Goal: Information Seeking & Learning: Learn about a topic

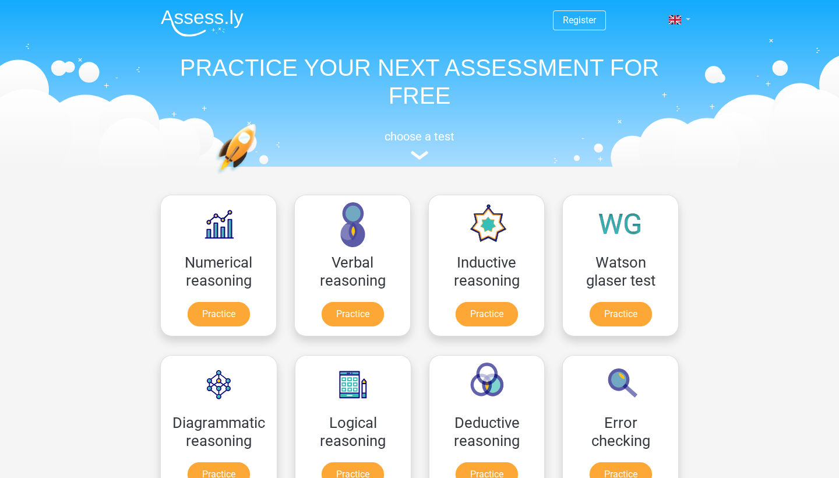
click at [672, 20] on span at bounding box center [675, 19] width 12 height 9
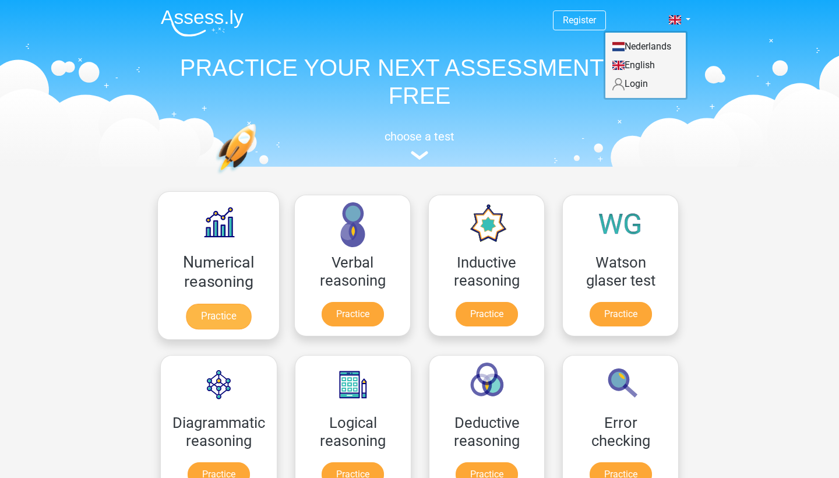
click at [216, 304] on link "Practice" at bounding box center [218, 317] width 65 height 26
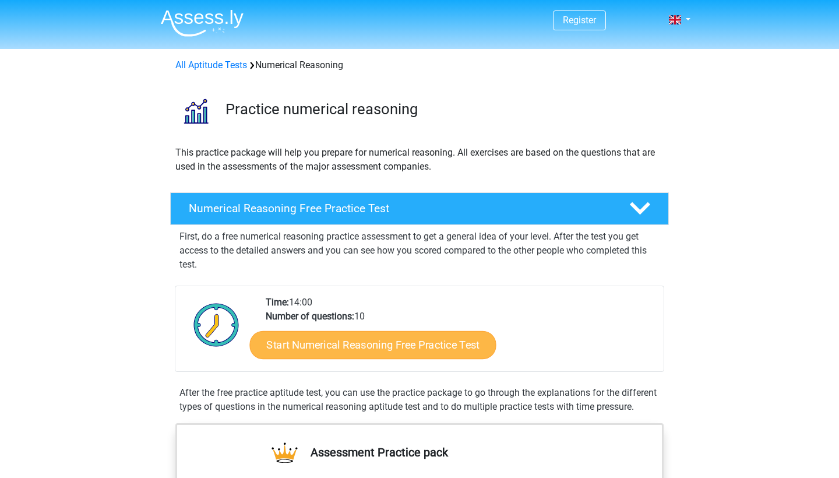
click at [385, 344] on link "Start Numerical Reasoning Free Practice Test" at bounding box center [373, 344] width 246 height 28
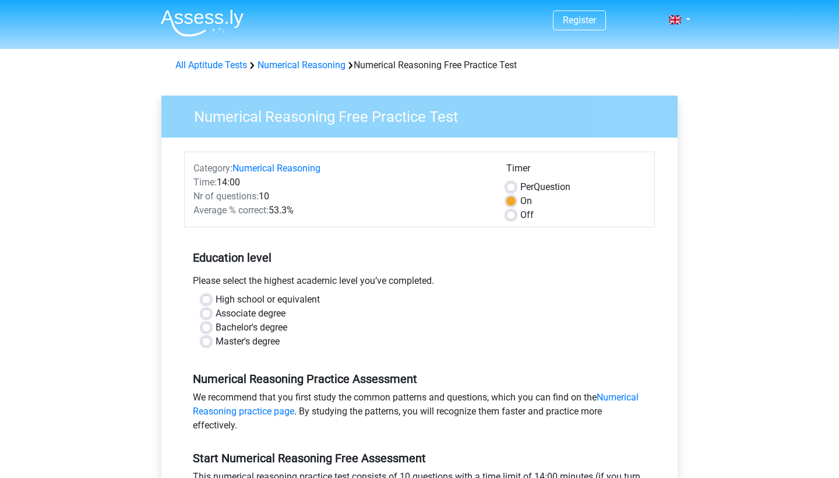
click at [273, 340] on label "Master's degree" at bounding box center [248, 341] width 64 height 14
click at [211, 340] on input "Master's degree" at bounding box center [206, 340] width 9 height 12
radio input "true"
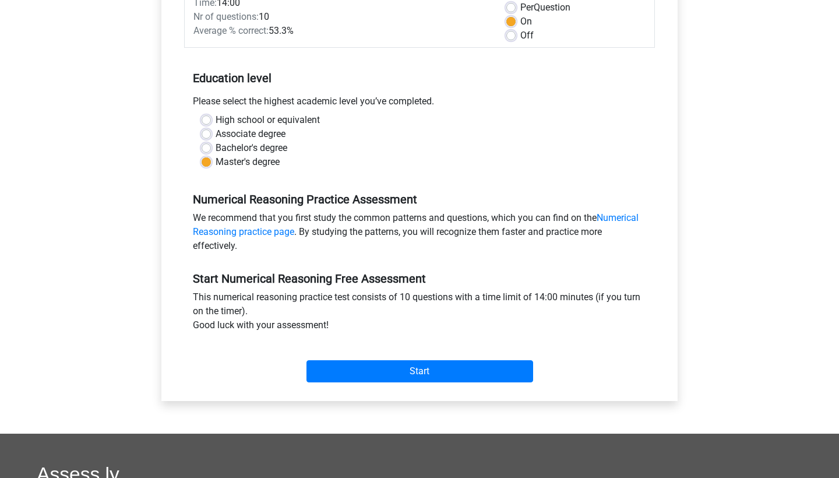
scroll to position [185, 0]
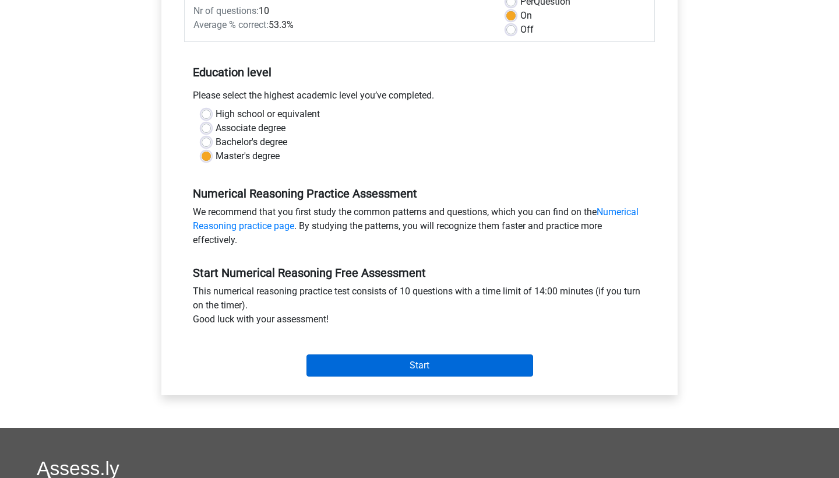
click at [453, 368] on input "Start" at bounding box center [419, 365] width 227 height 22
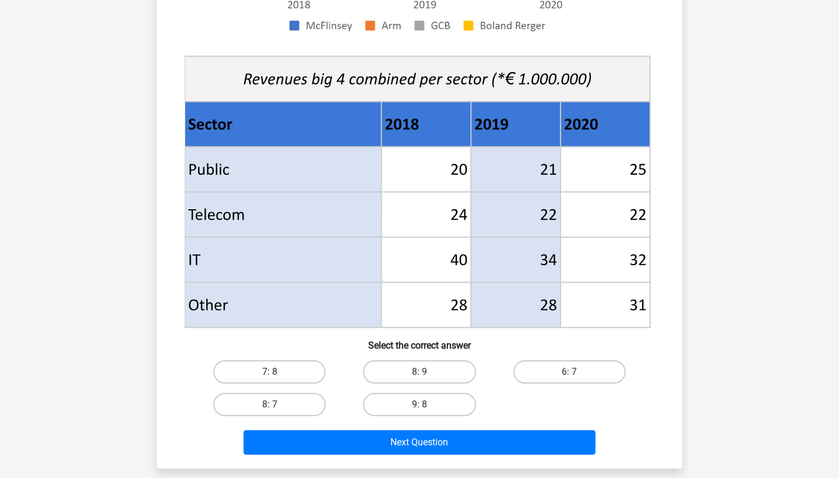
scroll to position [380, 0]
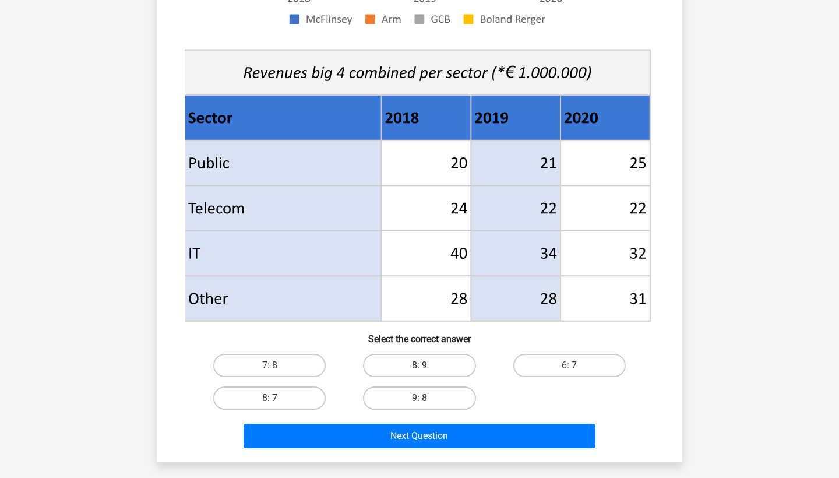
click at [435, 357] on label "8: 9" at bounding box center [419, 365] width 112 height 23
click at [427, 365] on input "8: 9" at bounding box center [423, 369] width 8 height 8
radio input "true"
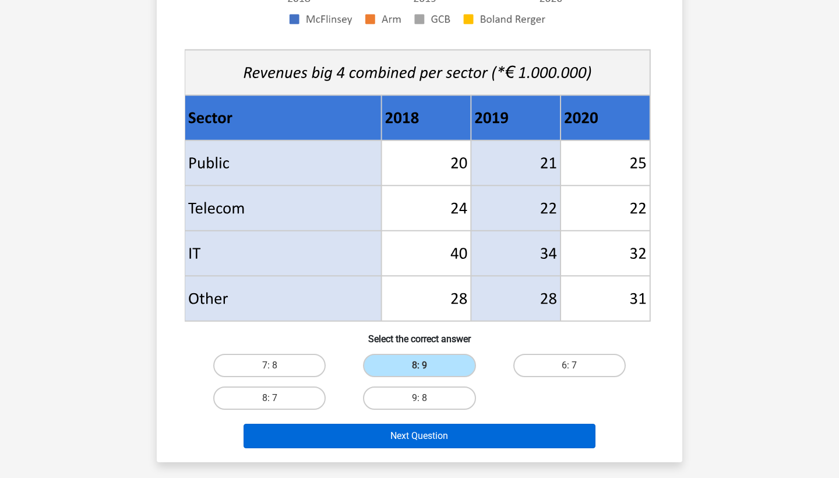
click at [457, 431] on button "Next Question" at bounding box center [420, 436] width 352 height 24
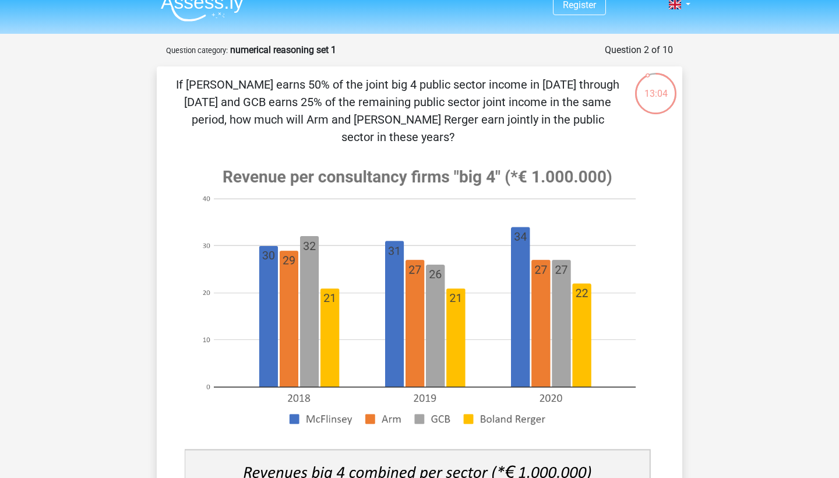
scroll to position [15, 0]
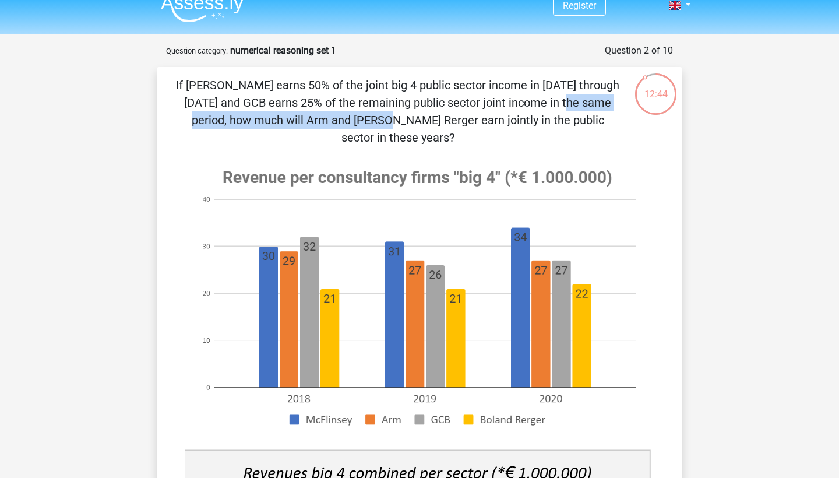
drag, startPoint x: 343, startPoint y: 99, endPoint x: 566, endPoint y: 107, distance: 223.3
click at [566, 107] on p "If McFlinsey earns 50% of the joint big 4 public sector income in 2018 through …" at bounding box center [397, 111] width 445 height 70
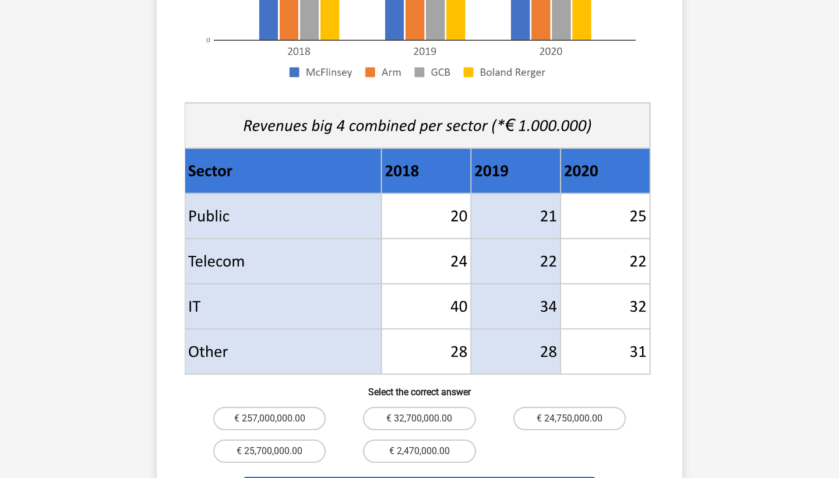
scroll to position [467, 0]
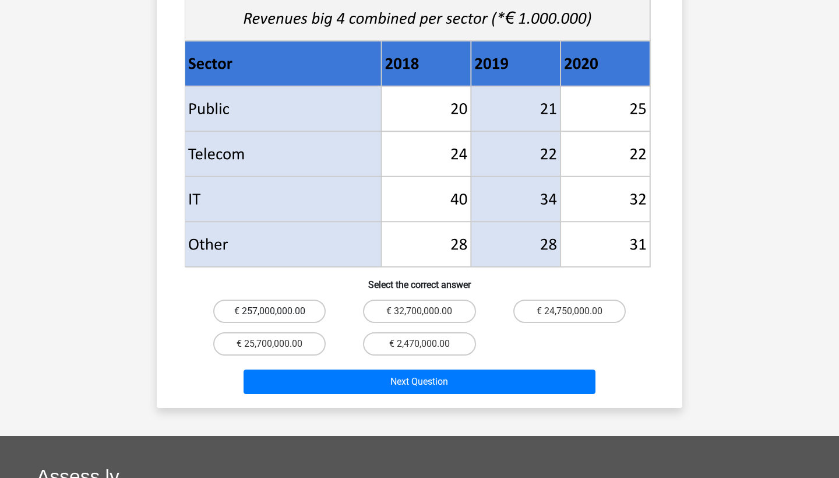
click at [307, 299] on label "€ 257,000,000.00" at bounding box center [269, 310] width 112 height 23
click at [277, 311] on input "€ 257,000,000.00" at bounding box center [274, 315] width 8 height 8
radio input "true"
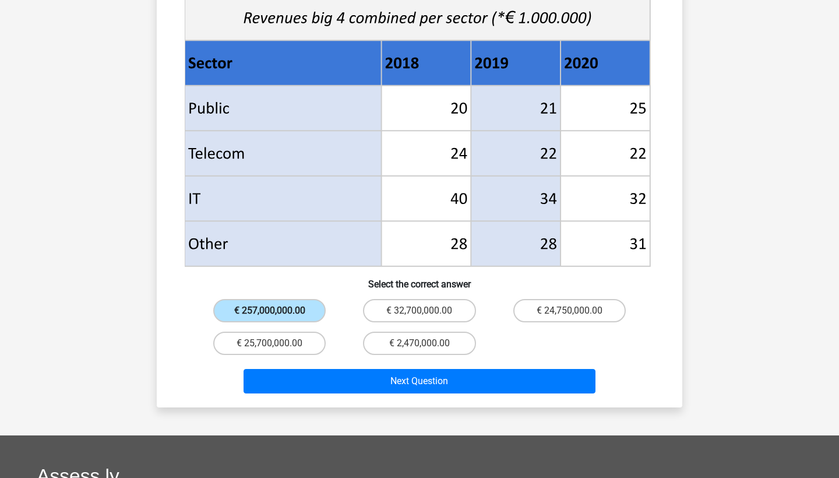
scroll to position [469, 0]
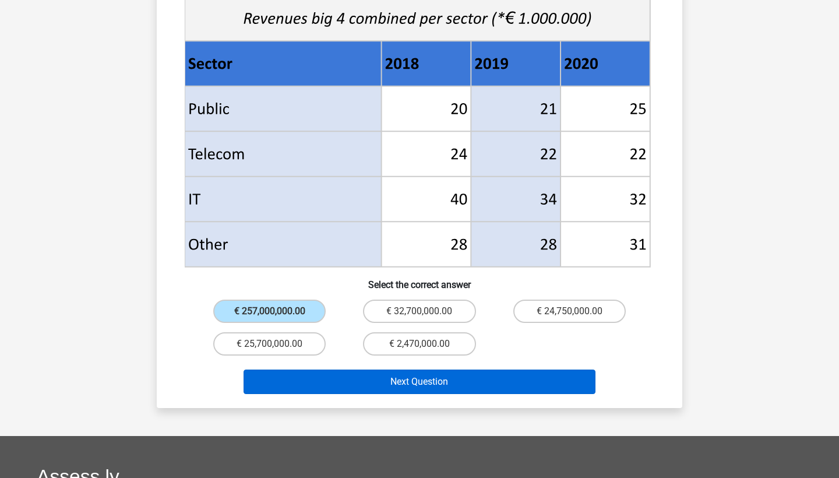
click at [481, 369] on button "Next Question" at bounding box center [420, 381] width 352 height 24
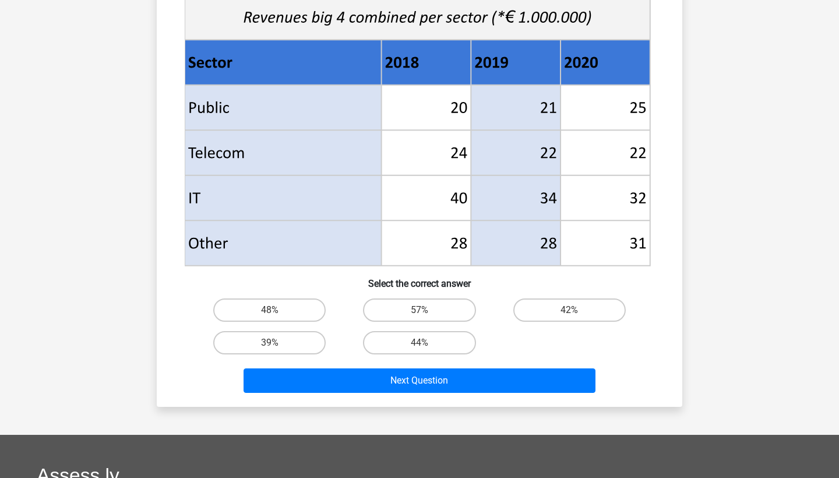
scroll to position [447, 0]
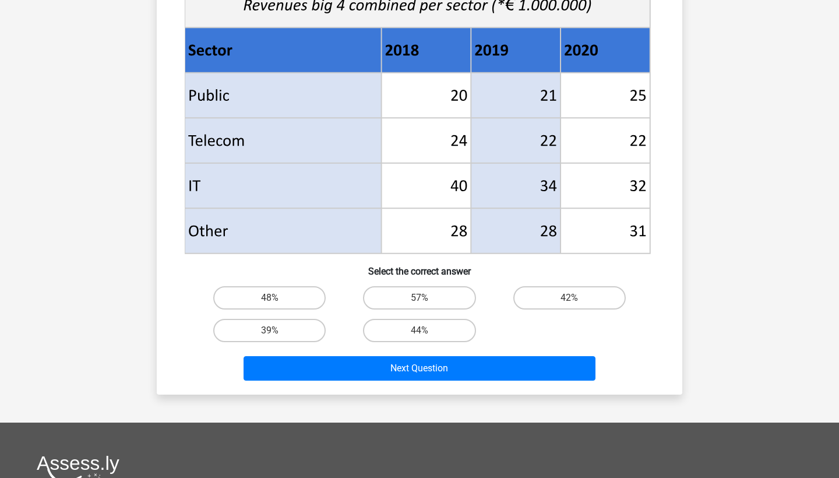
drag, startPoint x: 441, startPoint y: 330, endPoint x: 459, endPoint y: 350, distance: 26.4
click at [442, 330] on label "44%" at bounding box center [419, 330] width 112 height 23
click at [427, 330] on input "44%" at bounding box center [423, 334] width 8 height 8
radio input "true"
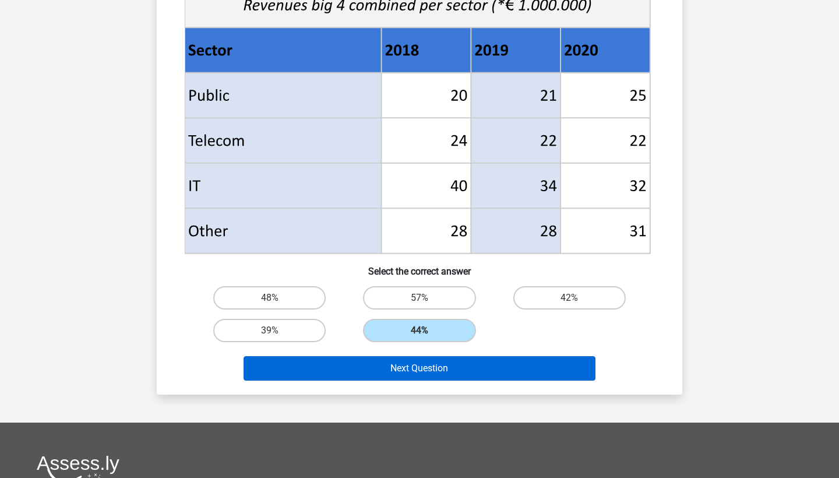
click at [479, 368] on button "Next Question" at bounding box center [420, 368] width 352 height 24
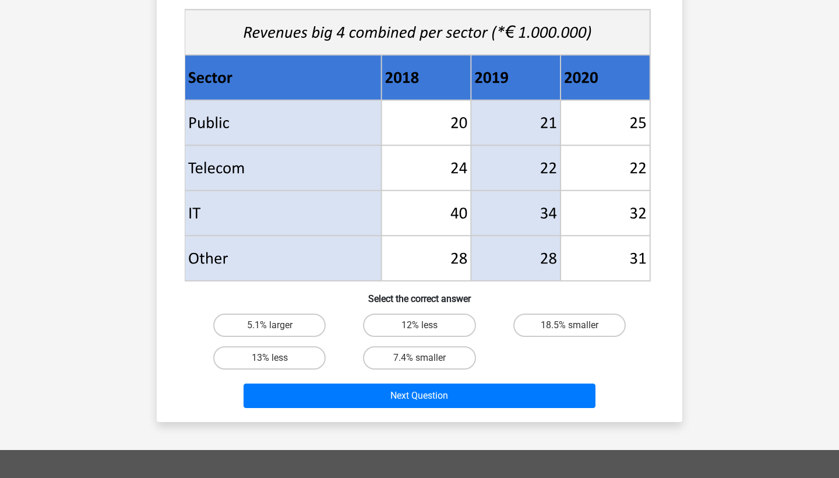
scroll to position [425, 0]
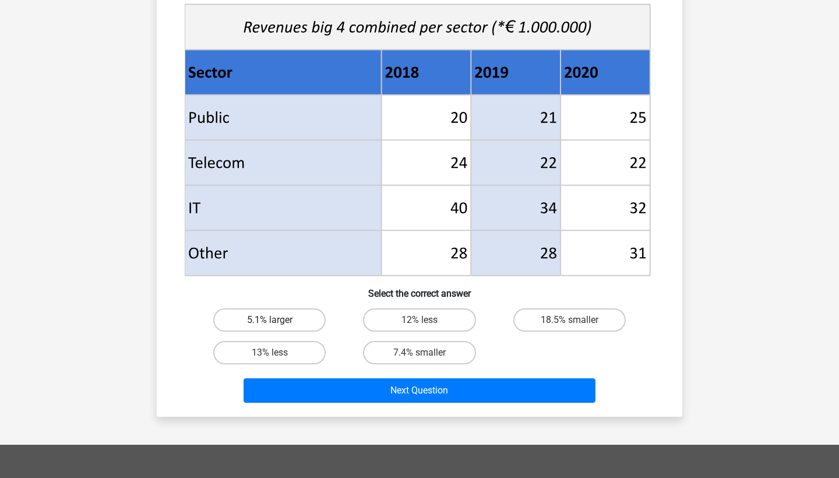
click at [308, 327] on label "5.1% larger" at bounding box center [269, 319] width 112 height 23
click at [277, 327] on input "5.1% larger" at bounding box center [274, 324] width 8 height 8
radio input "true"
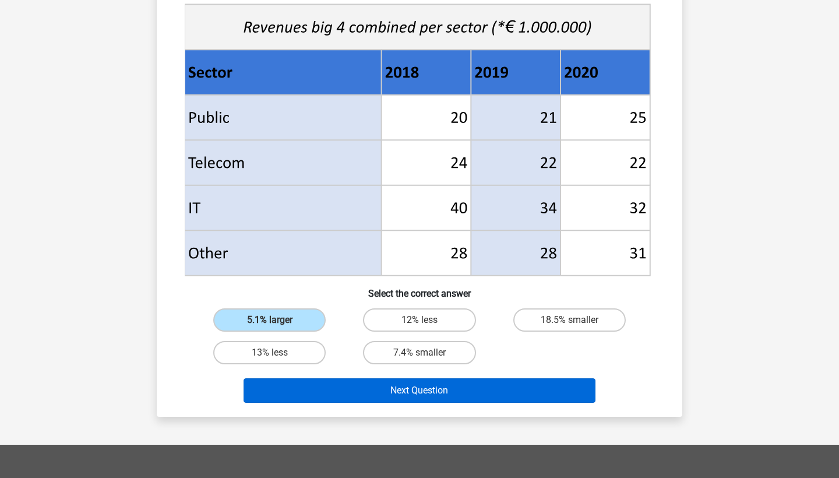
click at [442, 385] on button "Next Question" at bounding box center [420, 390] width 352 height 24
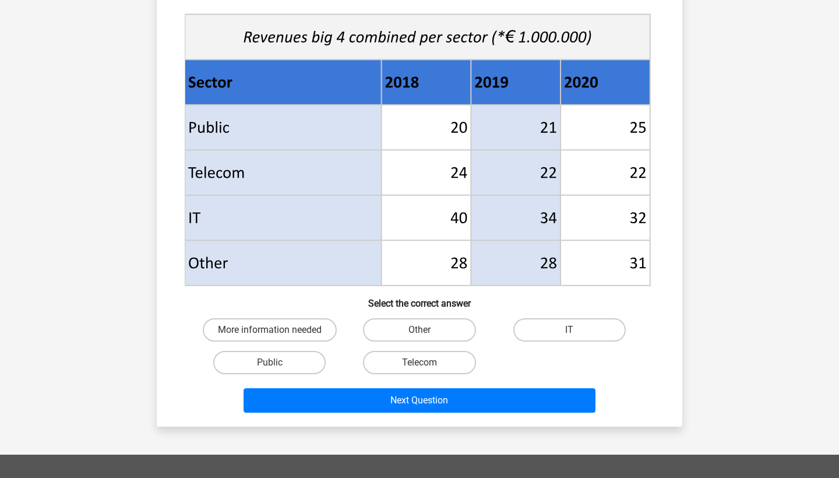
scroll to position [428, 0]
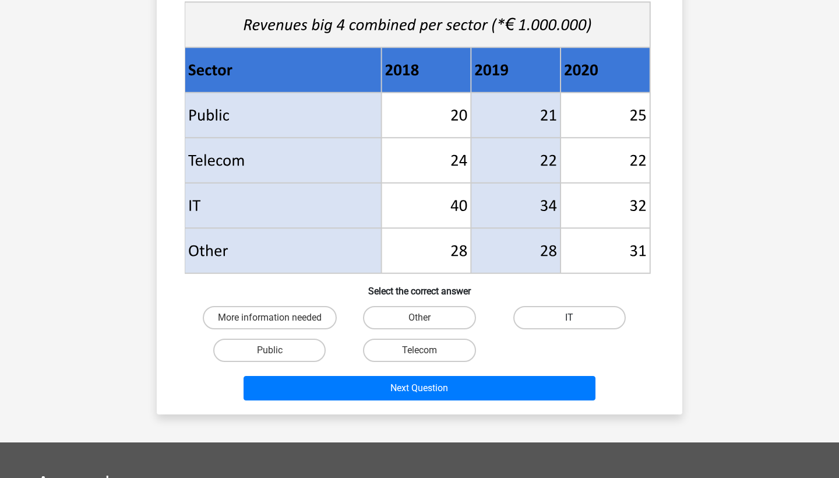
click at [556, 325] on label "IT" at bounding box center [569, 317] width 112 height 23
click at [569, 325] on input "IT" at bounding box center [573, 322] width 8 height 8
radio input "true"
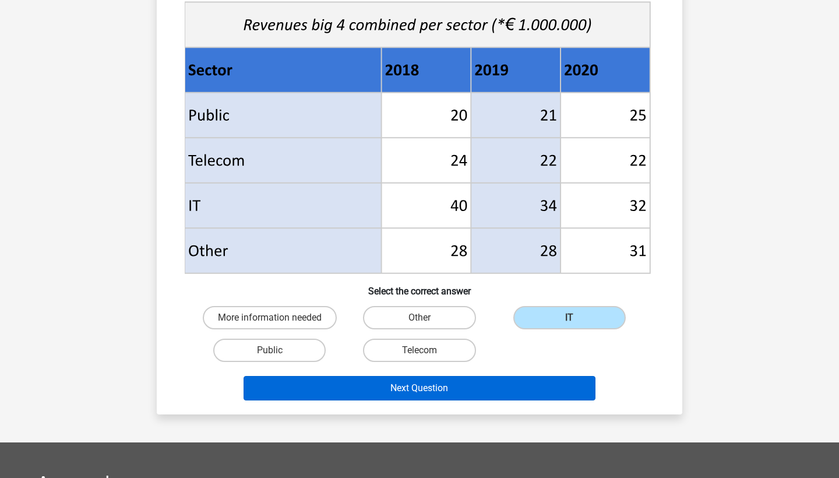
click at [530, 388] on button "Next Question" at bounding box center [420, 388] width 352 height 24
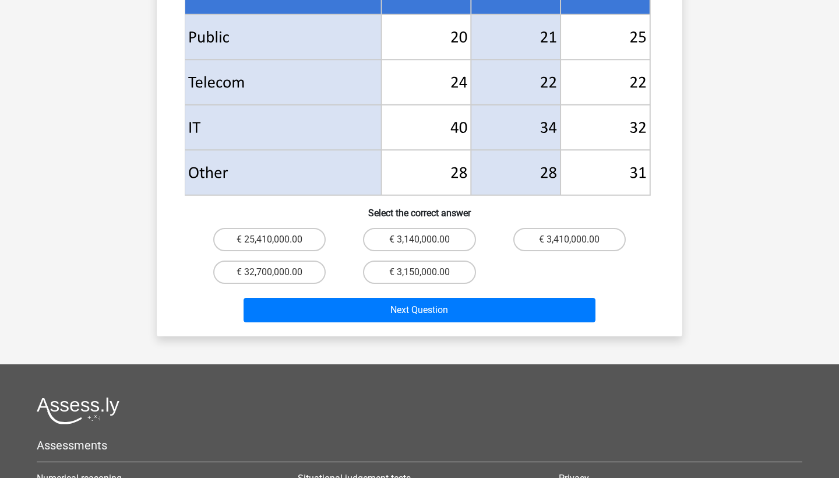
scroll to position [535, 0]
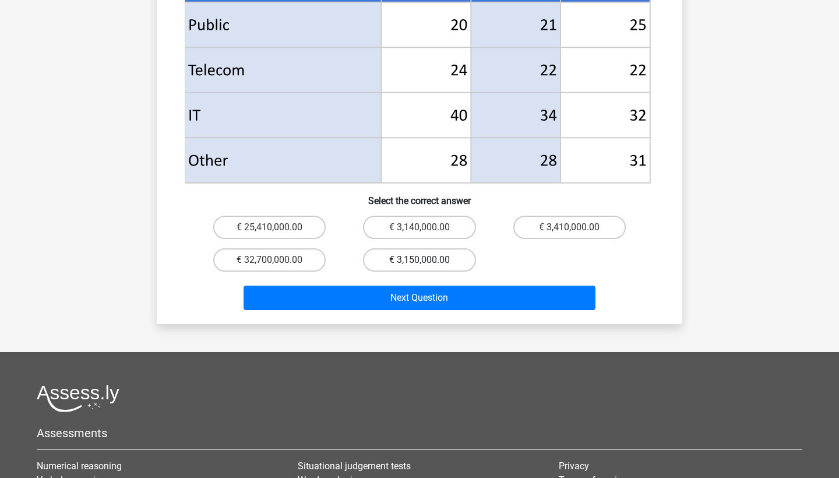
click at [439, 248] on label "€ 3,150,000.00" at bounding box center [419, 259] width 112 height 23
click at [427, 260] on input "€ 3,150,000.00" at bounding box center [423, 264] width 8 height 8
radio input "true"
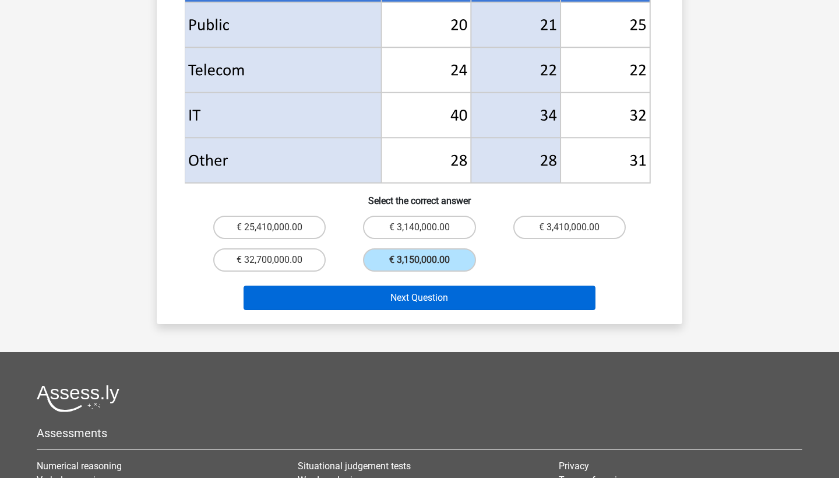
click at [449, 285] on button "Next Question" at bounding box center [420, 297] width 352 height 24
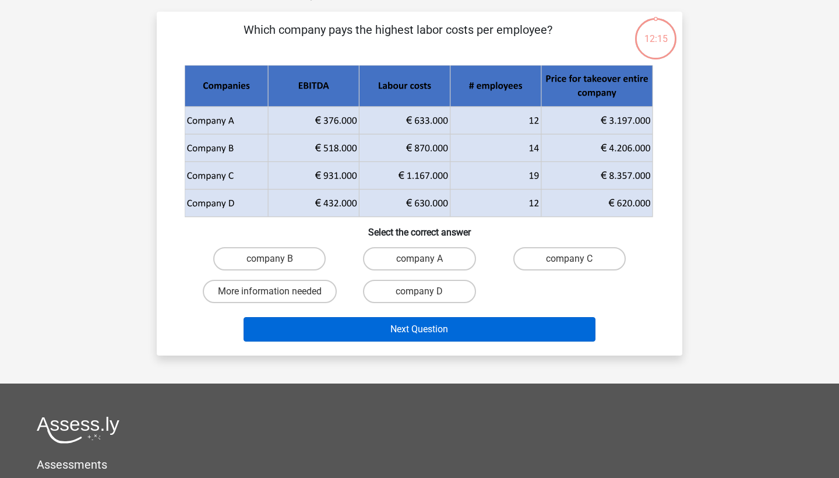
scroll to position [58, 0]
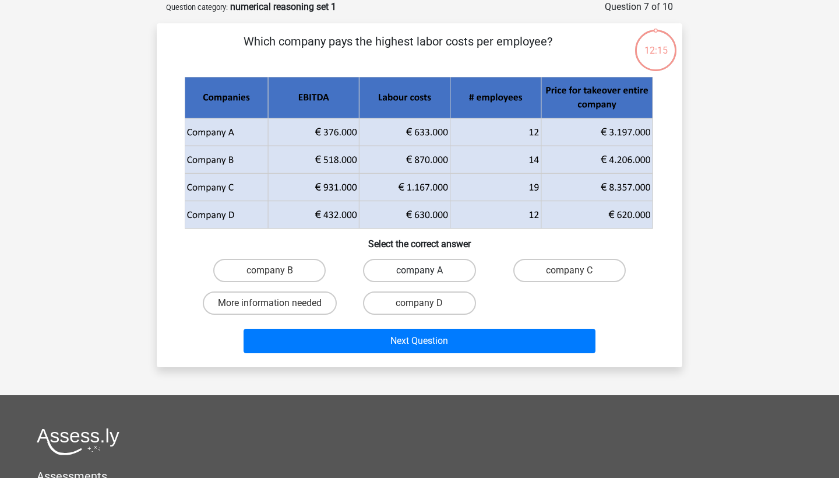
click at [447, 271] on label "company A" at bounding box center [419, 270] width 112 height 23
click at [427, 271] on input "company A" at bounding box center [423, 274] width 8 height 8
radio input "true"
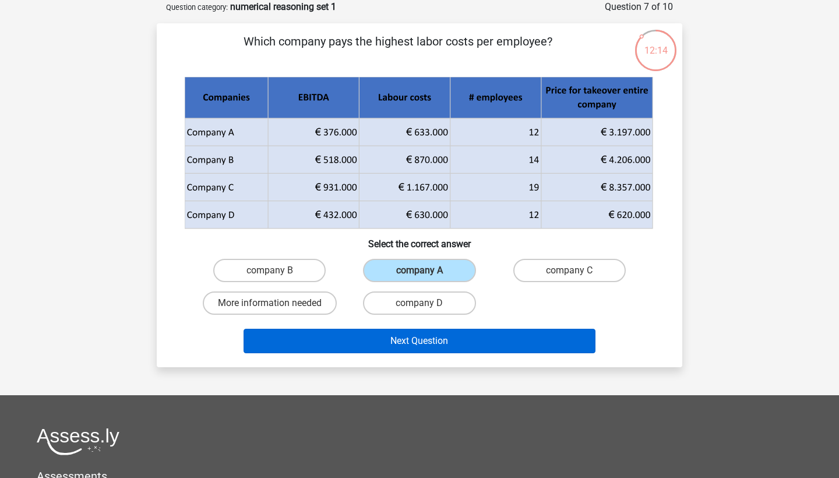
click at [458, 334] on button "Next Question" at bounding box center [420, 341] width 352 height 24
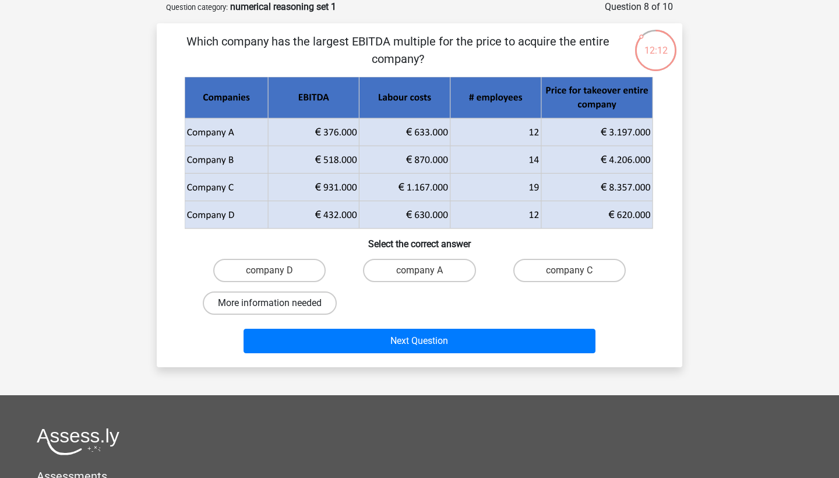
drag, startPoint x: 269, startPoint y: 299, endPoint x: 281, endPoint y: 309, distance: 15.7
click at [269, 300] on label "More information needed" at bounding box center [270, 302] width 134 height 23
click at [270, 303] on input "More information needed" at bounding box center [274, 307] width 8 height 8
radio input "true"
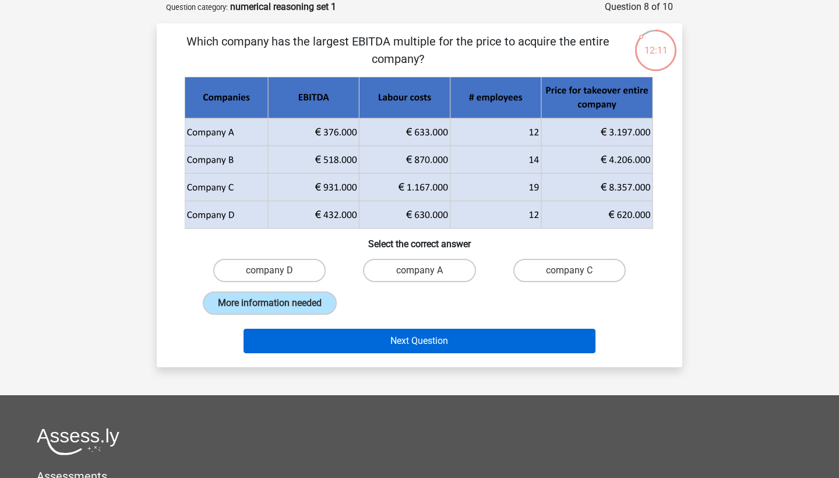
click at [455, 353] on button "Next Question" at bounding box center [420, 341] width 352 height 24
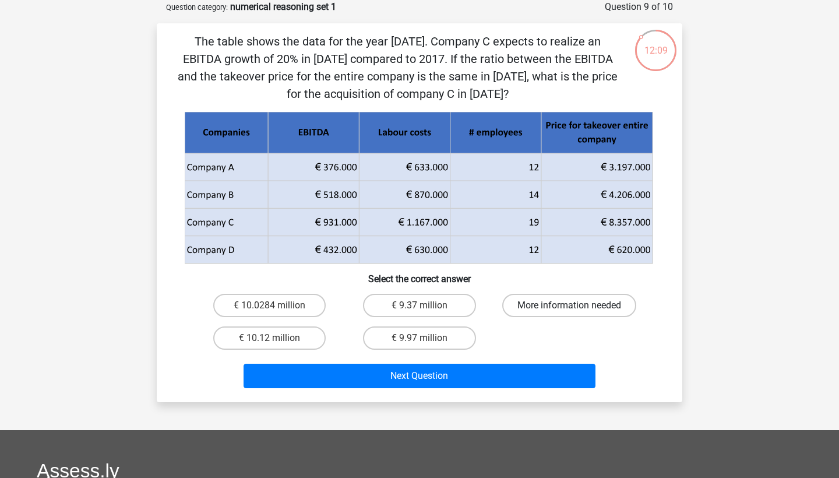
click at [523, 311] on label "More information needed" at bounding box center [569, 305] width 134 height 23
click at [569, 311] on input "More information needed" at bounding box center [573, 309] width 8 height 8
radio input "true"
drag, startPoint x: 450, startPoint y: 308, endPoint x: 455, endPoint y: 399, distance: 91.6
click at [450, 308] on label "€ 9.37 million" at bounding box center [419, 305] width 112 height 23
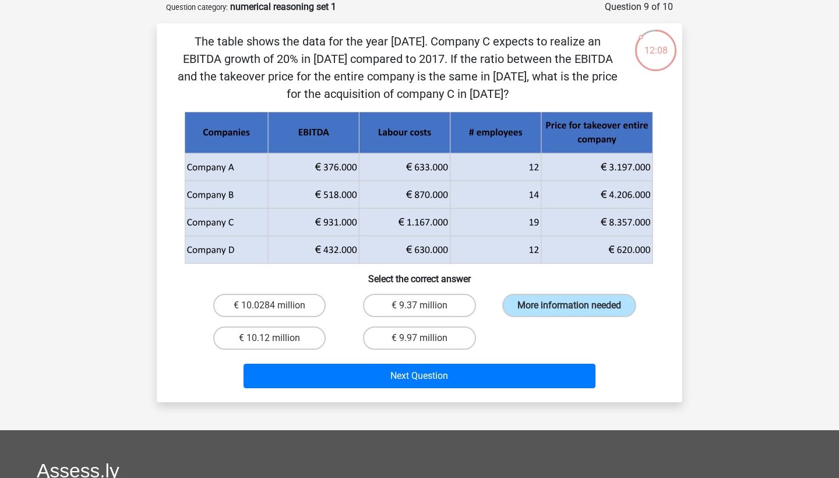
click at [427, 308] on input "€ 9.37 million" at bounding box center [423, 309] width 8 height 8
radio input "true"
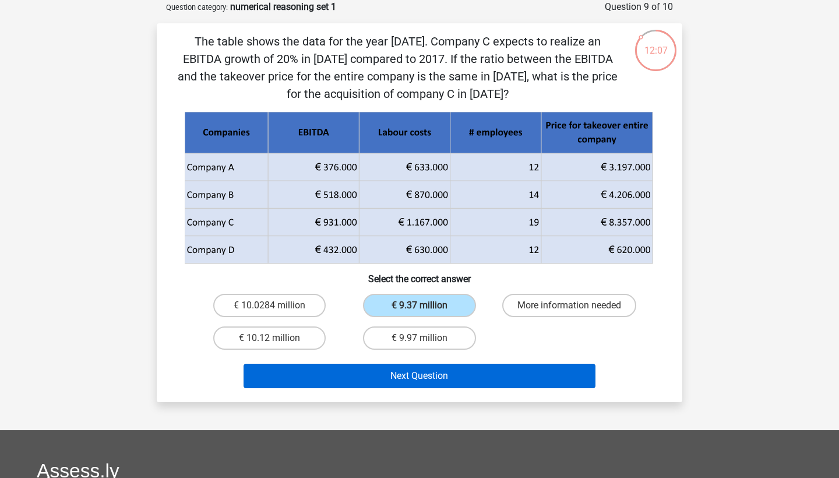
click at [458, 377] on button "Next Question" at bounding box center [420, 376] width 352 height 24
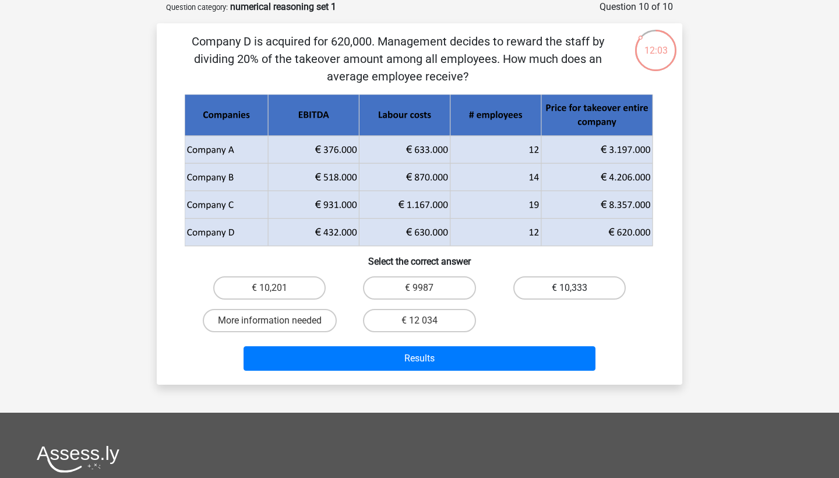
click at [577, 287] on label "€ 10,333" at bounding box center [569, 287] width 112 height 23
click at [577, 288] on input "€ 10,333" at bounding box center [573, 292] width 8 height 8
radio input "true"
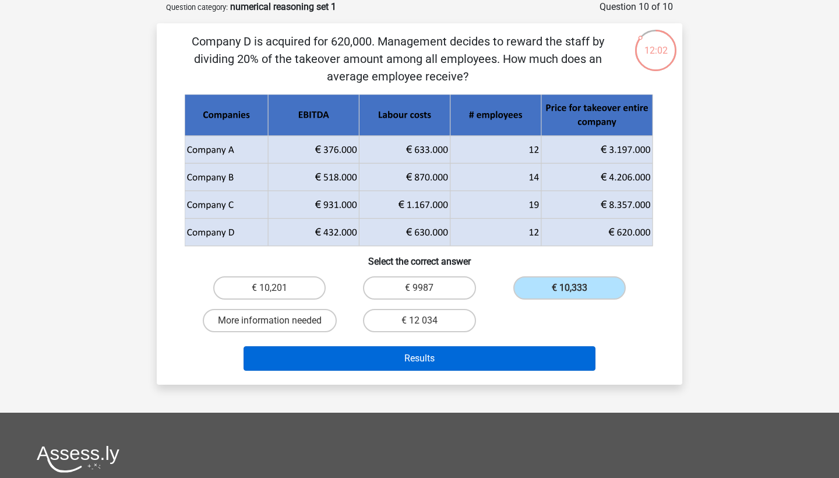
click at [549, 353] on button "Results" at bounding box center [420, 358] width 352 height 24
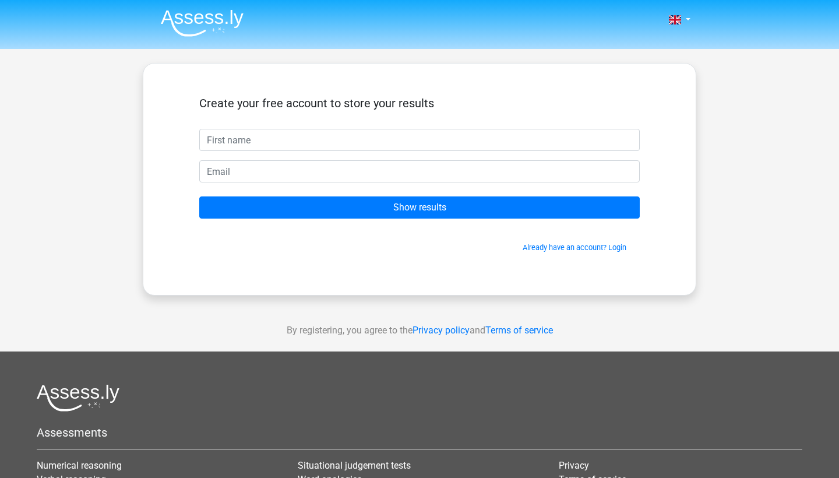
click at [418, 142] on input "text" at bounding box center [419, 140] width 440 height 22
type input "dom"
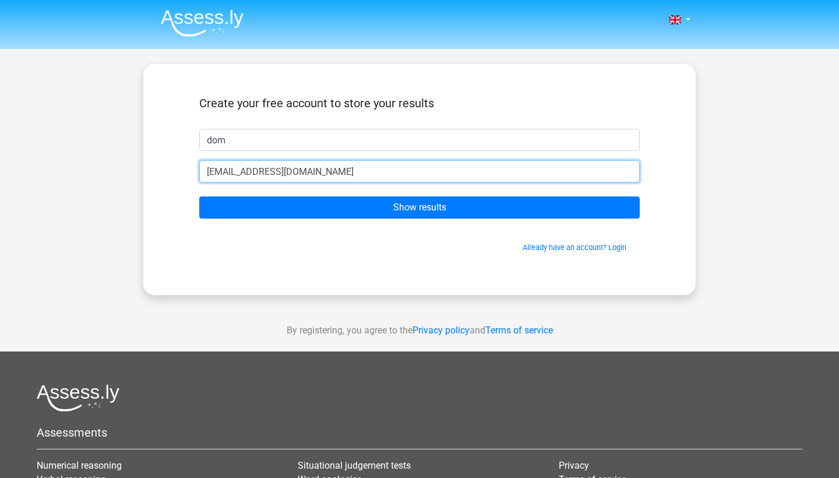
type input "[EMAIL_ADDRESS][DOMAIN_NAME]"
click at [419, 207] on input "Show results" at bounding box center [419, 207] width 440 height 22
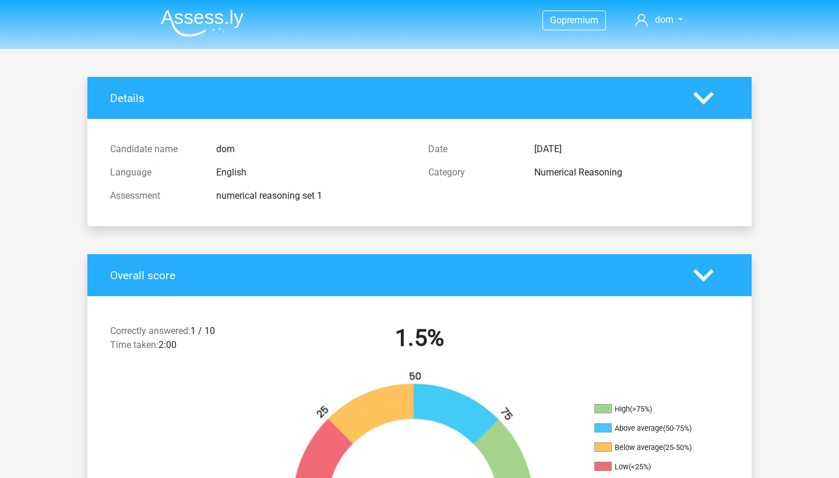
click at [202, 15] on img at bounding box center [202, 22] width 83 height 27
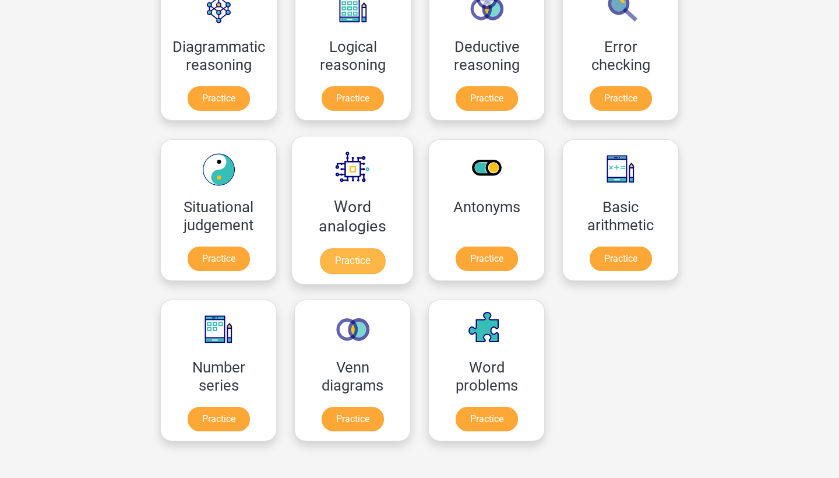
scroll to position [378, 0]
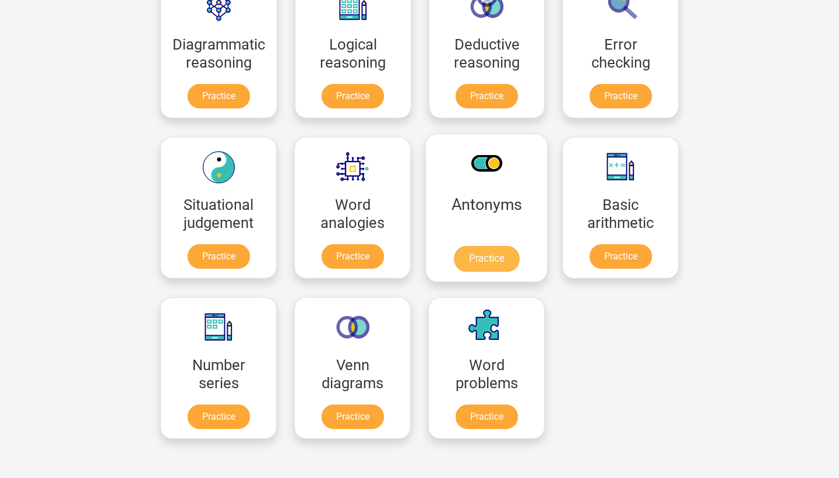
click at [477, 259] on link "Practice" at bounding box center [486, 259] width 65 height 26
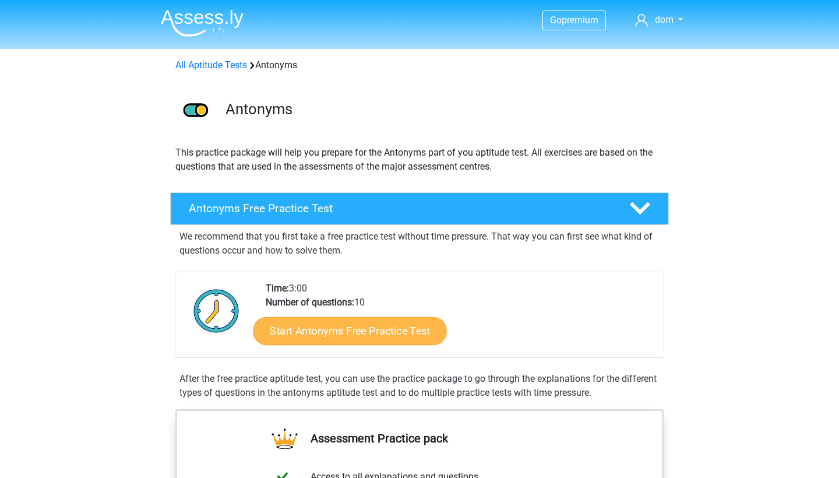
click at [424, 325] on link "Start Antonyms Free Practice Test" at bounding box center [349, 330] width 193 height 28
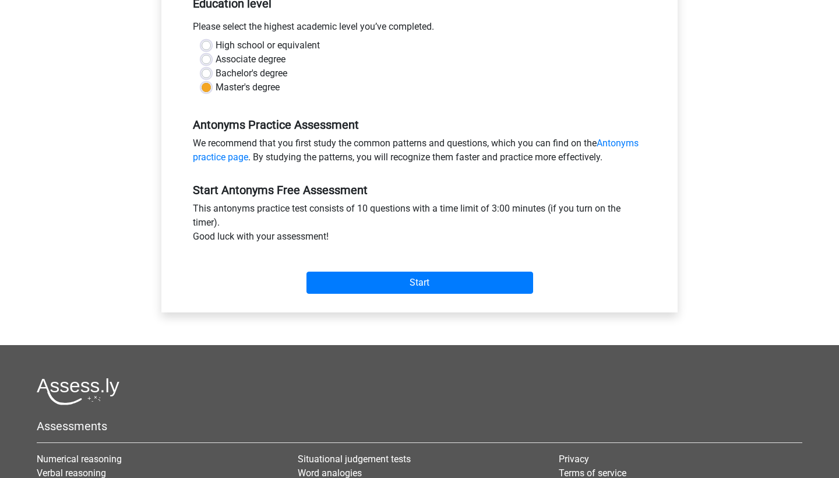
scroll to position [263, 0]
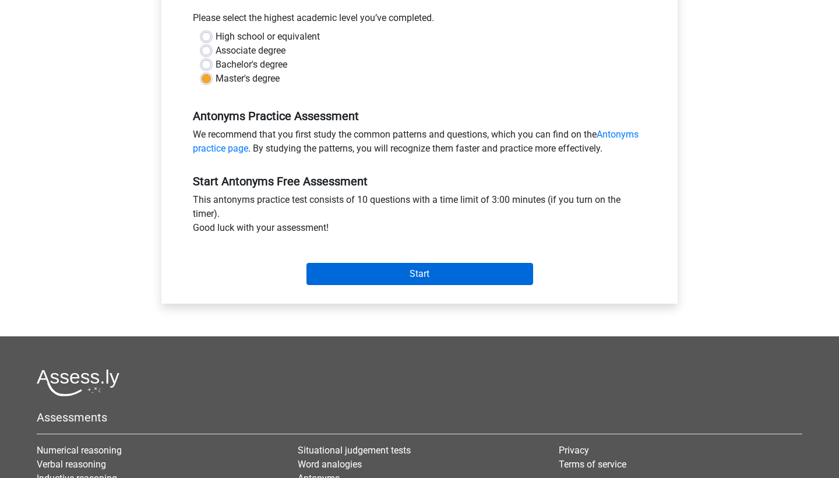
click at [429, 282] on input "Start" at bounding box center [419, 274] width 227 height 22
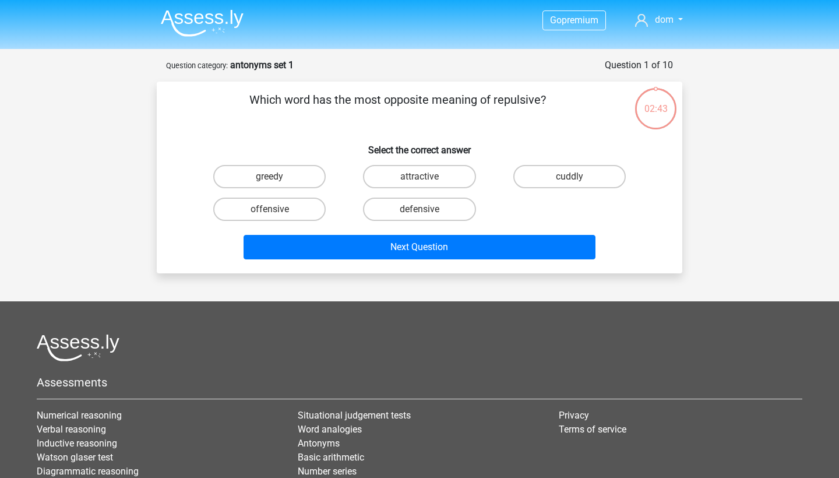
drag, startPoint x: 315, startPoint y: 179, endPoint x: 327, endPoint y: 193, distance: 17.8
click at [315, 179] on label "greedy" at bounding box center [269, 176] width 112 height 23
click at [277, 179] on input "greedy" at bounding box center [274, 181] width 8 height 8
radio input "true"
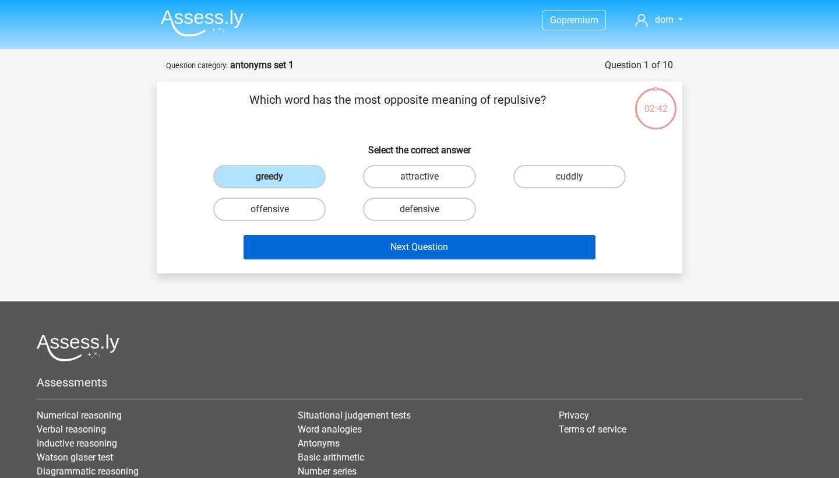
click at [386, 254] on button "Next Question" at bounding box center [420, 247] width 352 height 24
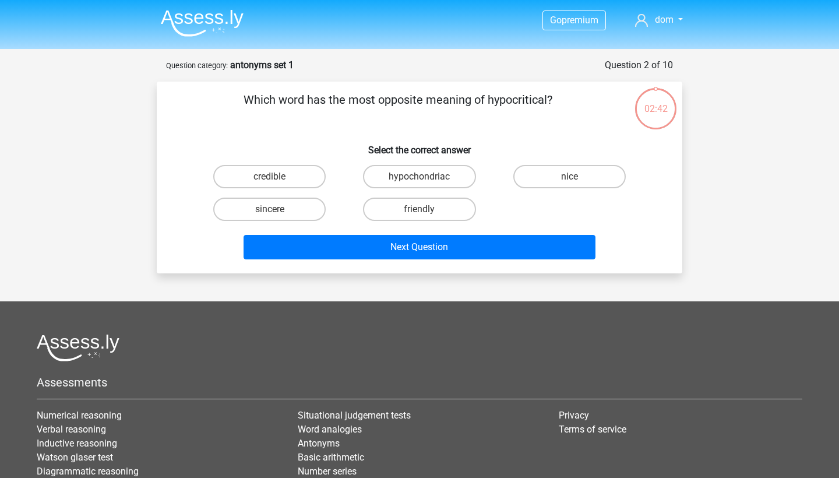
scroll to position [58, 0]
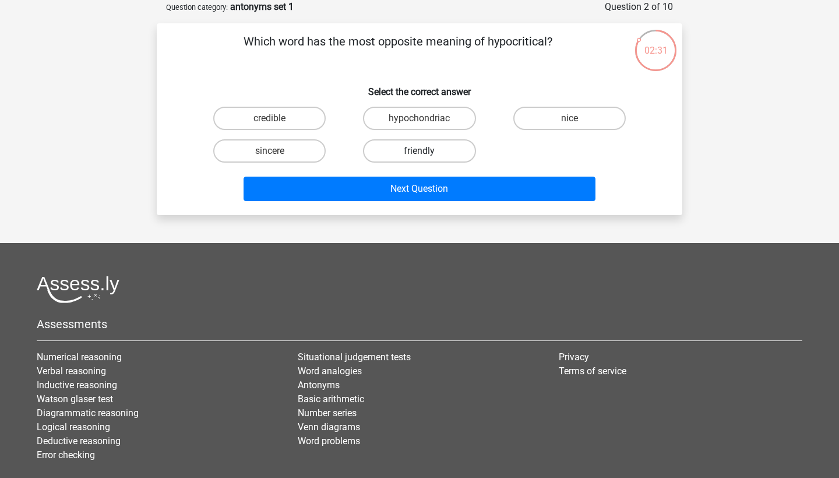
click at [439, 148] on label "friendly" at bounding box center [419, 150] width 112 height 23
click at [427, 151] on input "friendly" at bounding box center [423, 155] width 8 height 8
radio input "true"
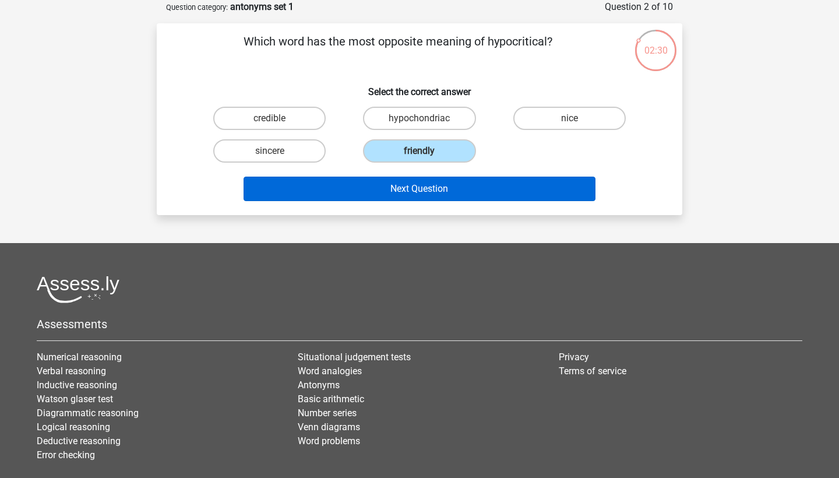
click at [432, 187] on button "Next Question" at bounding box center [420, 189] width 352 height 24
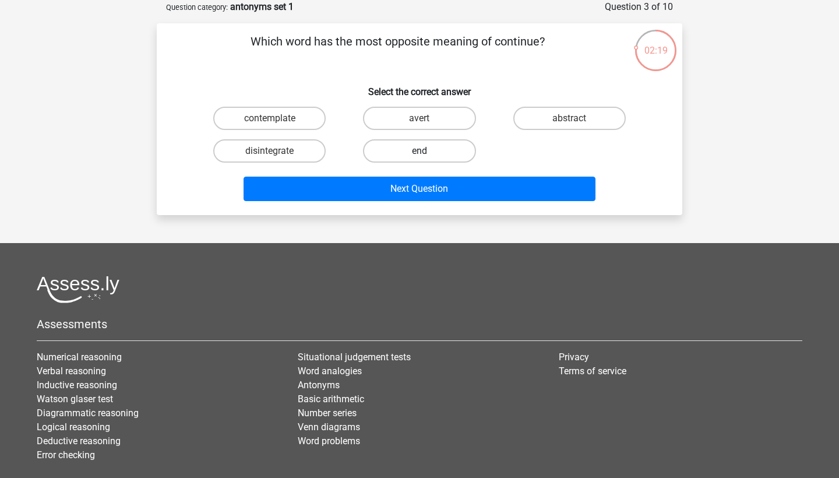
click at [438, 156] on label "end" at bounding box center [419, 150] width 112 height 23
click at [427, 156] on input "end" at bounding box center [423, 155] width 8 height 8
radio input "true"
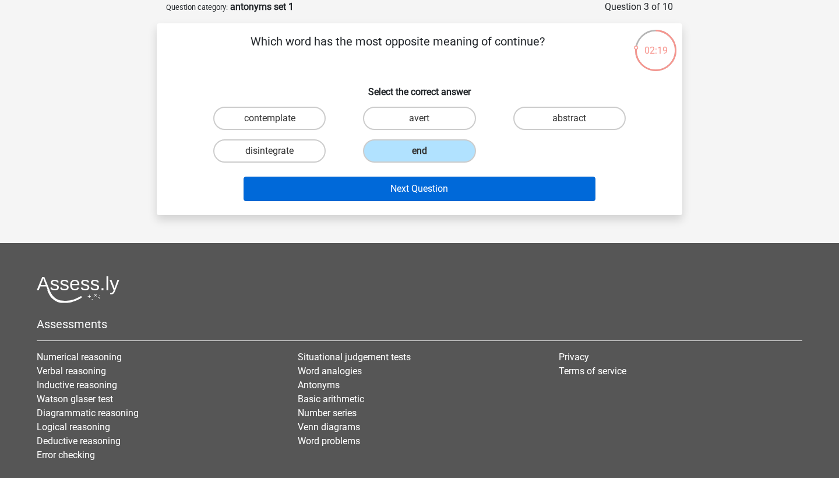
click at [432, 192] on button "Next Question" at bounding box center [420, 189] width 352 height 24
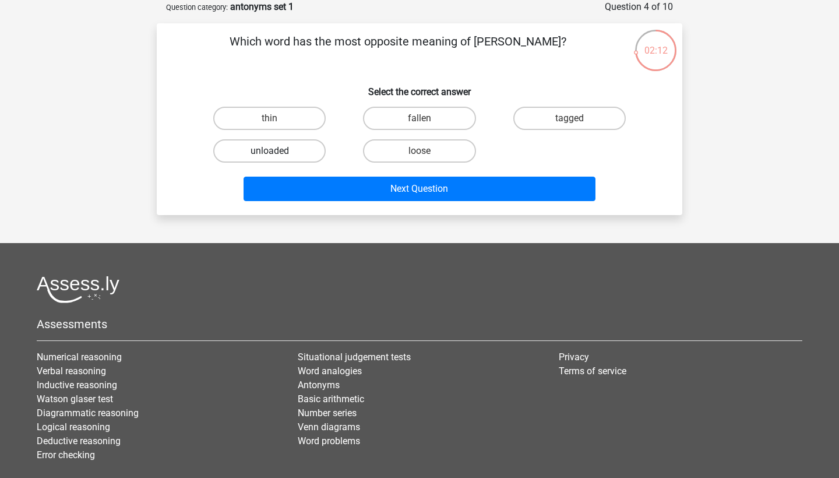
click at [306, 153] on label "unloaded" at bounding box center [269, 150] width 112 height 23
click at [277, 153] on input "unloaded" at bounding box center [274, 155] width 8 height 8
radio input "true"
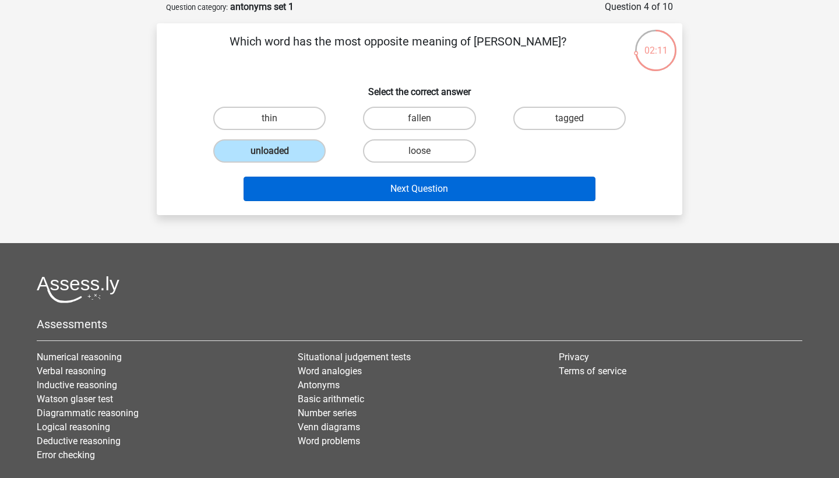
click at [425, 189] on button "Next Question" at bounding box center [420, 189] width 352 height 24
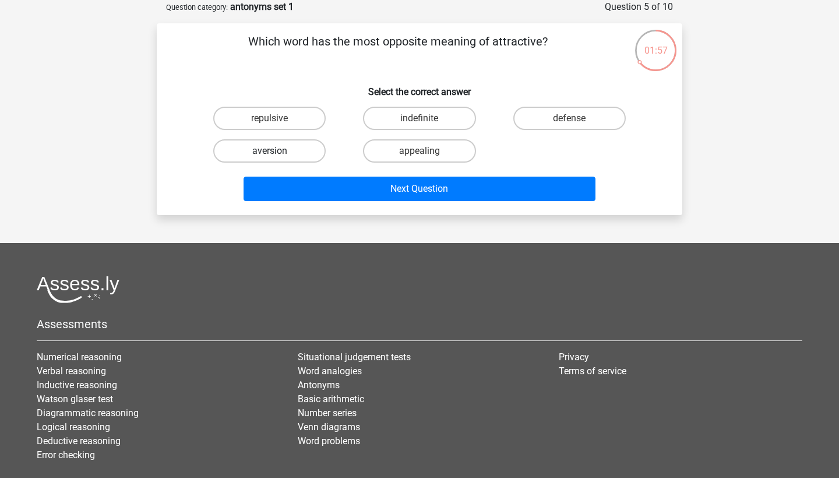
click at [316, 153] on label "aversion" at bounding box center [269, 150] width 112 height 23
click at [277, 153] on input "aversion" at bounding box center [274, 155] width 8 height 8
radio input "true"
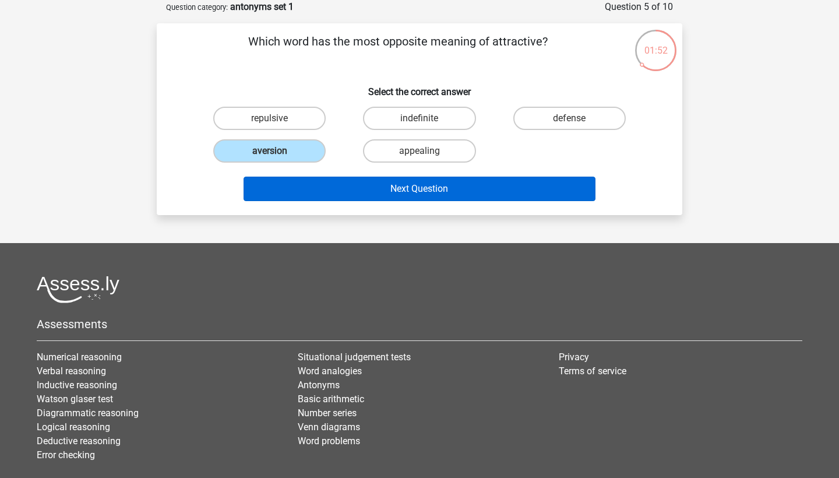
click at [355, 182] on button "Next Question" at bounding box center [420, 189] width 352 height 24
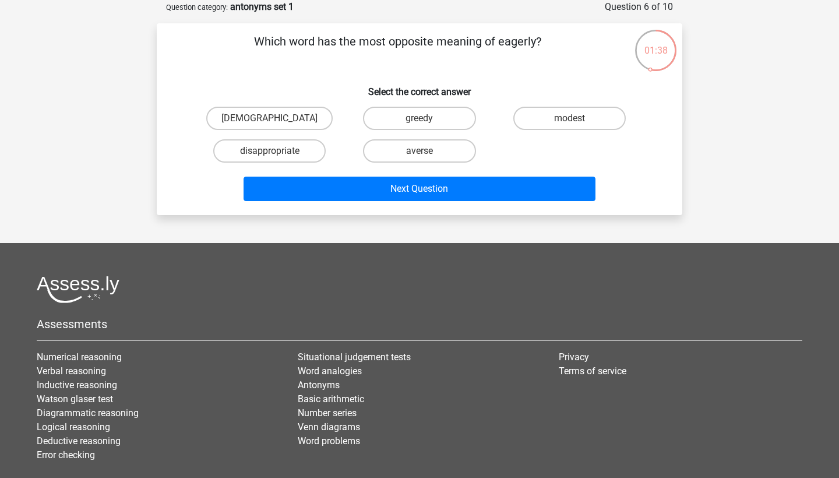
drag, startPoint x: 500, startPoint y: 42, endPoint x: 537, endPoint y: 47, distance: 36.5
click at [537, 47] on p "Which word has the most opposite meaning of eagerly?" at bounding box center [397, 50] width 445 height 35
copy p "eagerly"
click at [305, 154] on label "disappropriate" at bounding box center [269, 150] width 112 height 23
click at [277, 154] on input "disappropriate" at bounding box center [274, 155] width 8 height 8
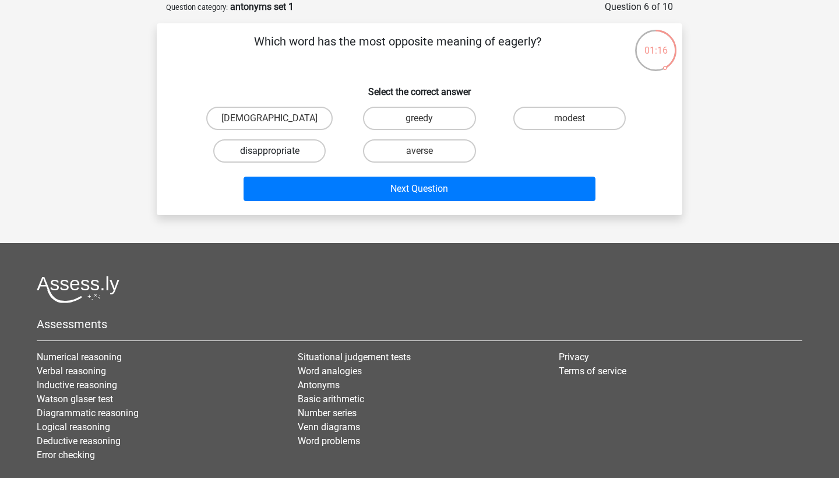
radio input "true"
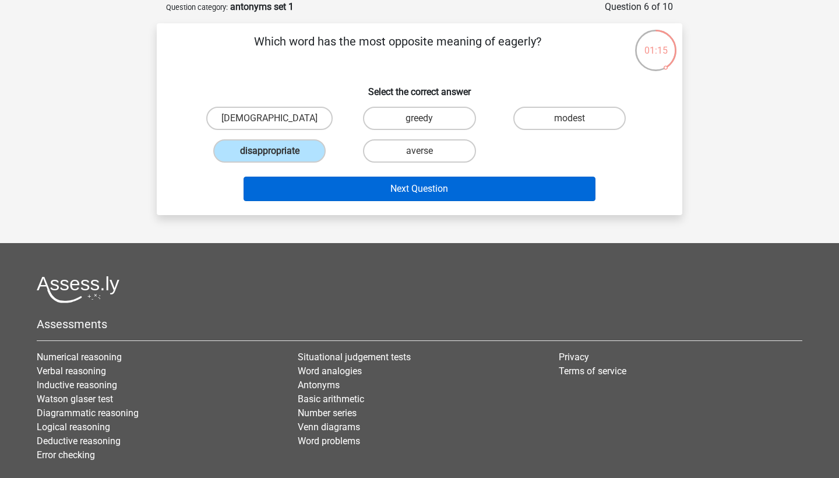
click at [412, 199] on button "Next Question" at bounding box center [420, 189] width 352 height 24
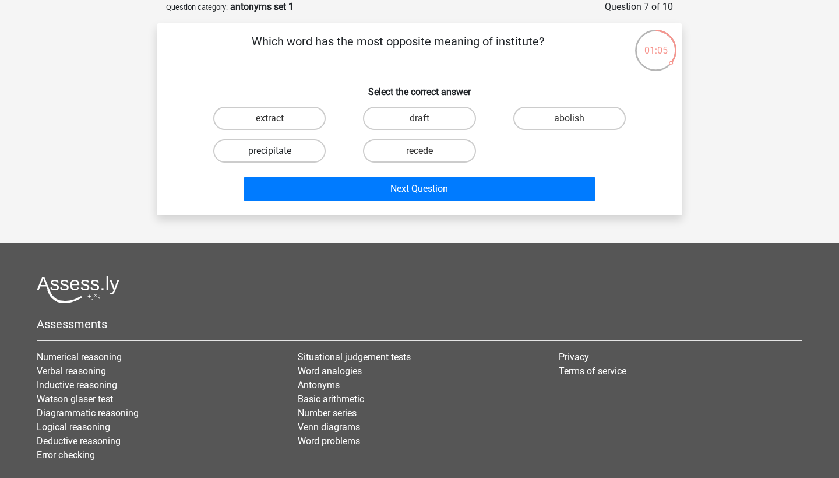
click at [317, 151] on label "precipitate" at bounding box center [269, 150] width 112 height 23
click at [277, 151] on input "precipitate" at bounding box center [274, 155] width 8 height 8
radio input "true"
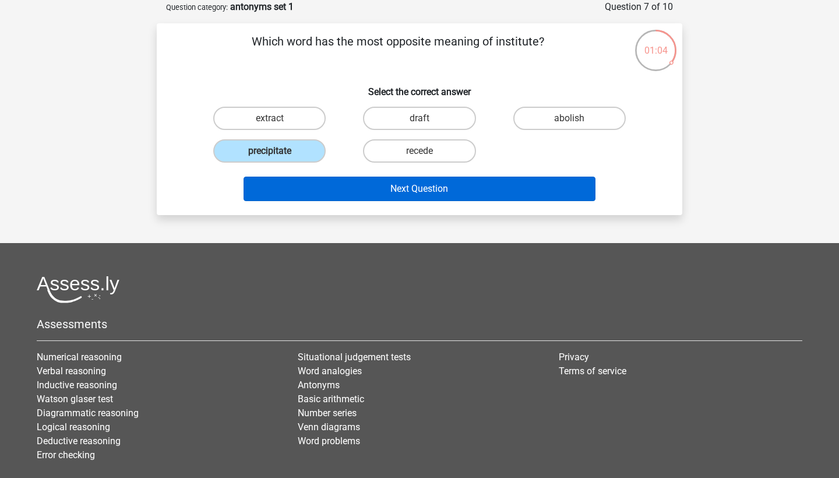
click at [388, 192] on button "Next Question" at bounding box center [420, 189] width 352 height 24
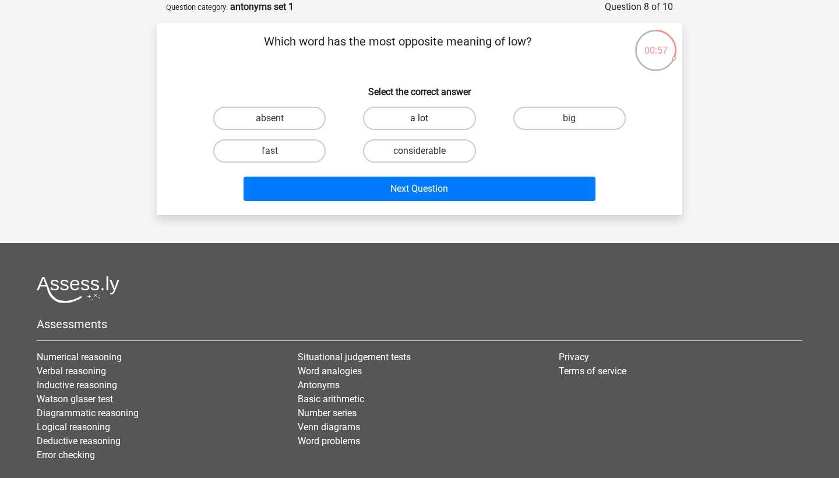
click at [433, 121] on label "a lot" at bounding box center [419, 118] width 112 height 23
click at [427, 121] on input "a lot" at bounding box center [423, 122] width 8 height 8
radio input "true"
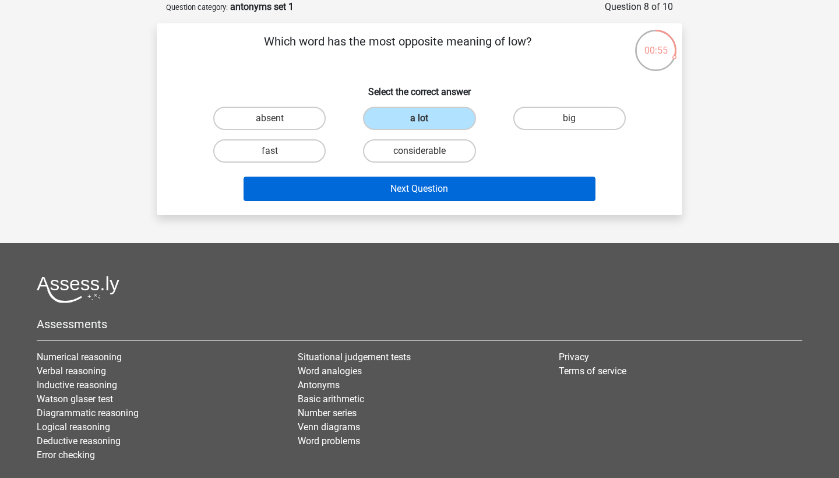
click at [450, 186] on button "Next Question" at bounding box center [420, 189] width 352 height 24
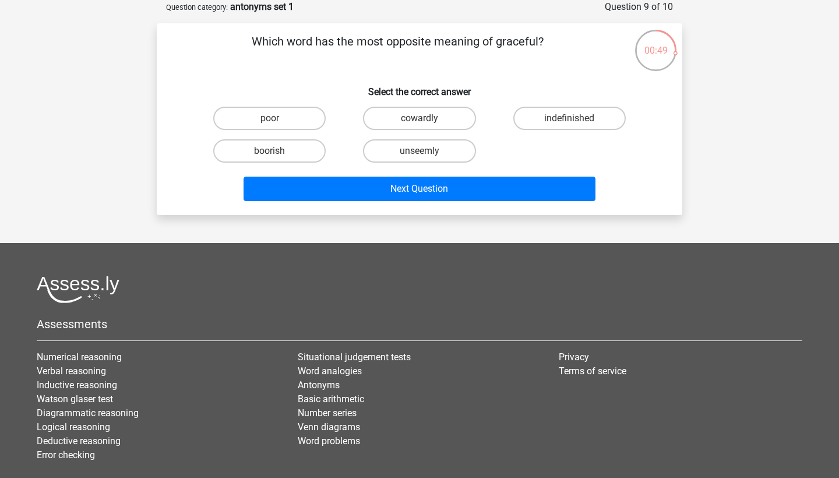
drag, startPoint x: 500, startPoint y: 45, endPoint x: 517, endPoint y: 45, distance: 16.9
click at [517, 45] on p "Which word has the most opposite meaning of graceful?" at bounding box center [397, 50] width 445 height 35
click at [508, 54] on p "Which word has the most opposite meaning of graceful?" at bounding box center [397, 50] width 445 height 35
drag, startPoint x: 447, startPoint y: 146, endPoint x: 441, endPoint y: 163, distance: 17.5
click at [447, 146] on label "unseemly" at bounding box center [419, 150] width 112 height 23
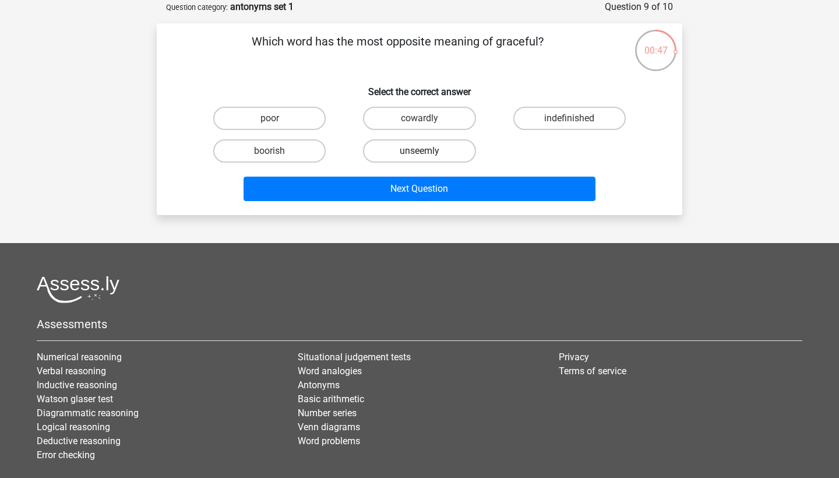
click at [427, 151] on input "unseemly" at bounding box center [423, 155] width 8 height 8
radio input "true"
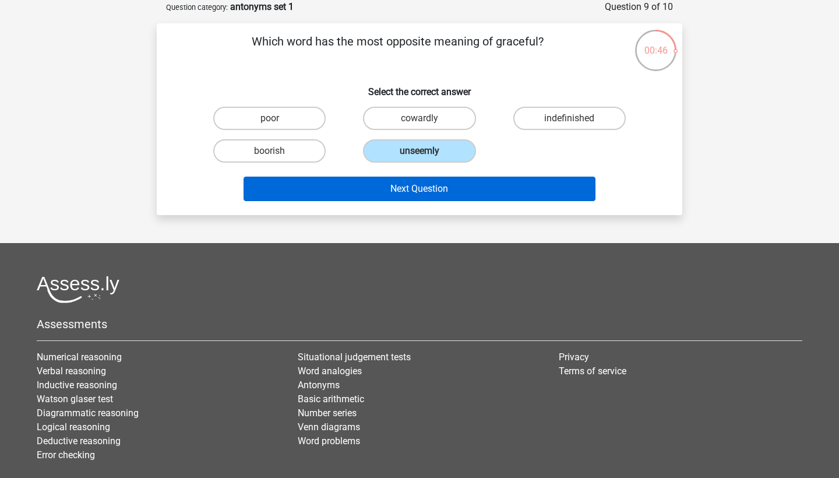
click at [461, 195] on button "Next Question" at bounding box center [420, 189] width 352 height 24
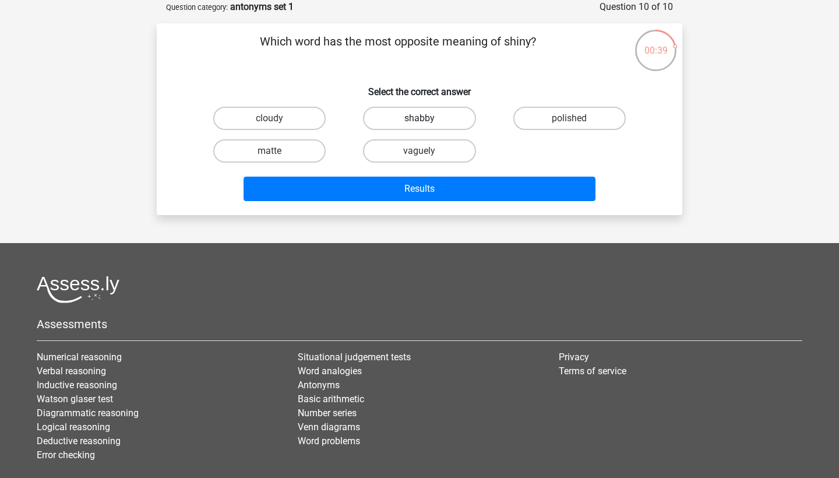
click at [454, 124] on label "shabby" at bounding box center [419, 118] width 112 height 23
click at [427, 124] on input "shabby" at bounding box center [423, 122] width 8 height 8
radio input "true"
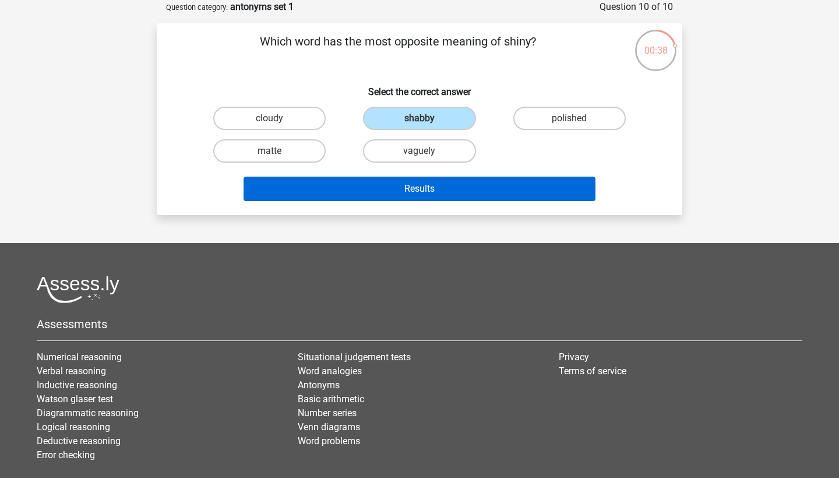
click at [472, 181] on button "Results" at bounding box center [420, 189] width 352 height 24
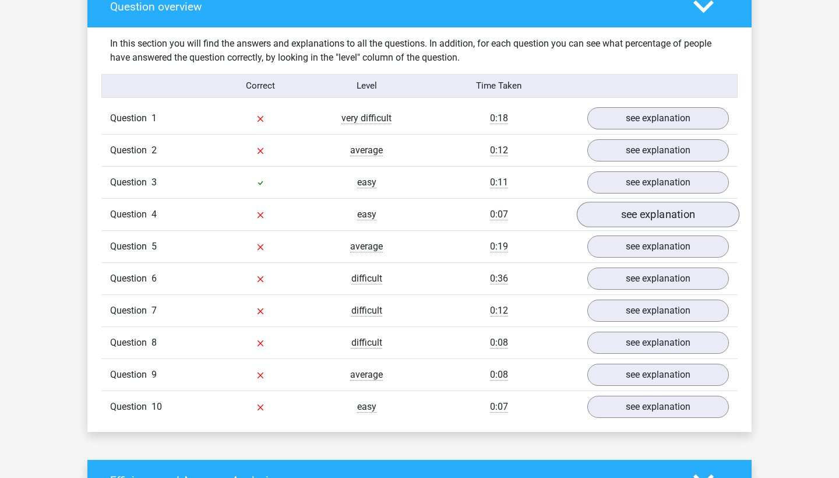
scroll to position [880, 0]
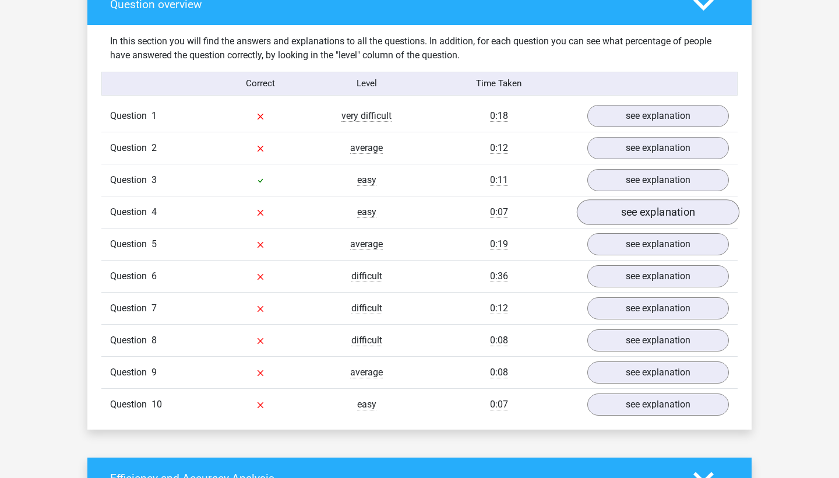
click at [630, 217] on link "see explanation" at bounding box center [658, 212] width 163 height 26
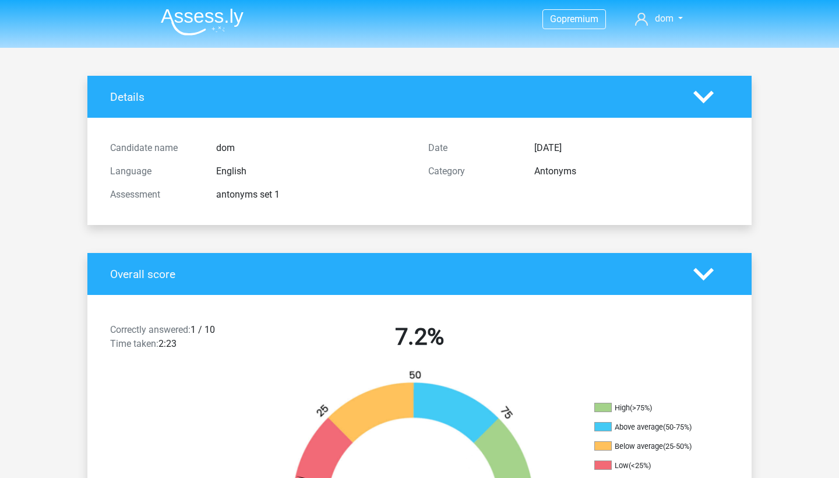
scroll to position [0, 0]
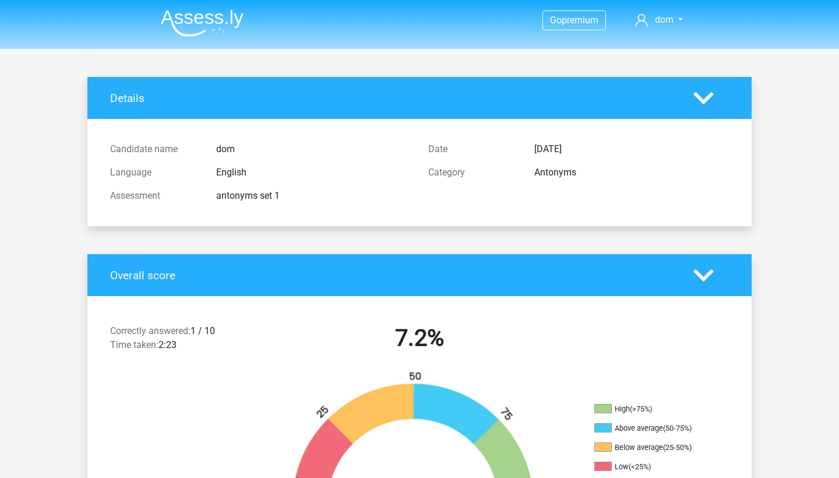
click at [214, 9] on li at bounding box center [197, 21] width 92 height 32
click at [209, 18] on img at bounding box center [202, 22] width 83 height 27
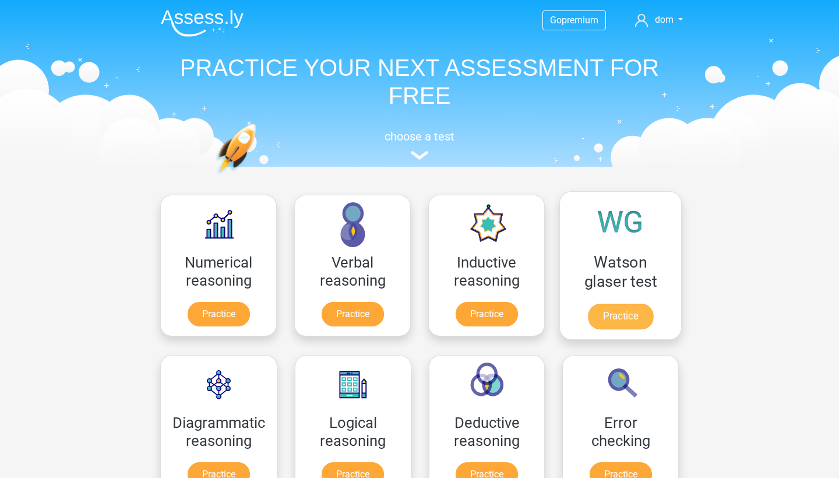
click at [619, 313] on link "Practice" at bounding box center [620, 317] width 65 height 26
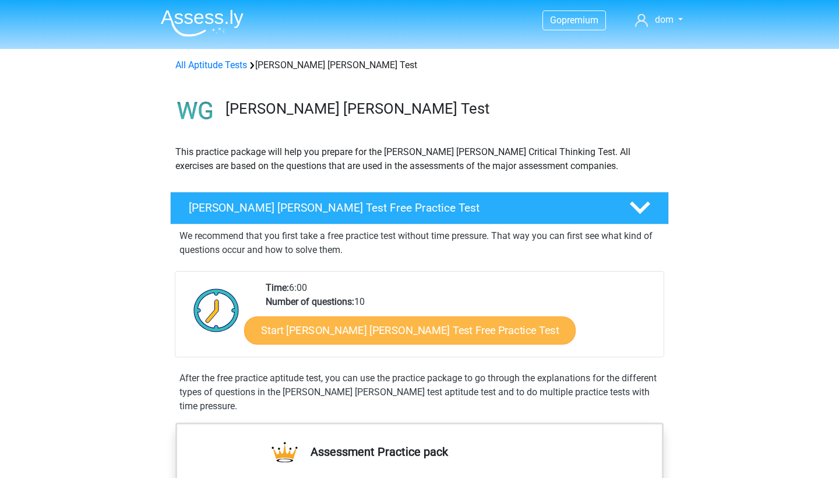
click at [436, 327] on link "Start [PERSON_NAME] [PERSON_NAME] Test Free Practice Test" at bounding box center [410, 330] width 332 height 28
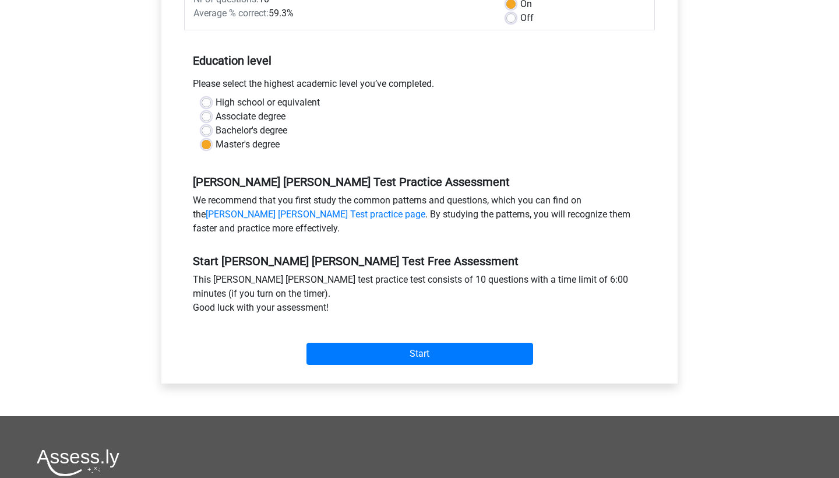
scroll to position [226, 0]
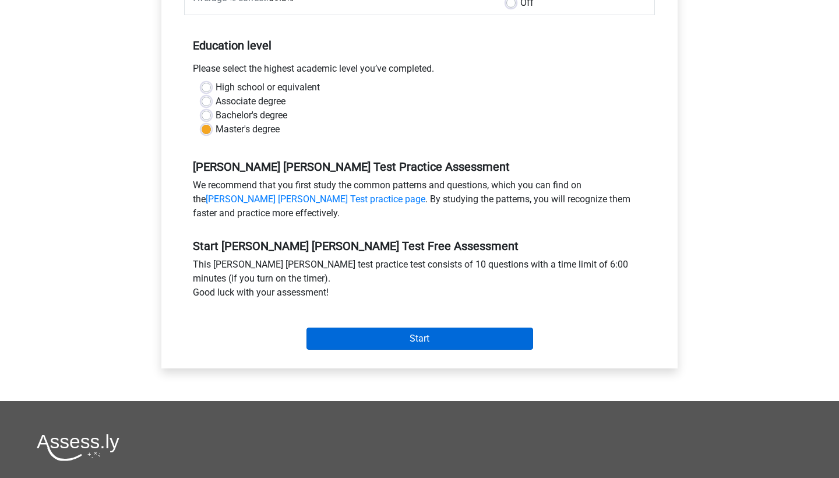
click at [437, 327] on input "Start" at bounding box center [419, 338] width 227 height 22
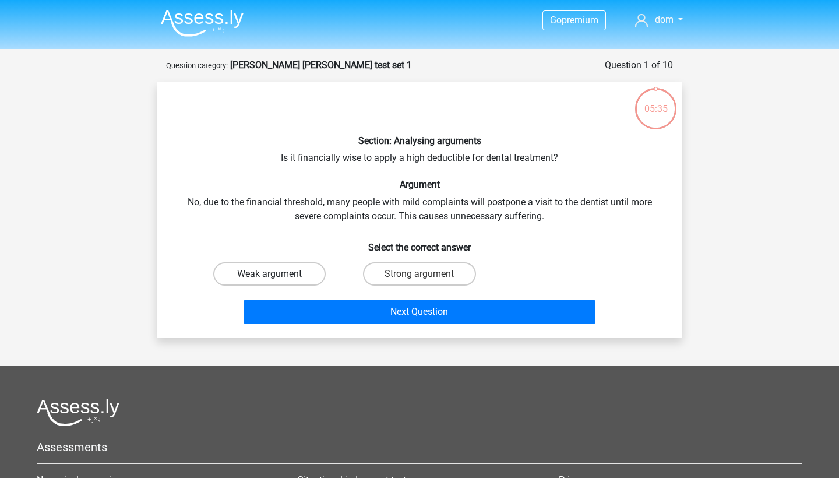
click at [308, 280] on label "Weak argument" at bounding box center [269, 273] width 112 height 23
click at [277, 280] on input "Weak argument" at bounding box center [274, 278] width 8 height 8
radio input "true"
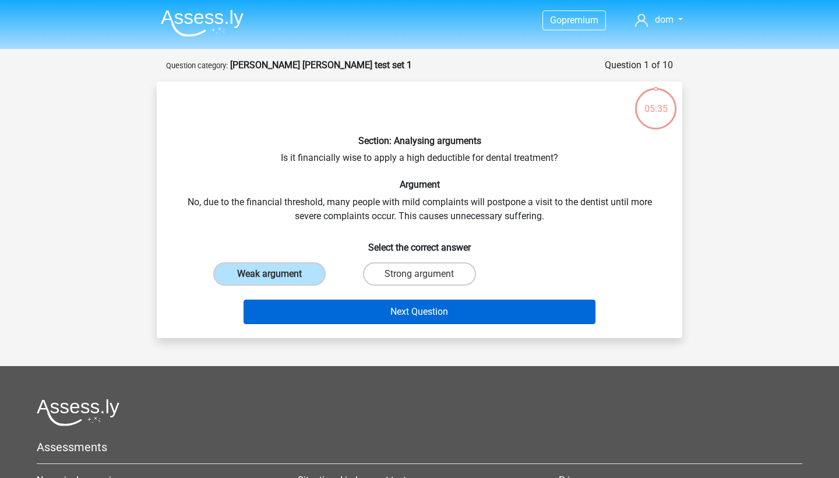
click at [381, 315] on button "Next Question" at bounding box center [420, 311] width 352 height 24
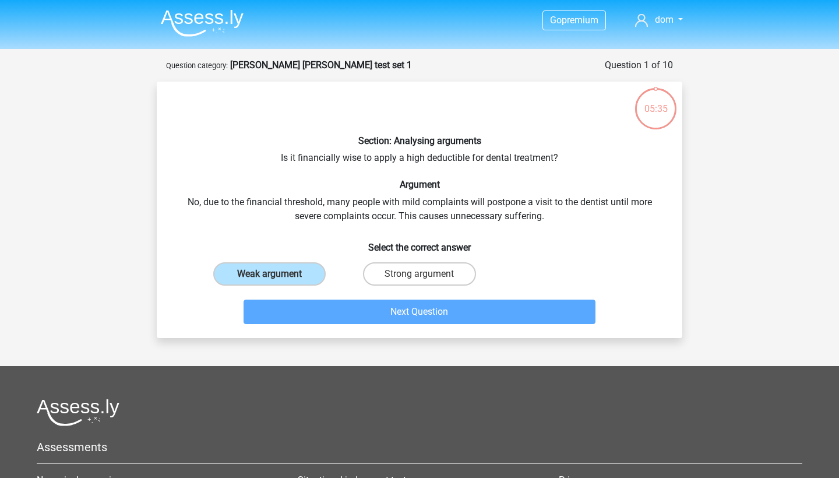
scroll to position [58, 0]
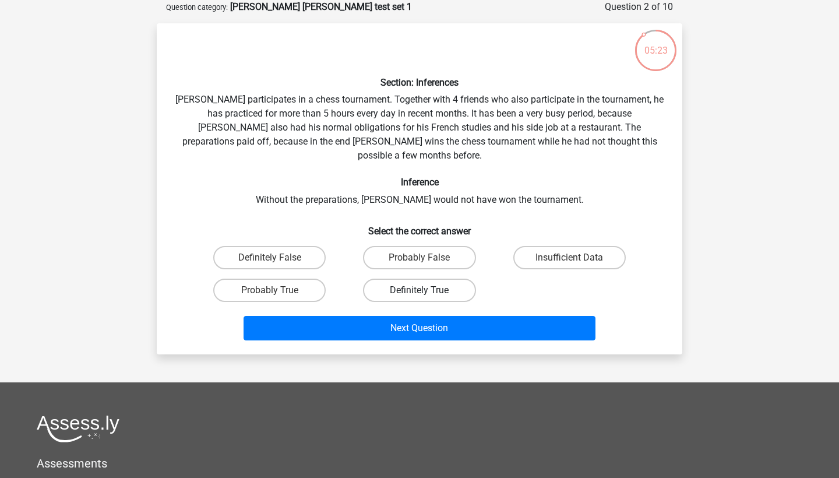
click at [410, 278] on label "Definitely True" at bounding box center [419, 289] width 112 height 23
click at [419, 290] on input "Definitely True" at bounding box center [423, 294] width 8 height 8
radio input "true"
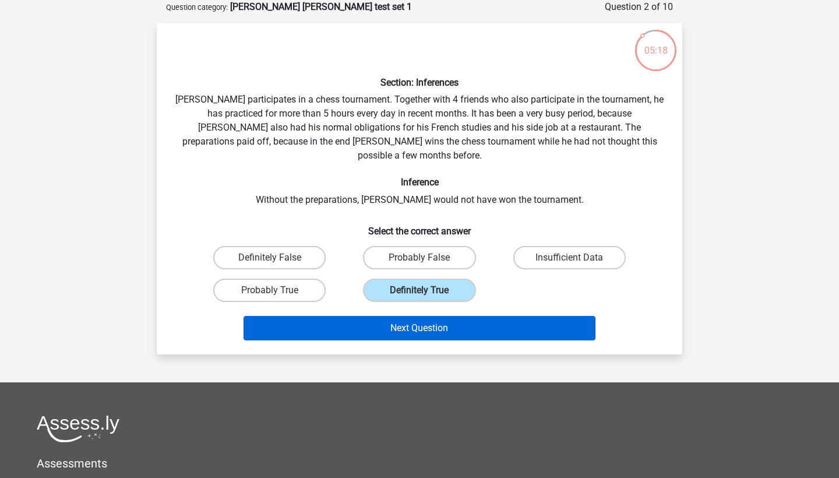
click at [465, 322] on button "Next Question" at bounding box center [420, 328] width 352 height 24
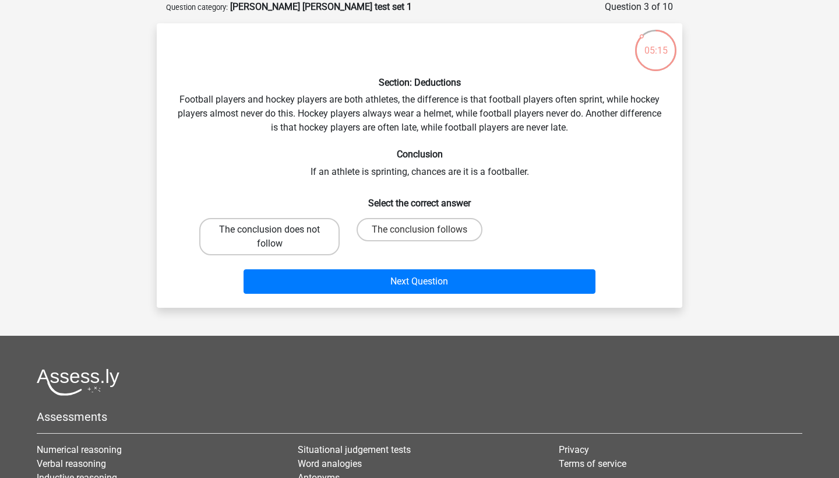
click at [326, 231] on label "The conclusion does not follow" at bounding box center [269, 236] width 140 height 37
click at [277, 231] on input "The conclusion does not follow" at bounding box center [274, 234] width 8 height 8
radio input "true"
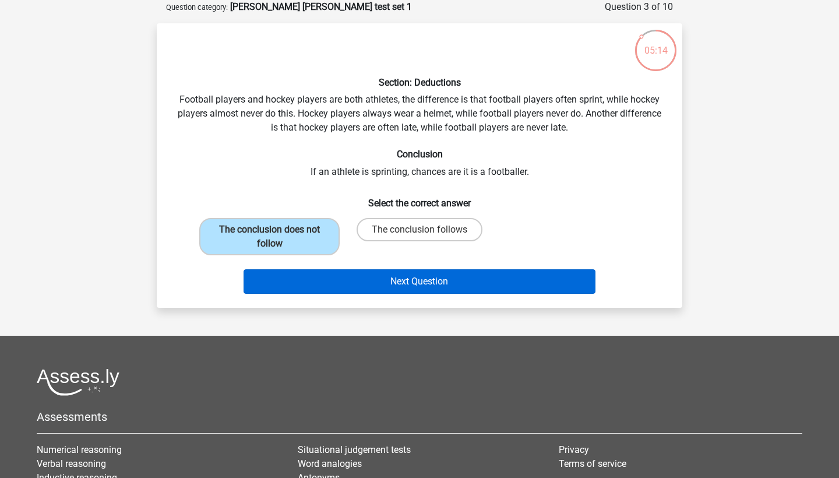
click at [404, 287] on button "Next Question" at bounding box center [420, 281] width 352 height 24
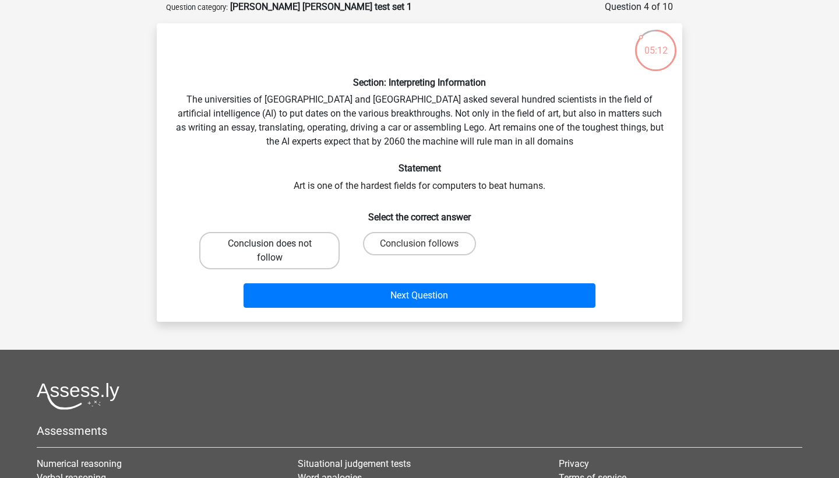
click at [249, 242] on label "Conclusion does not follow" at bounding box center [269, 250] width 140 height 37
click at [270, 244] on input "Conclusion does not follow" at bounding box center [274, 248] width 8 height 8
radio input "true"
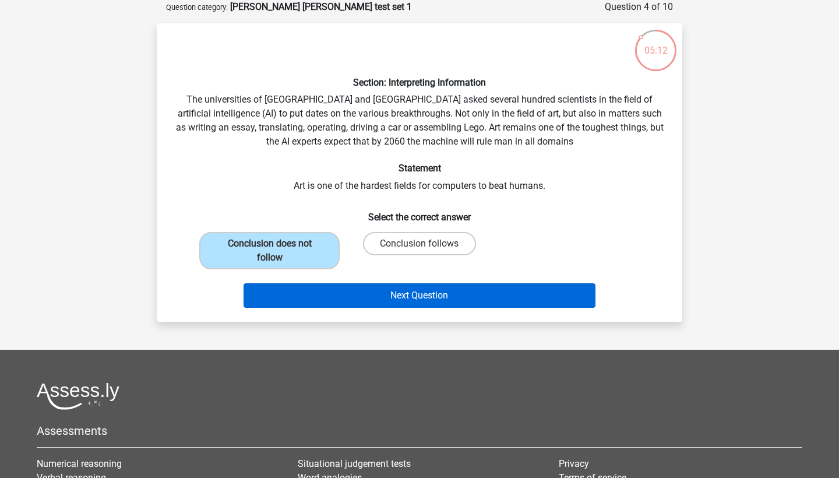
click at [365, 298] on button "Next Question" at bounding box center [420, 295] width 352 height 24
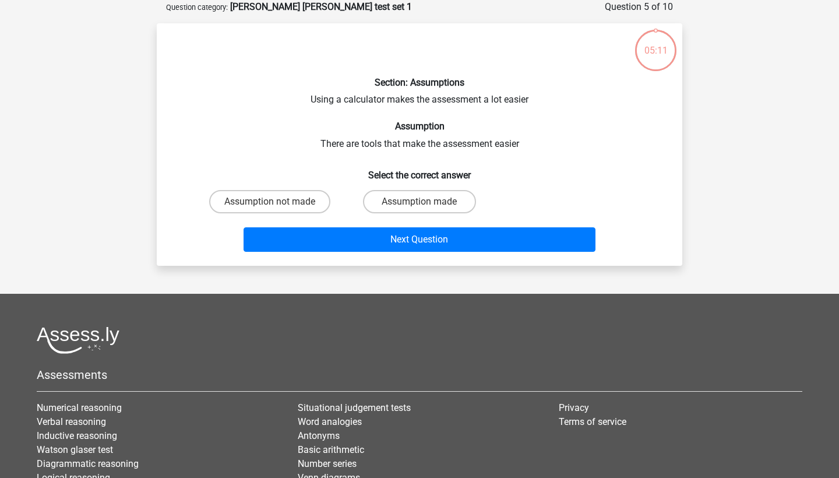
drag, startPoint x: 407, startPoint y: 202, endPoint x: 409, endPoint y: 219, distance: 17.0
click at [407, 203] on label "Assumption made" at bounding box center [419, 201] width 112 height 23
click at [419, 203] on input "Assumption made" at bounding box center [423, 206] width 8 height 8
radio input "true"
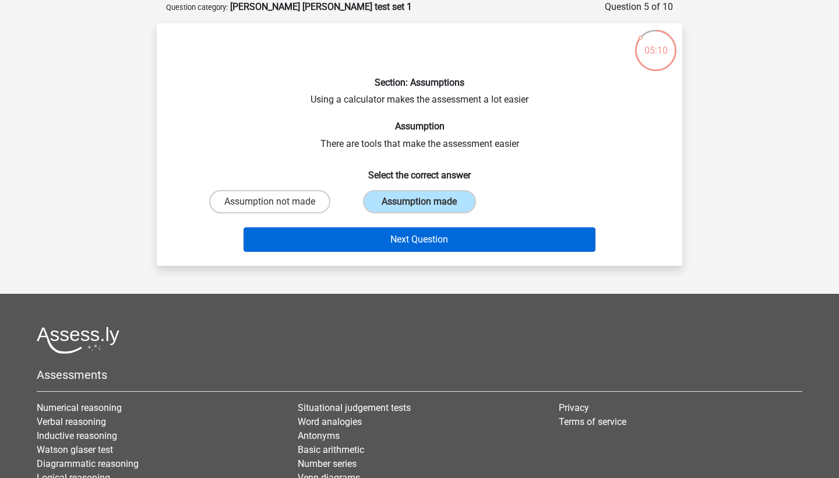
click at [412, 244] on button "Next Question" at bounding box center [420, 239] width 352 height 24
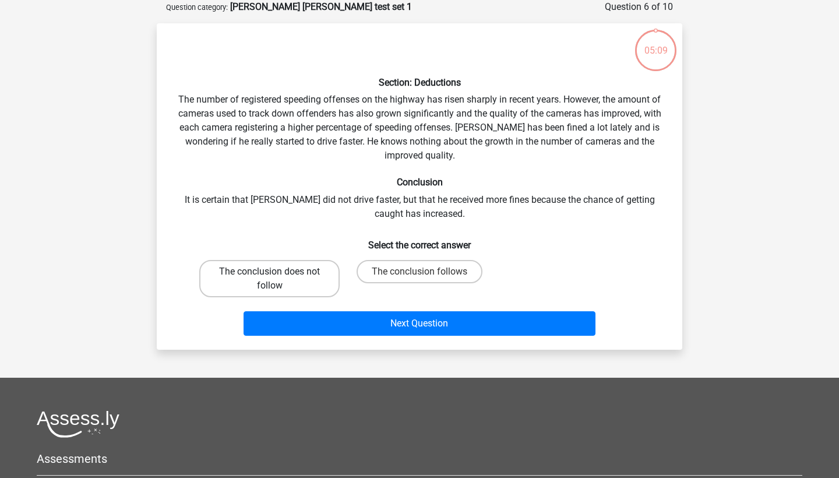
drag, startPoint x: 271, startPoint y: 266, endPoint x: 280, endPoint y: 267, distance: 8.3
click at [272, 266] on label "The conclusion does not follow" at bounding box center [269, 278] width 140 height 37
click at [272, 271] on input "The conclusion does not follow" at bounding box center [274, 275] width 8 height 8
radio input "true"
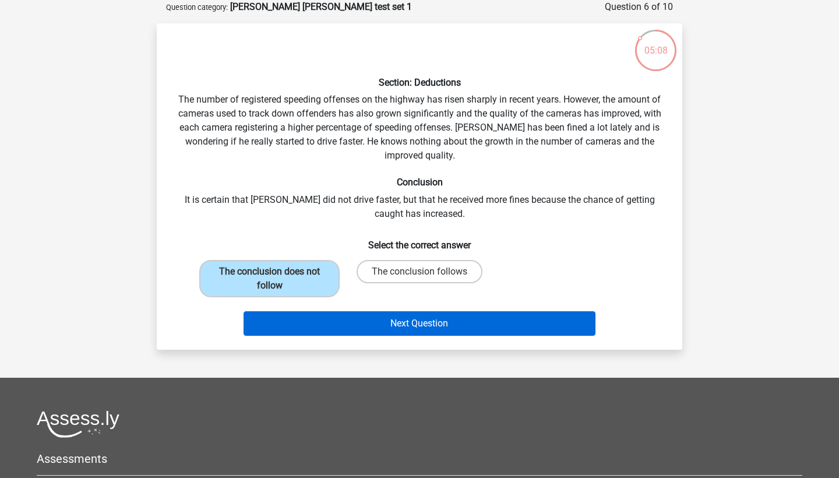
click at [377, 310] on div "Next Question" at bounding box center [419, 321] width 488 height 38
click at [378, 314] on button "Next Question" at bounding box center [420, 323] width 352 height 24
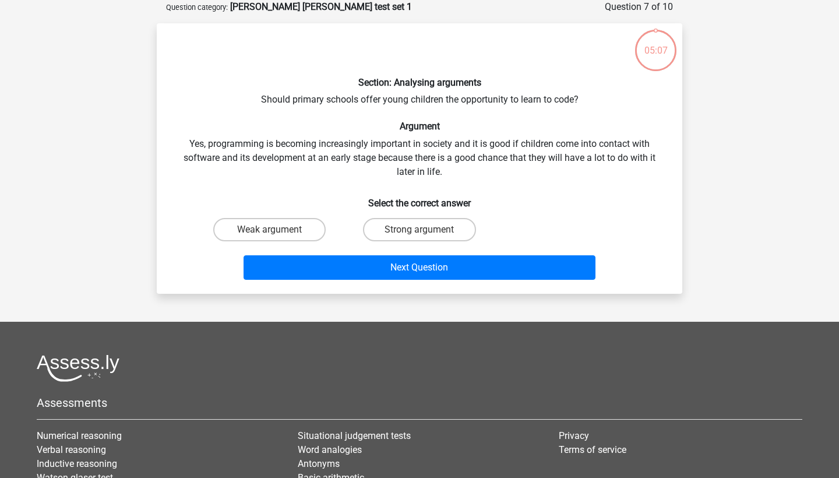
drag, startPoint x: 313, startPoint y: 225, endPoint x: 332, endPoint y: 248, distance: 29.4
click at [313, 225] on label "Weak argument" at bounding box center [269, 229] width 112 height 23
click at [277, 230] on input "Weak argument" at bounding box center [274, 234] width 8 height 8
radio input "true"
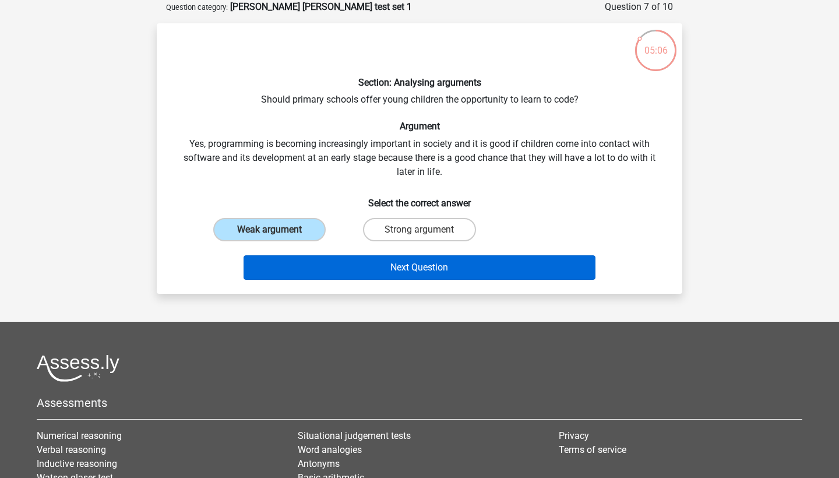
click at [358, 267] on button "Next Question" at bounding box center [420, 267] width 352 height 24
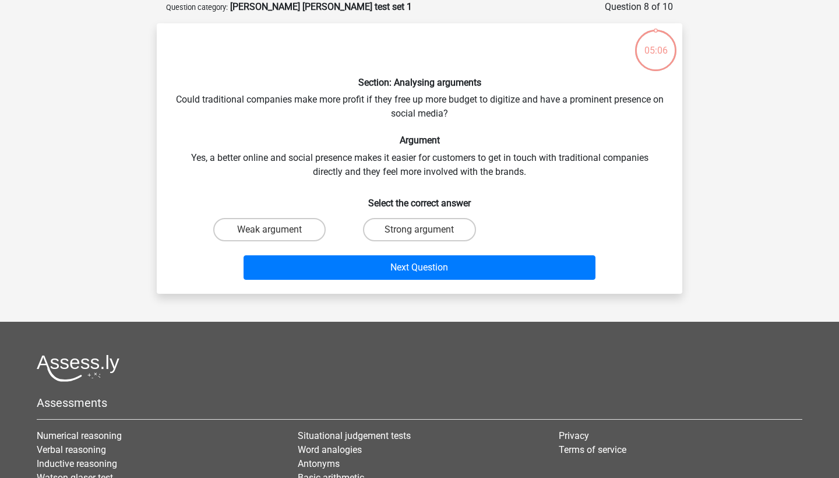
click at [426, 230] on input "Strong argument" at bounding box center [423, 234] width 8 height 8
radio input "true"
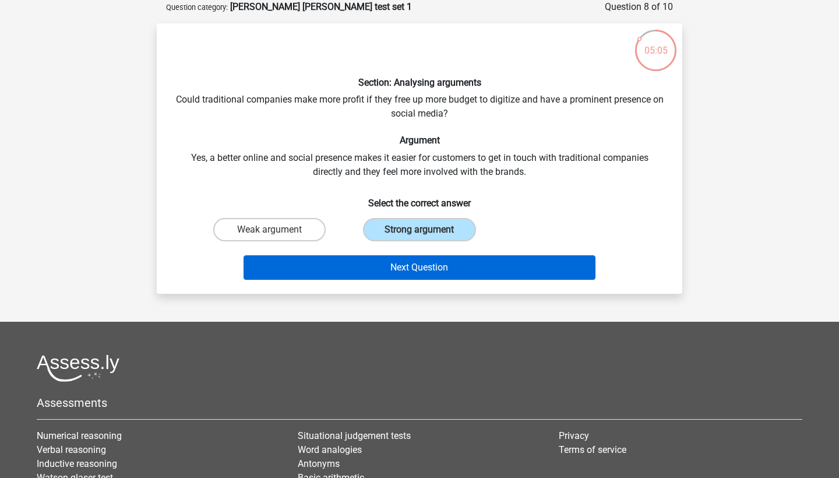
click at [409, 263] on button "Next Question" at bounding box center [420, 267] width 352 height 24
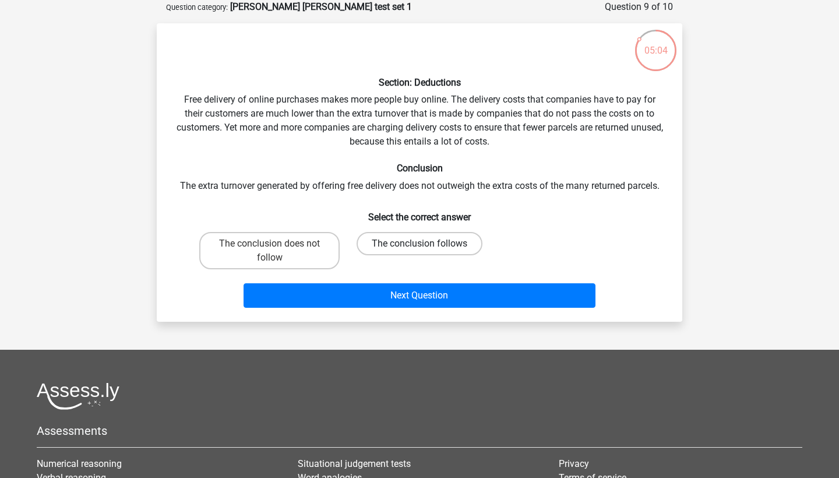
click at [392, 249] on label "The conclusion follows" at bounding box center [420, 243] width 126 height 23
click at [419, 249] on input "The conclusion follows" at bounding box center [423, 248] width 8 height 8
radio input "true"
click at [395, 281] on div "Next Question" at bounding box center [419, 293] width 488 height 38
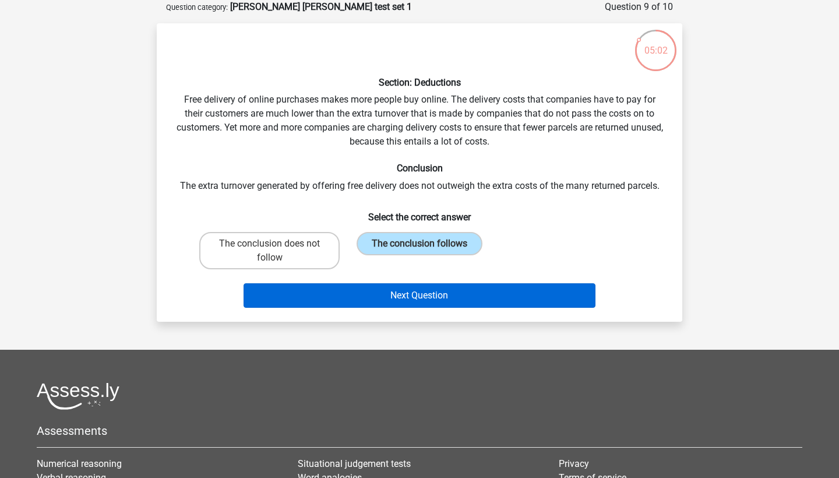
click at [396, 287] on button "Next Question" at bounding box center [420, 295] width 352 height 24
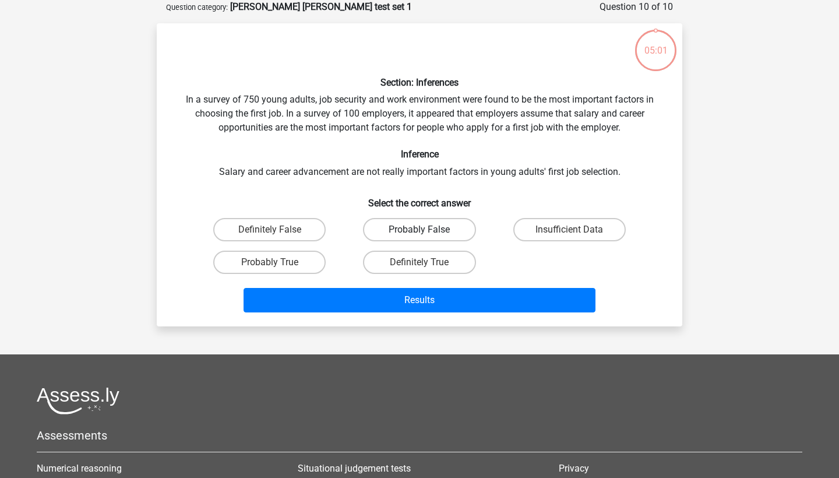
click at [417, 238] on label "Probably False" at bounding box center [419, 229] width 112 height 23
click at [419, 237] on input "Probably False" at bounding box center [423, 234] width 8 height 8
radio input "true"
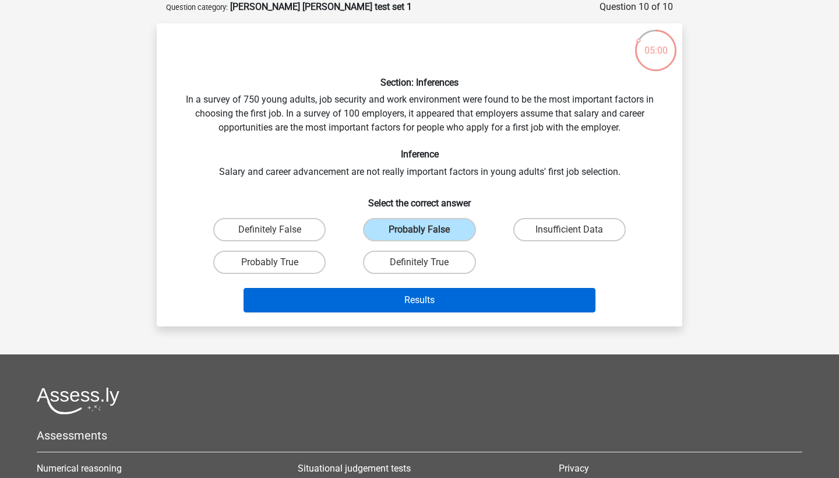
click at [422, 294] on button "Results" at bounding box center [420, 300] width 352 height 24
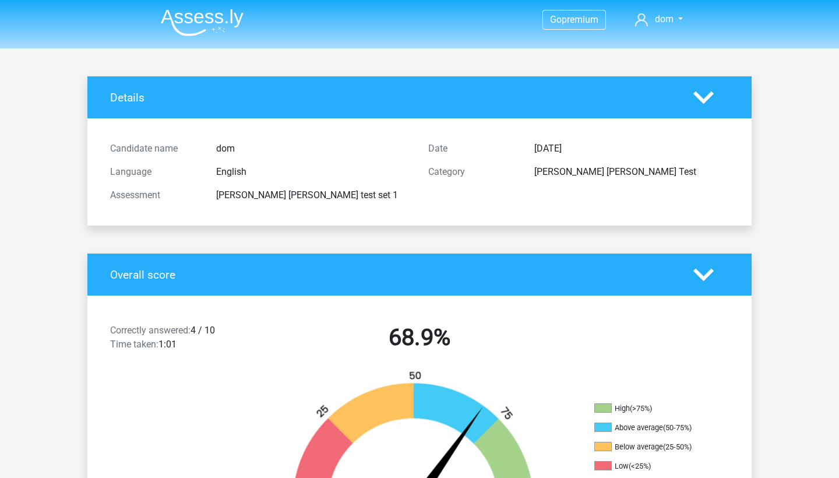
scroll to position [1, 0]
click at [228, 27] on img at bounding box center [202, 22] width 83 height 27
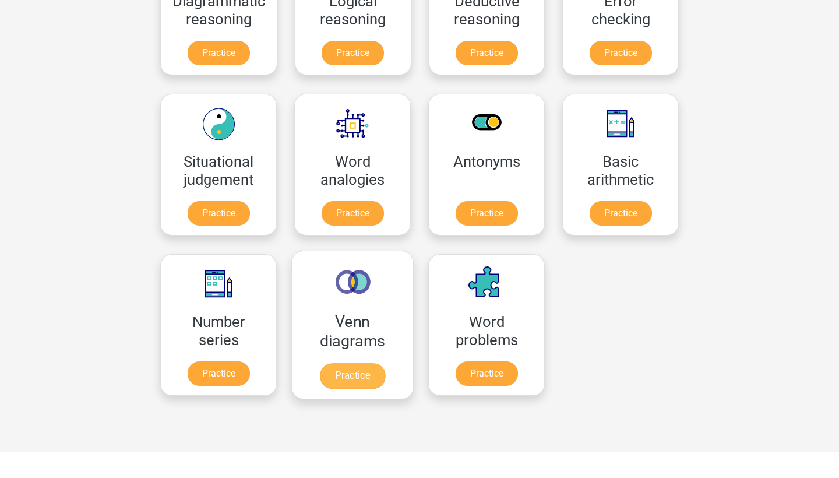
scroll to position [423, 0]
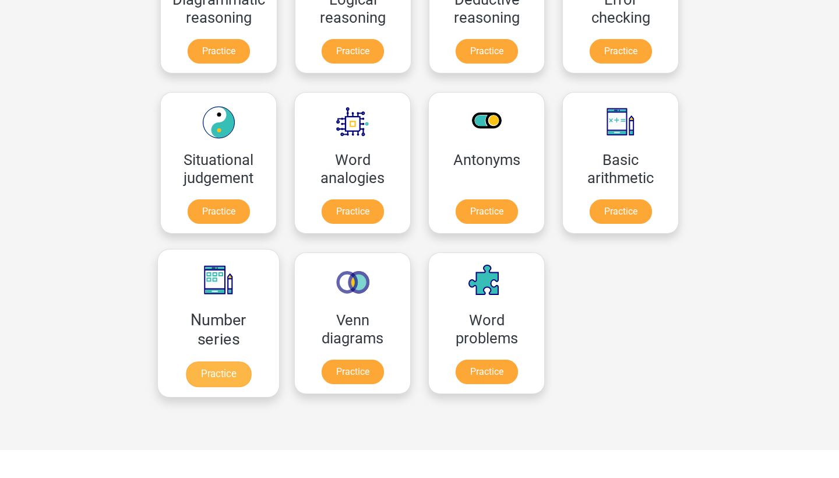
click at [235, 361] on link "Practice" at bounding box center [218, 374] width 65 height 26
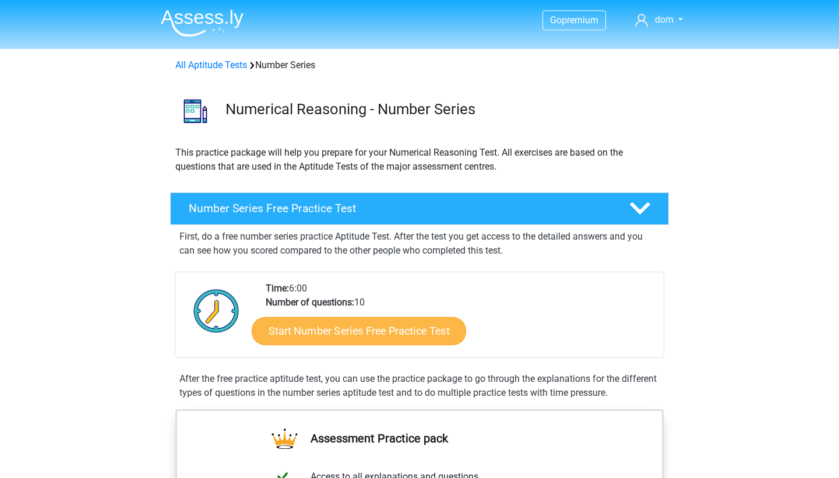
click at [320, 341] on link "Start Number Series Free Practice Test" at bounding box center [359, 330] width 214 height 28
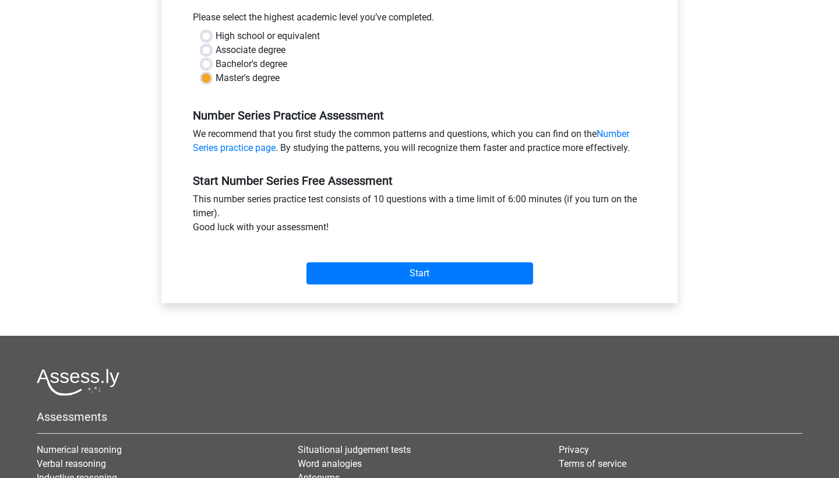
scroll to position [273, 0]
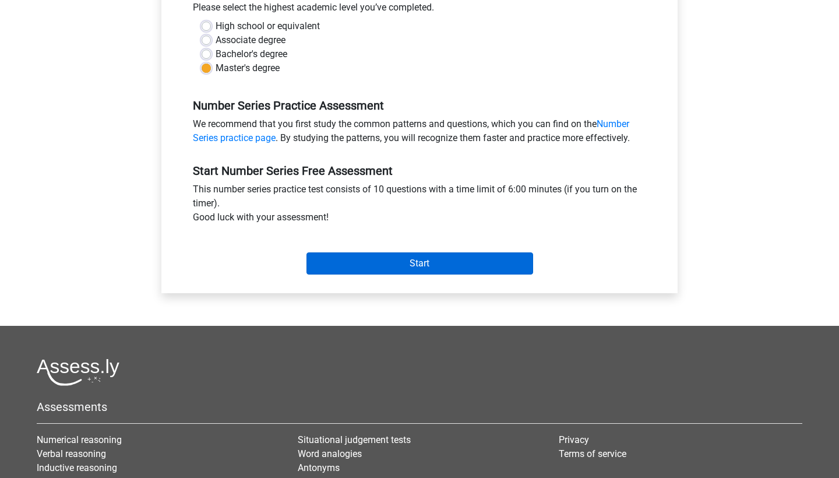
click at [389, 259] on input "Start" at bounding box center [419, 263] width 227 height 22
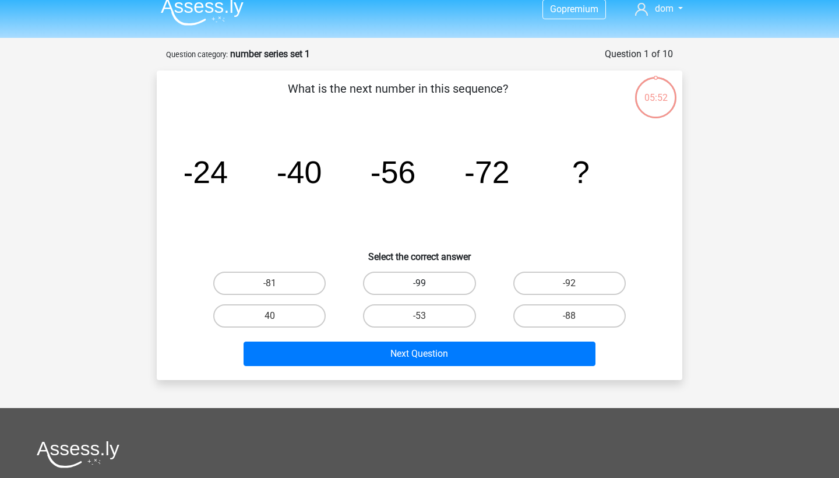
scroll to position [10, 0]
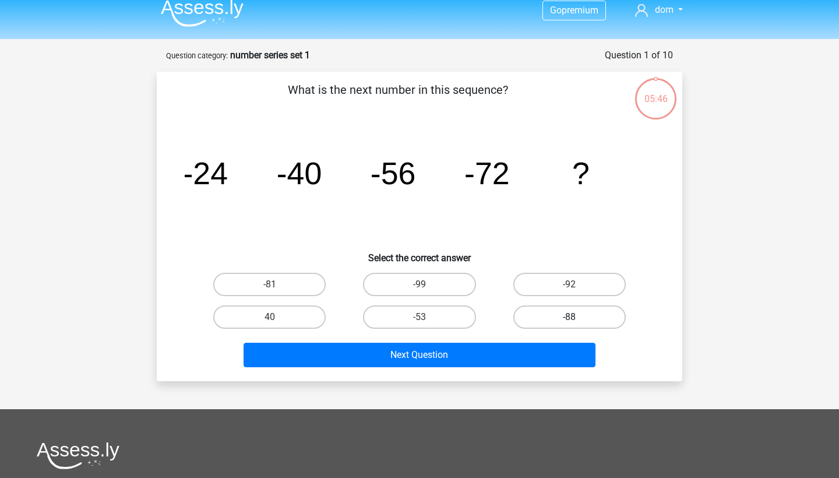
click at [544, 318] on label "-88" at bounding box center [569, 316] width 112 height 23
click at [569, 318] on input "-88" at bounding box center [573, 321] width 8 height 8
radio input "true"
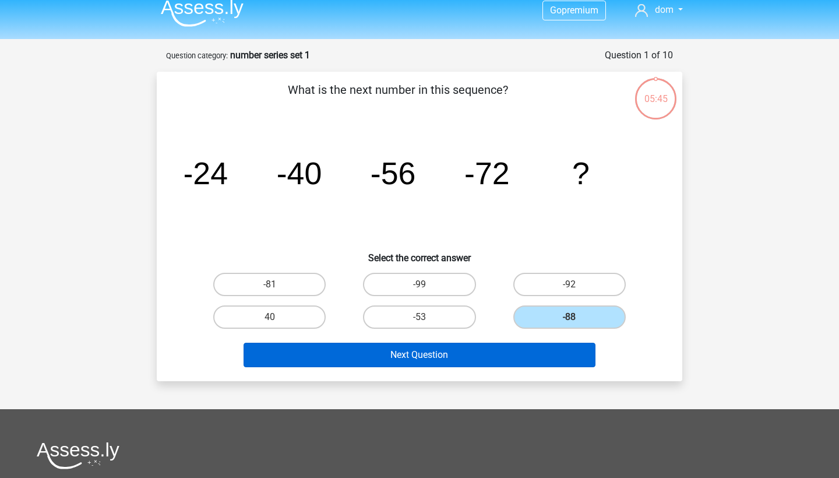
click at [482, 356] on button "Next Question" at bounding box center [420, 355] width 352 height 24
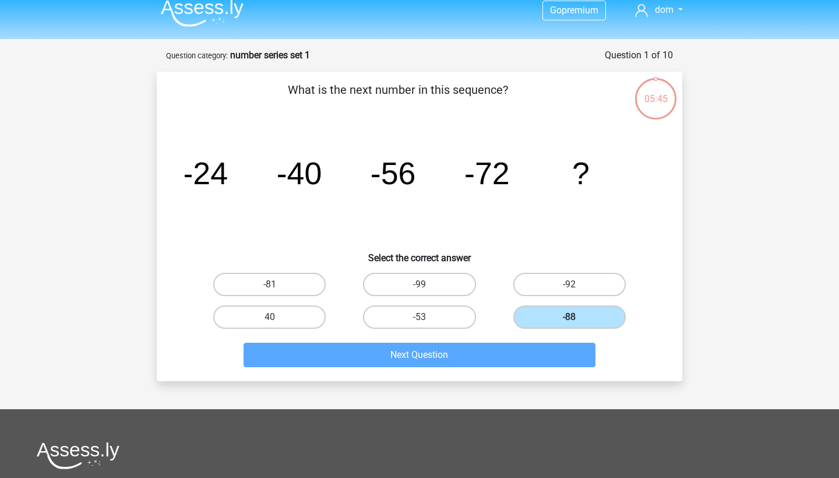
scroll to position [58, 0]
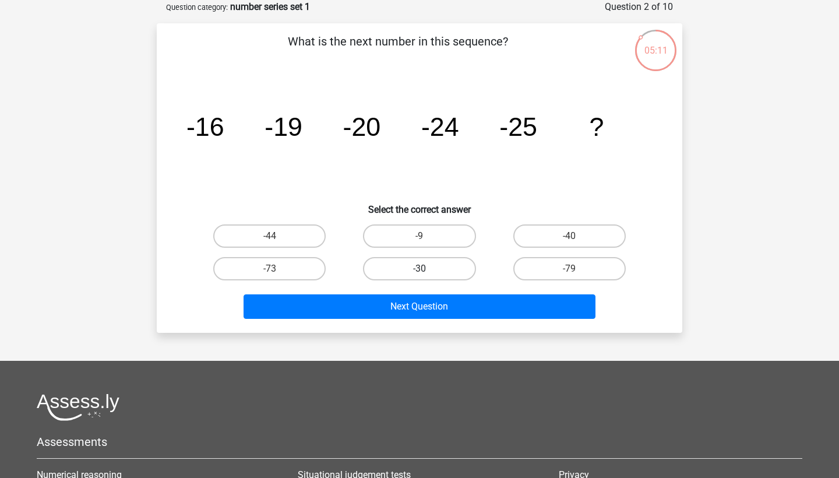
drag, startPoint x: 422, startPoint y: 265, endPoint x: 436, endPoint y: 279, distance: 19.8
click at [421, 265] on label "-30" at bounding box center [419, 268] width 112 height 23
click at [421, 269] on input "-30" at bounding box center [423, 273] width 8 height 8
radio input "true"
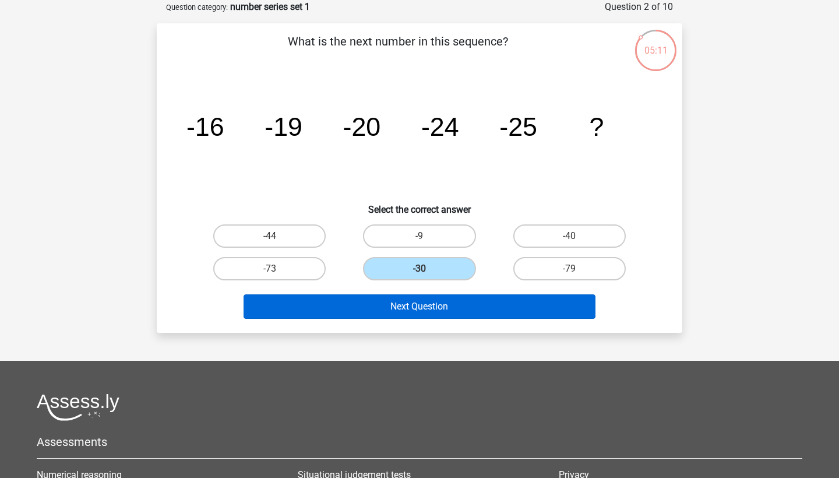
click at [463, 305] on button "Next Question" at bounding box center [420, 306] width 352 height 24
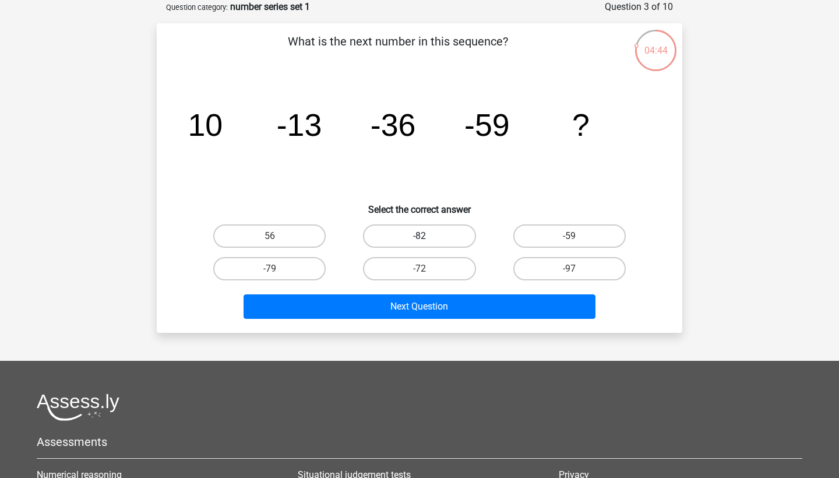
click at [438, 229] on label "-82" at bounding box center [419, 235] width 112 height 23
click at [427, 236] on input "-82" at bounding box center [423, 240] width 8 height 8
radio input "true"
click at [278, 264] on label "-79" at bounding box center [269, 268] width 112 height 23
click at [277, 269] on input "-79" at bounding box center [274, 273] width 8 height 8
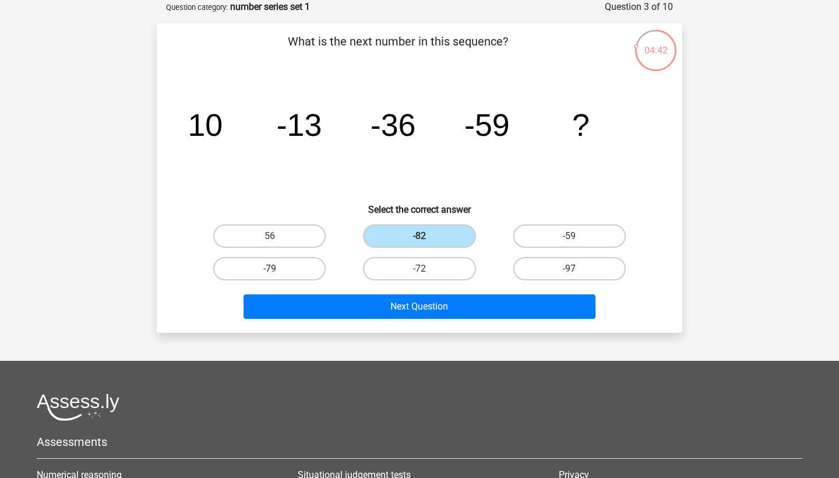
radio input "true"
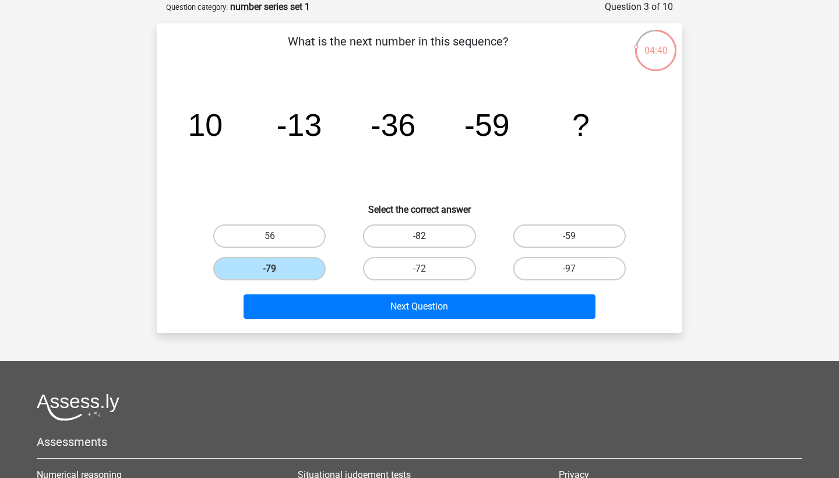
click at [400, 236] on label "-82" at bounding box center [419, 235] width 112 height 23
click at [419, 236] on input "-82" at bounding box center [423, 240] width 8 height 8
radio input "true"
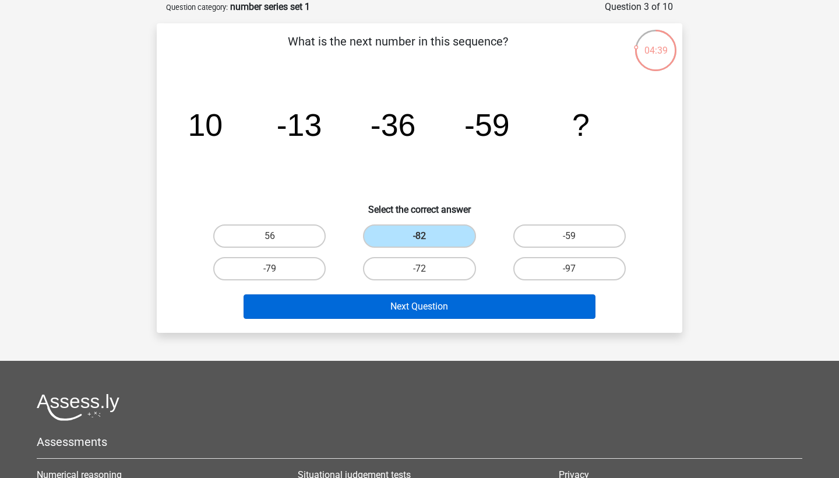
click at [432, 304] on button "Next Question" at bounding box center [420, 306] width 352 height 24
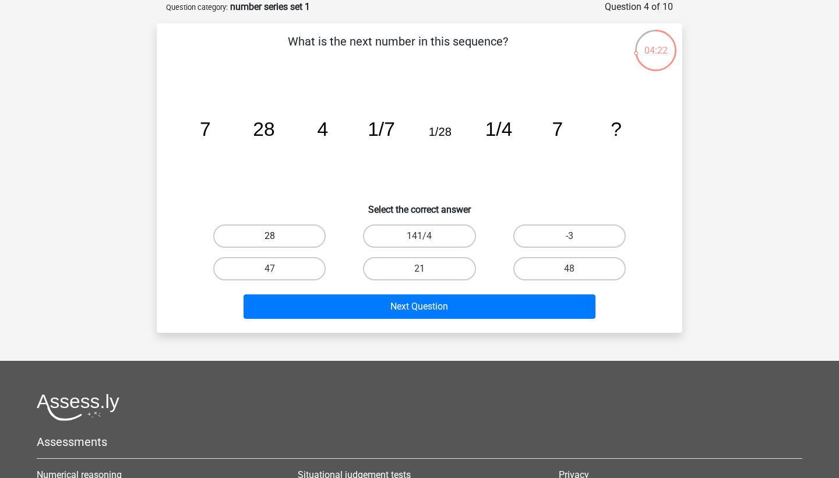
click at [299, 231] on label "28" at bounding box center [269, 235] width 112 height 23
click at [277, 236] on input "28" at bounding box center [274, 240] width 8 height 8
radio input "true"
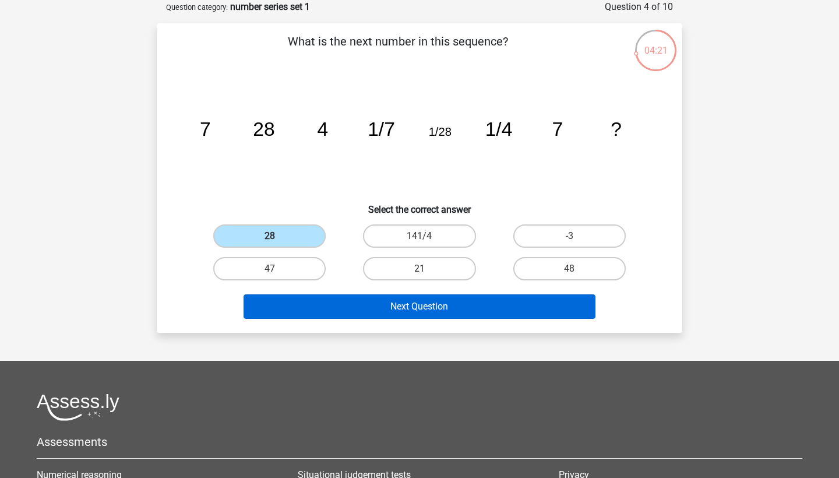
click at [408, 303] on button "Next Question" at bounding box center [420, 306] width 352 height 24
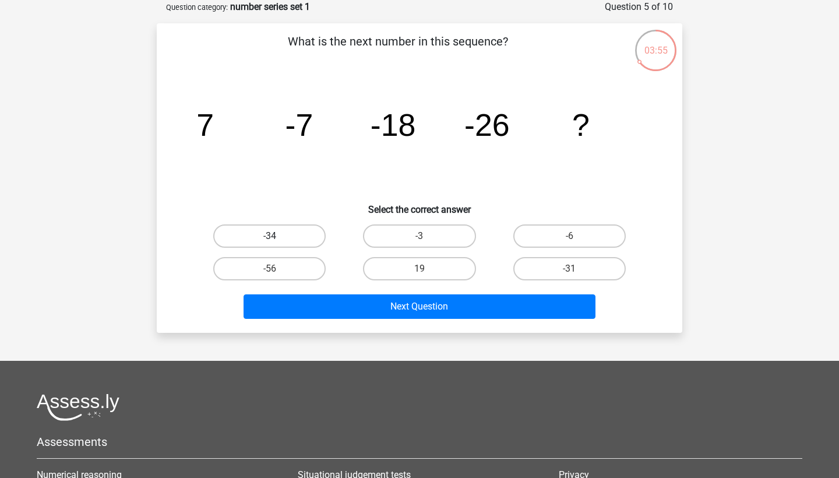
click at [290, 242] on label "-34" at bounding box center [269, 235] width 112 height 23
click at [277, 242] on input "-34" at bounding box center [274, 240] width 8 height 8
radio input "true"
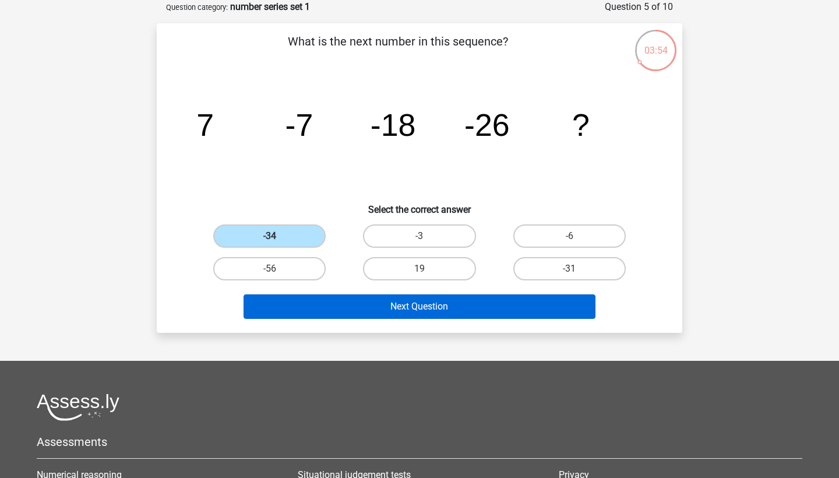
click at [358, 305] on button "Next Question" at bounding box center [420, 306] width 352 height 24
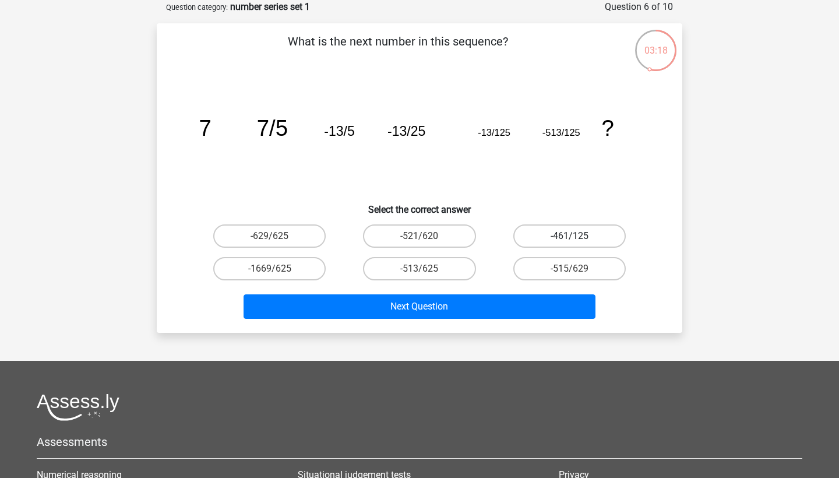
click at [519, 240] on label "-461/125" at bounding box center [569, 235] width 112 height 23
click at [569, 240] on input "-461/125" at bounding box center [573, 240] width 8 height 8
radio input "true"
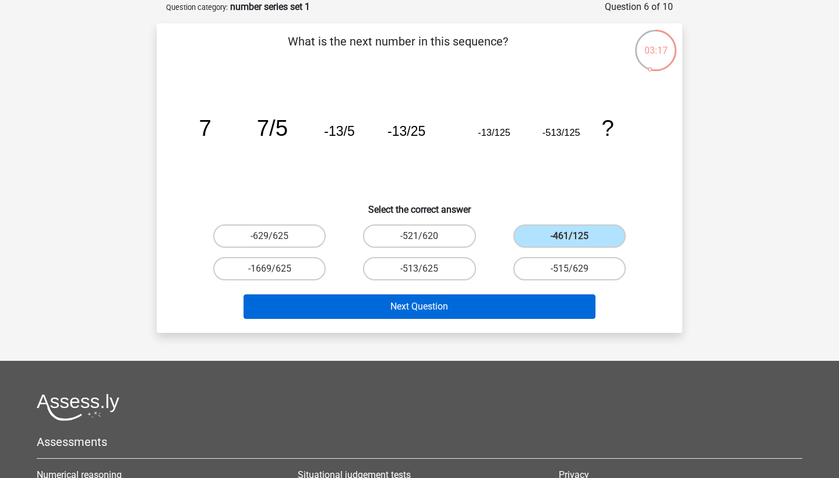
click at [491, 302] on button "Next Question" at bounding box center [420, 306] width 352 height 24
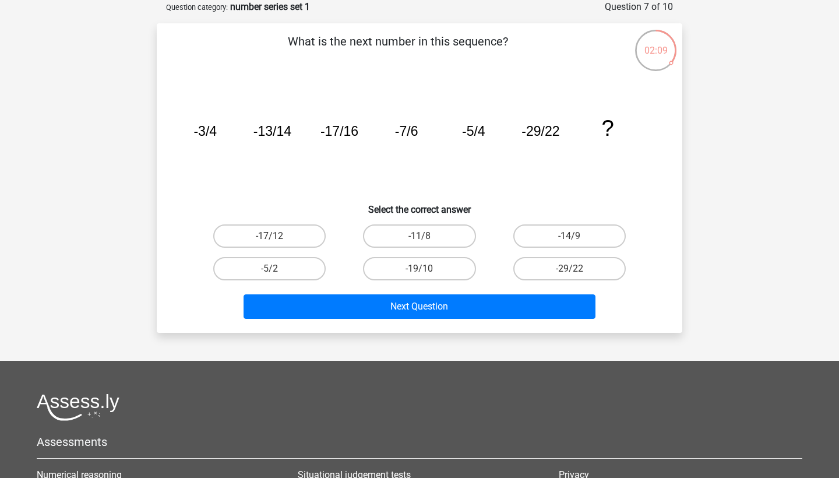
drag, startPoint x: 294, startPoint y: 241, endPoint x: 331, endPoint y: 265, distance: 44.3
click at [293, 241] on label "-17/12" at bounding box center [269, 235] width 112 height 23
click at [277, 241] on input "-17/12" at bounding box center [274, 240] width 8 height 8
radio input "true"
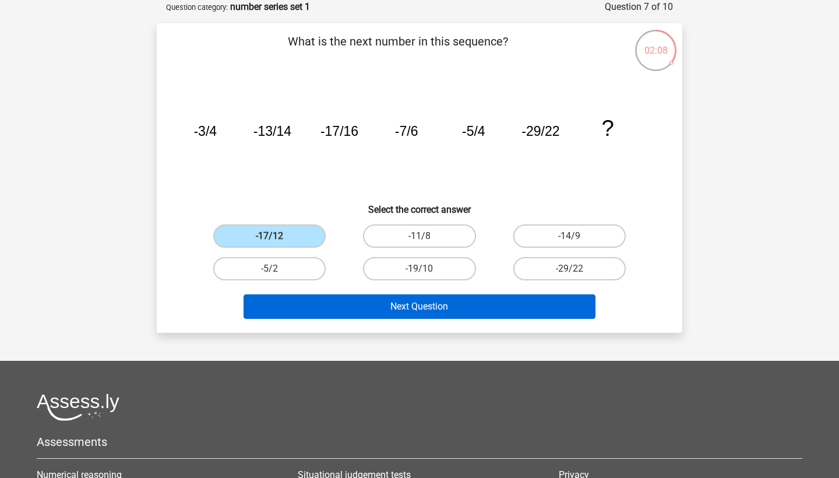
click at [460, 314] on button "Next Question" at bounding box center [420, 306] width 352 height 24
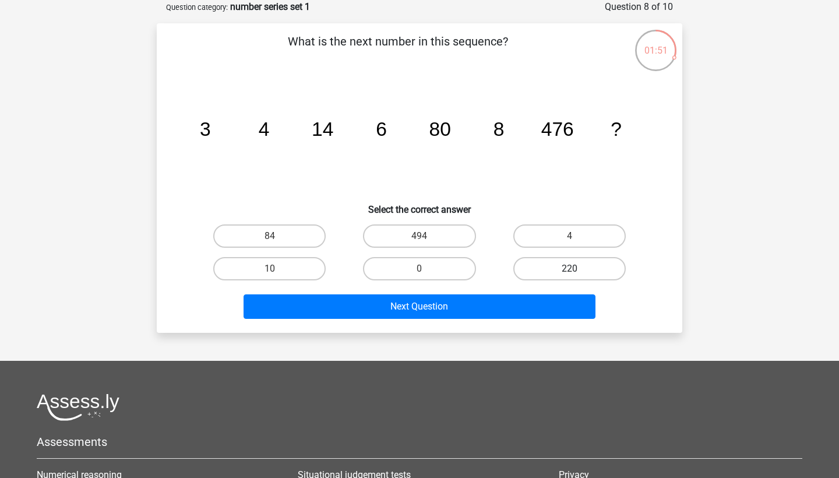
click at [533, 274] on label "220" at bounding box center [569, 268] width 112 height 23
click at [569, 274] on input "220" at bounding box center [573, 273] width 8 height 8
radio input "true"
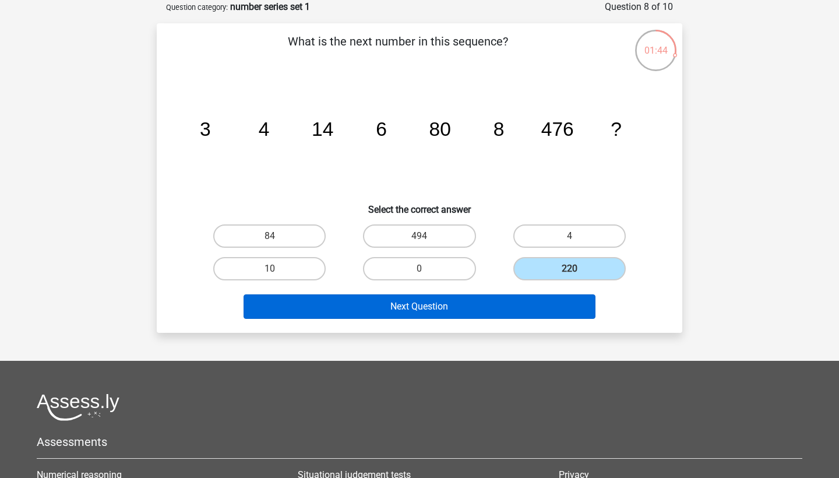
click at [520, 297] on button "Next Question" at bounding box center [420, 306] width 352 height 24
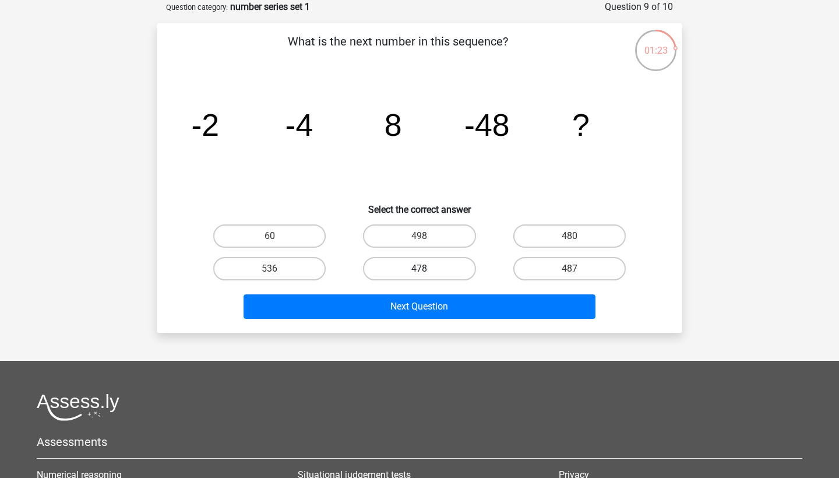
click at [410, 269] on label "478" at bounding box center [419, 268] width 112 height 23
click at [419, 269] on input "478" at bounding box center [423, 273] width 8 height 8
radio input "true"
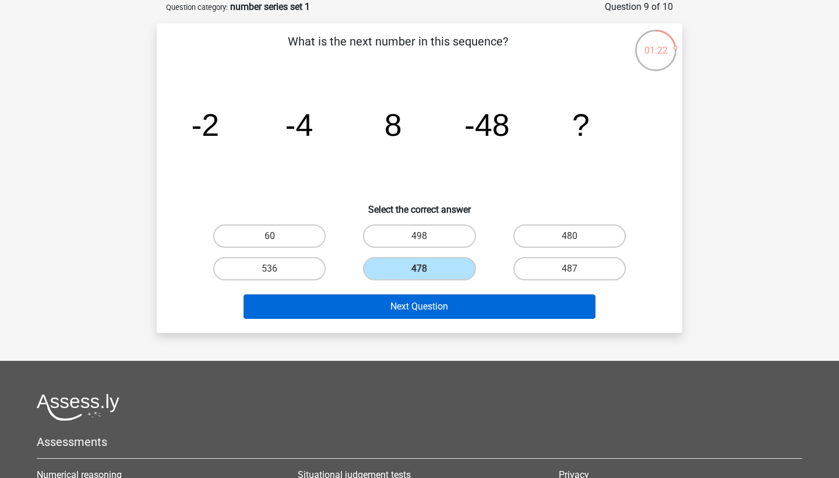
click at [455, 315] on button "Next Question" at bounding box center [420, 306] width 352 height 24
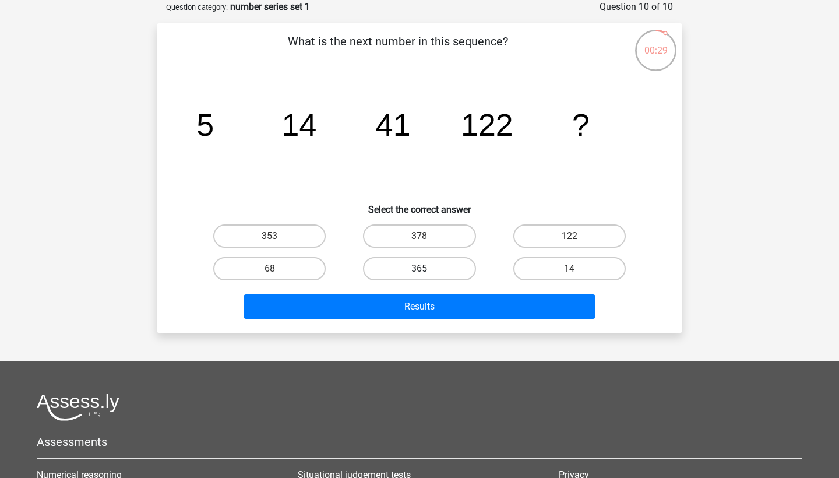
click at [459, 277] on label "365" at bounding box center [419, 268] width 112 height 23
click at [427, 276] on input "365" at bounding box center [423, 273] width 8 height 8
radio input "true"
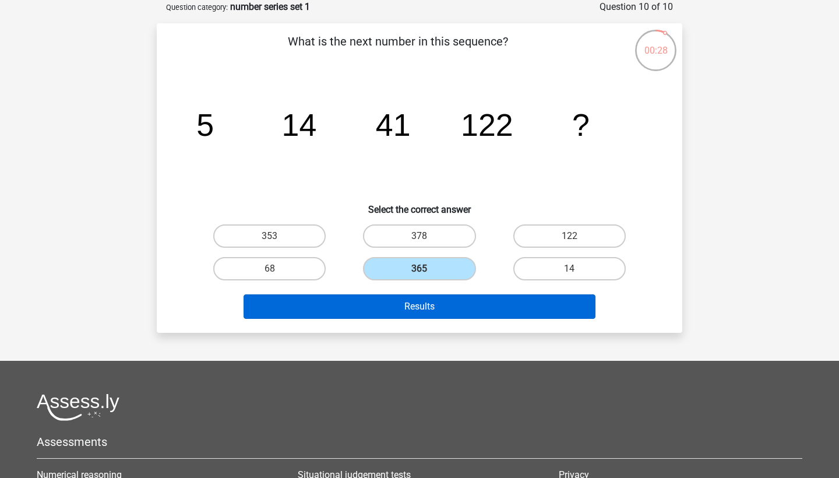
click at [460, 298] on button "Results" at bounding box center [420, 306] width 352 height 24
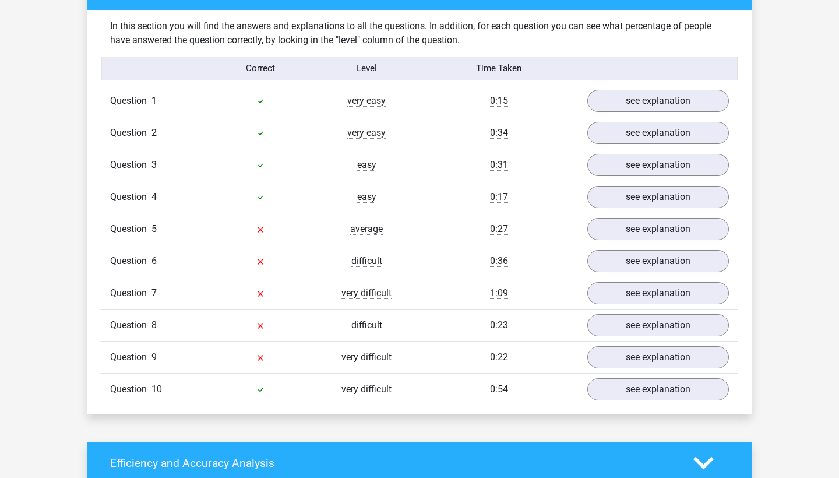
scroll to position [895, 0]
click at [618, 236] on link "see explanation" at bounding box center [658, 229] width 163 height 26
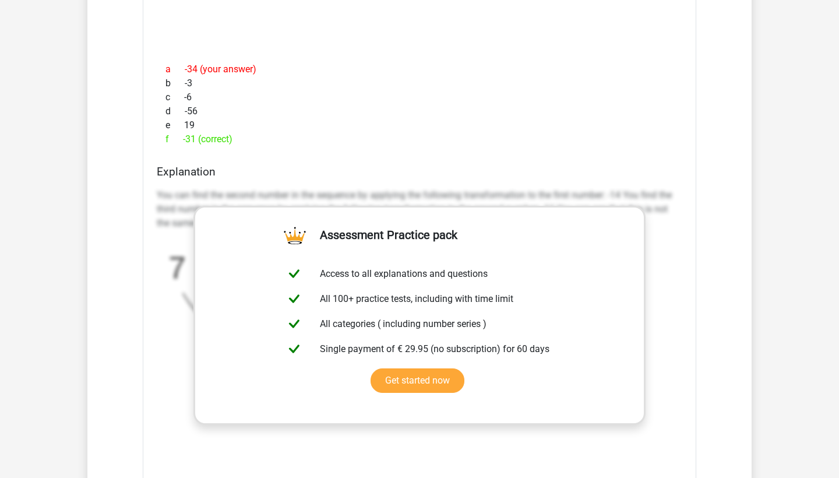
scroll to position [1266, 0]
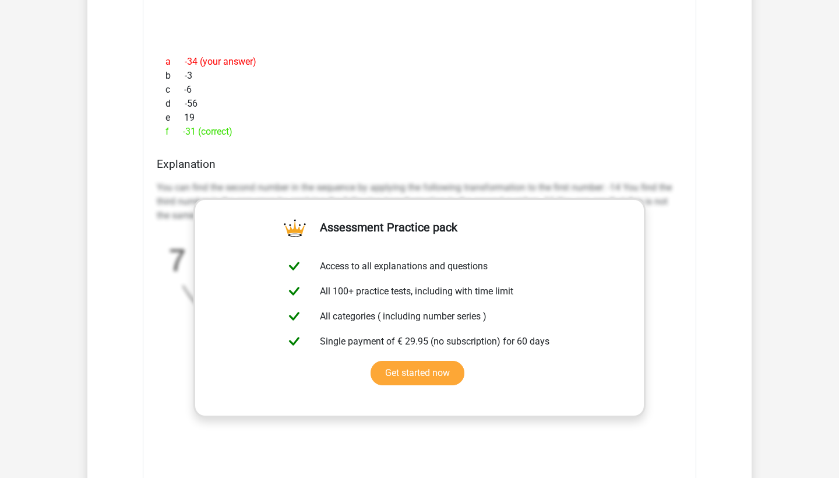
click at [668, 242] on div "You can find the second number in the sequence by applying the following transf…" at bounding box center [420, 293] width 526 height 235
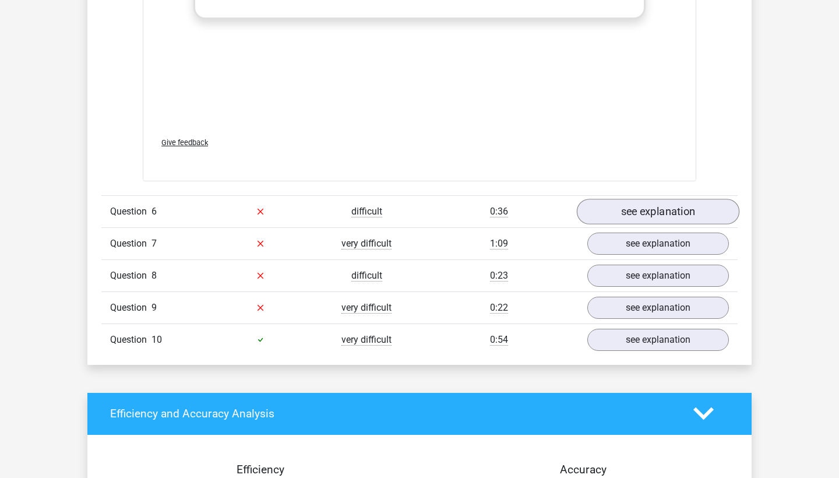
scroll to position [1667, 0]
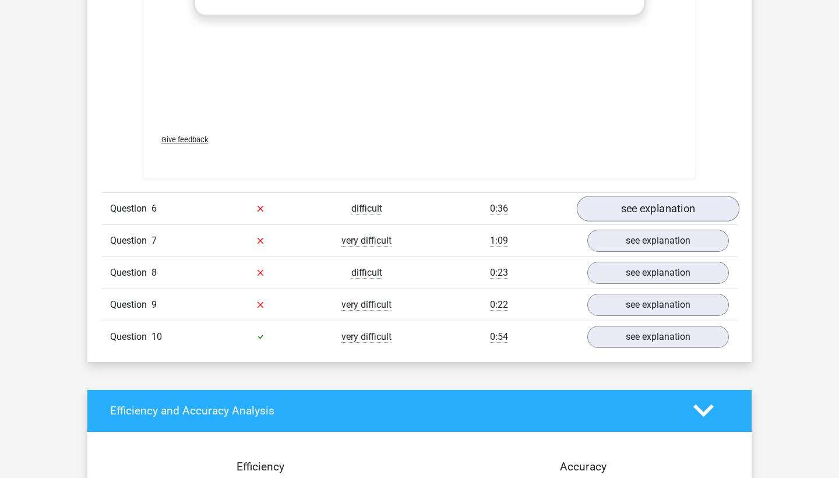
click at [663, 214] on link "see explanation" at bounding box center [658, 209] width 163 height 26
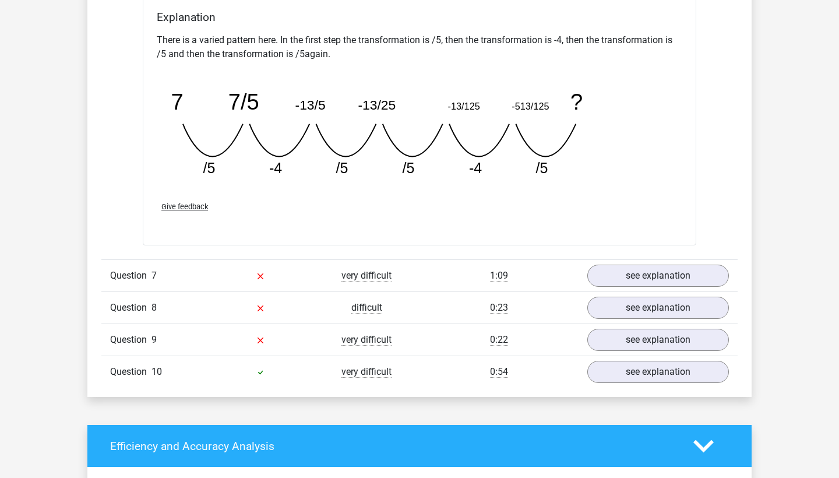
scroll to position [2154, 0]
click at [661, 278] on link "see explanation" at bounding box center [658, 276] width 163 height 26
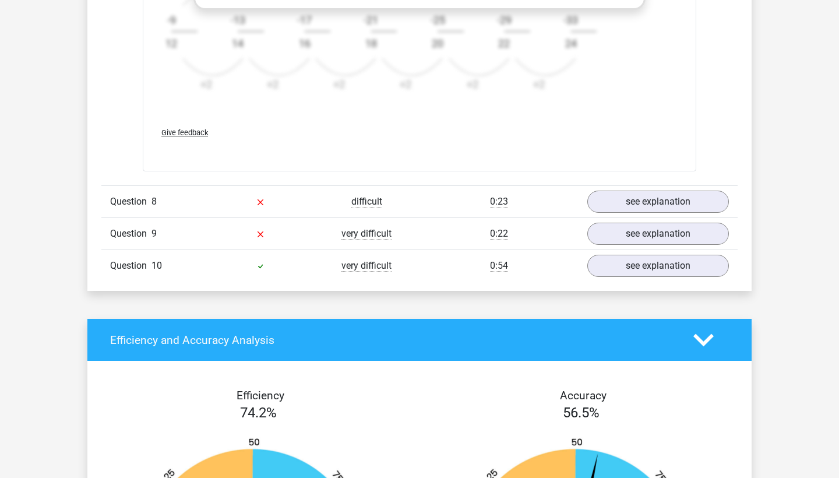
scroll to position [2981, 0]
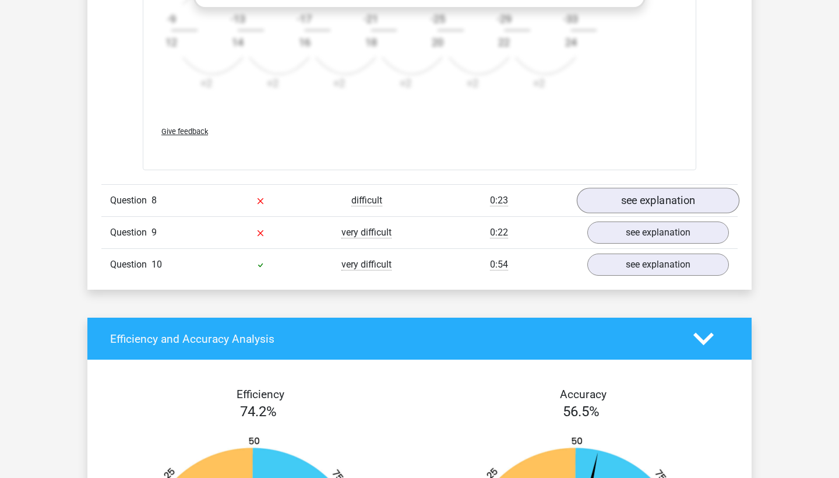
click at [605, 209] on link "see explanation" at bounding box center [658, 201] width 163 height 26
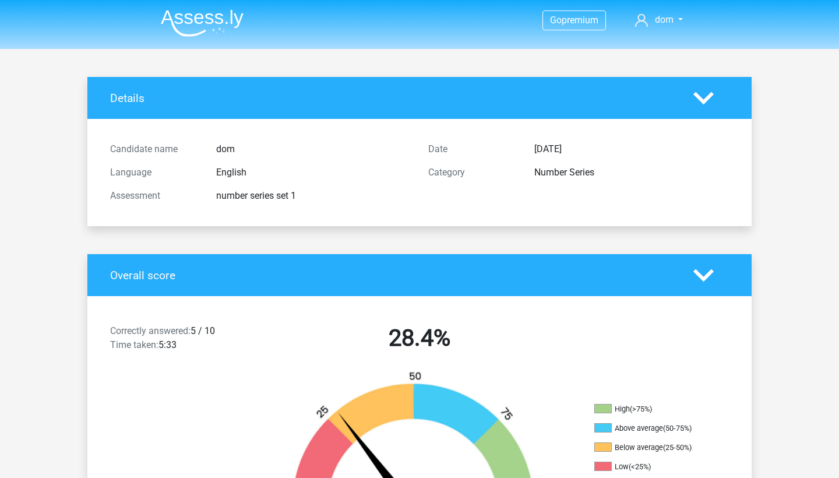
scroll to position [0, 0]
click at [165, 12] on img at bounding box center [202, 22] width 83 height 27
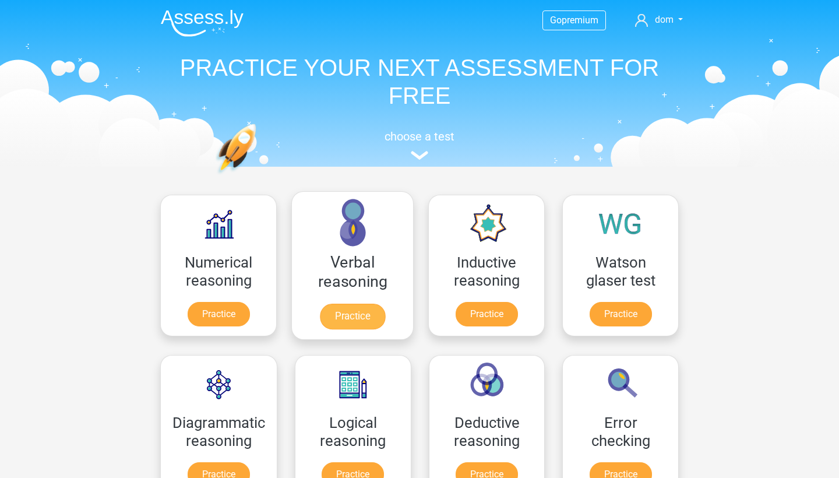
click at [365, 304] on link "Practice" at bounding box center [352, 317] width 65 height 26
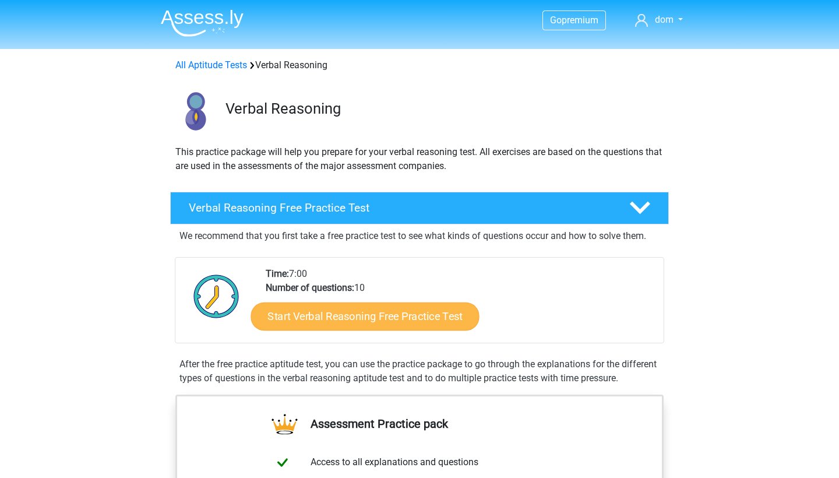
click at [372, 319] on link "Start Verbal Reasoning Free Practice Test" at bounding box center [365, 316] width 228 height 28
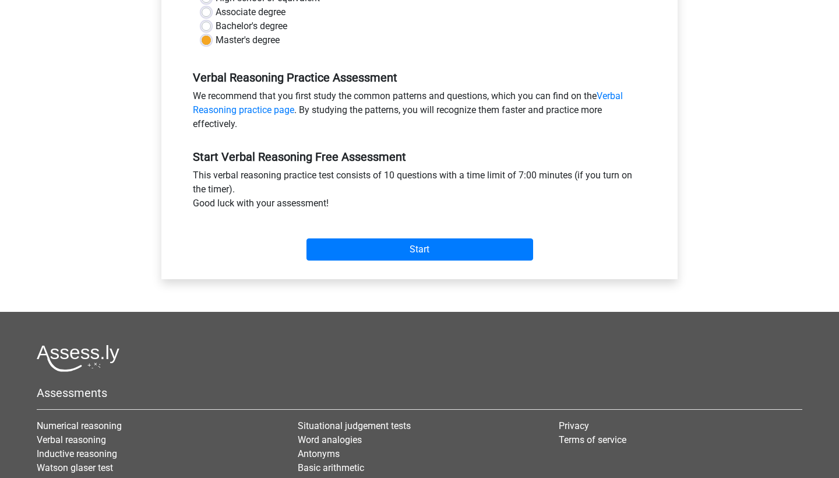
scroll to position [316, 0]
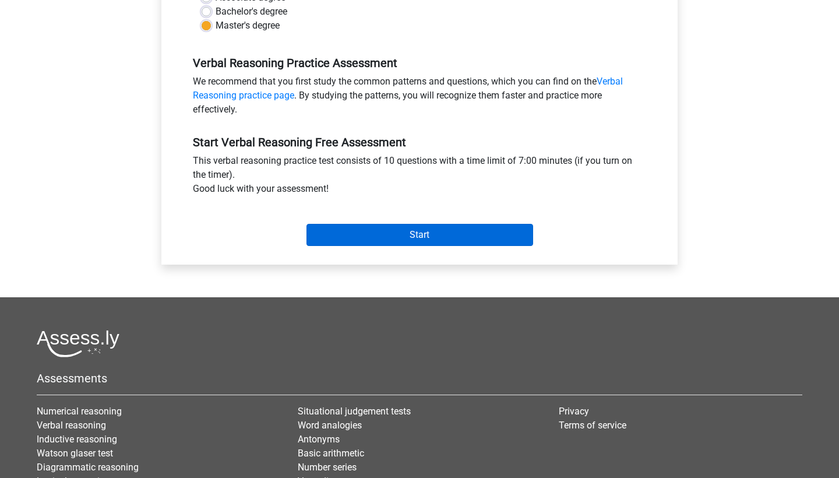
click at [379, 245] on input "Start" at bounding box center [419, 235] width 227 height 22
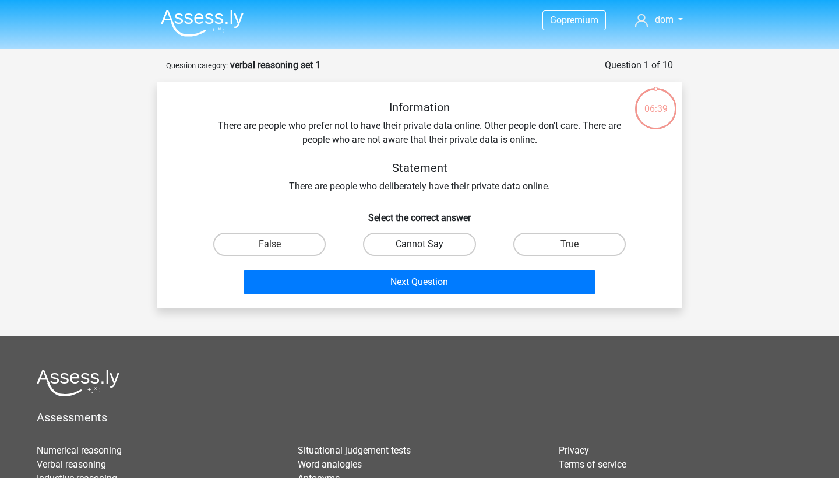
click at [379, 245] on label "Cannot Say" at bounding box center [419, 243] width 112 height 23
click at [419, 245] on input "Cannot Say" at bounding box center [423, 248] width 8 height 8
radio input "true"
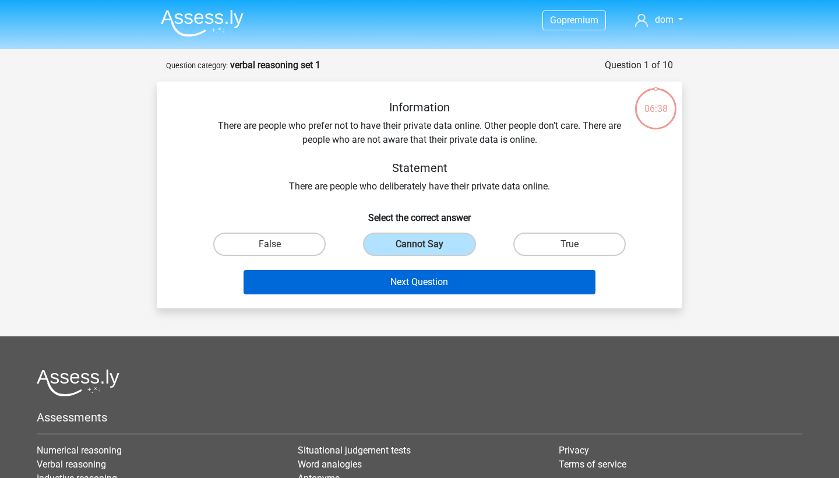
click at [408, 281] on button "Next Question" at bounding box center [420, 282] width 352 height 24
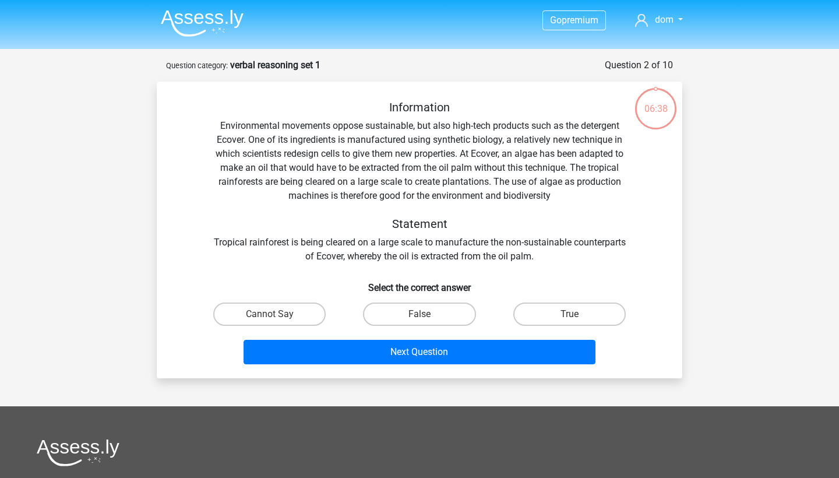
scroll to position [58, 0]
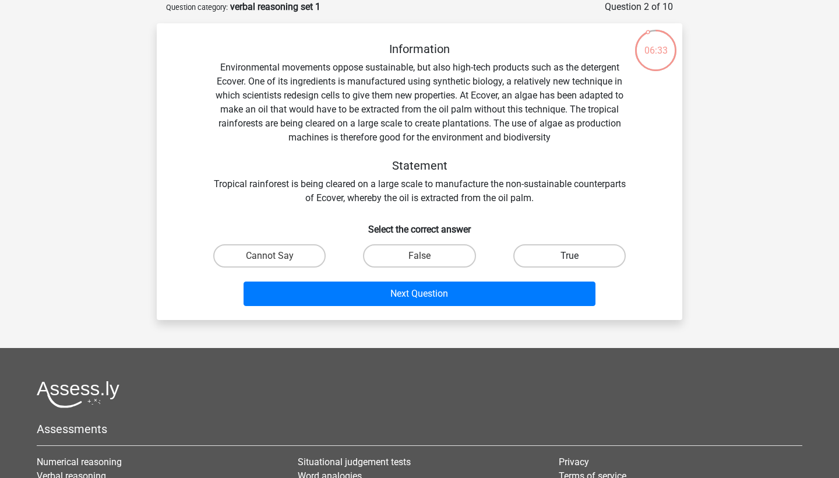
drag, startPoint x: 594, startPoint y: 265, endPoint x: 586, endPoint y: 265, distance: 8.7
click at [594, 265] on label "True" at bounding box center [569, 255] width 112 height 23
click at [577, 263] on input "True" at bounding box center [573, 260] width 8 height 8
radio input "true"
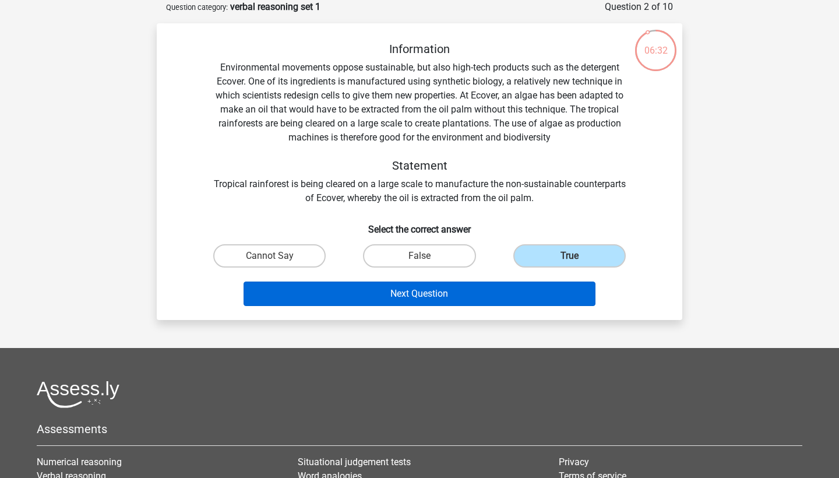
click at [536, 290] on button "Next Question" at bounding box center [420, 293] width 352 height 24
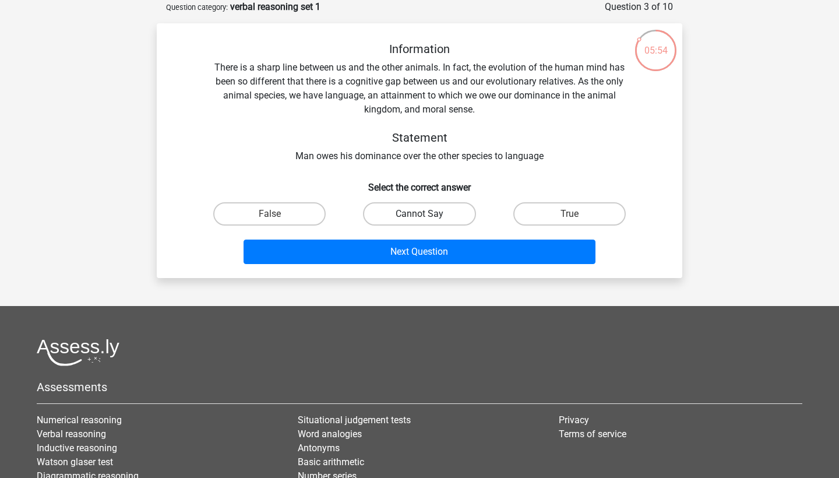
click at [442, 220] on label "Cannot Say" at bounding box center [419, 213] width 112 height 23
click at [427, 220] on input "Cannot Say" at bounding box center [423, 218] width 8 height 8
radio input "true"
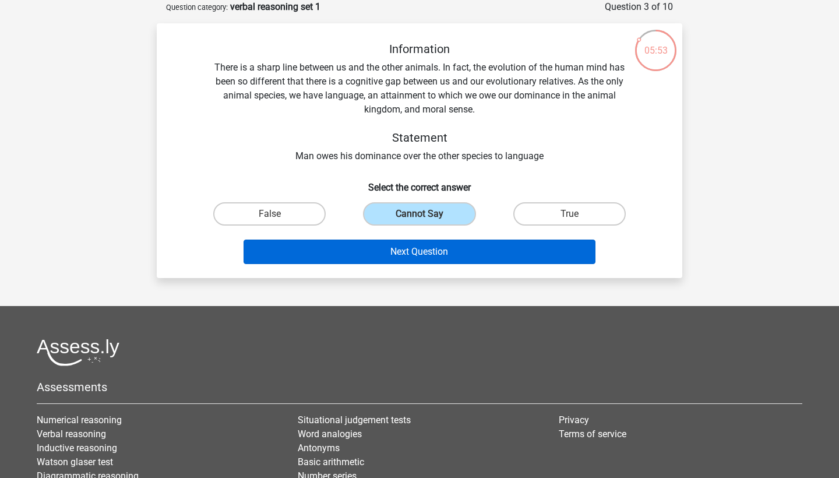
click at [467, 250] on button "Next Question" at bounding box center [420, 251] width 352 height 24
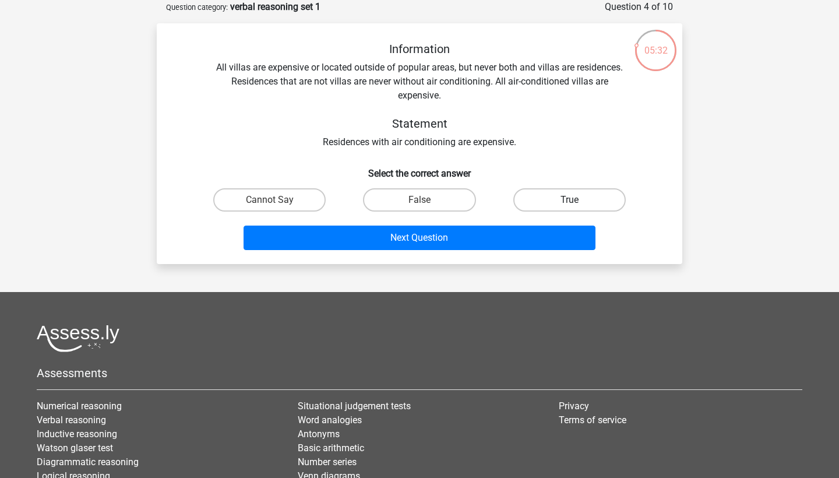
click at [605, 208] on label "True" at bounding box center [569, 199] width 112 height 23
click at [577, 207] on input "True" at bounding box center [573, 204] width 8 height 8
radio input "true"
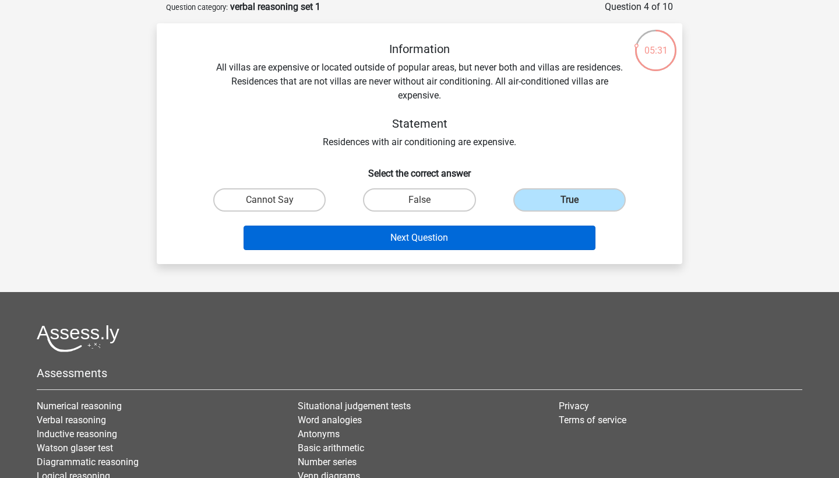
click at [557, 238] on button "Next Question" at bounding box center [420, 237] width 352 height 24
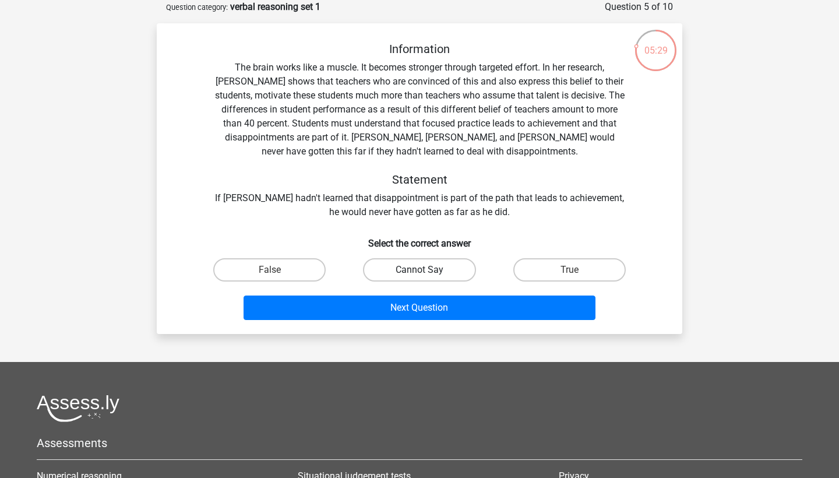
click at [410, 271] on label "Cannot Say" at bounding box center [419, 269] width 112 height 23
click at [419, 271] on input "Cannot Say" at bounding box center [423, 274] width 8 height 8
radio input "true"
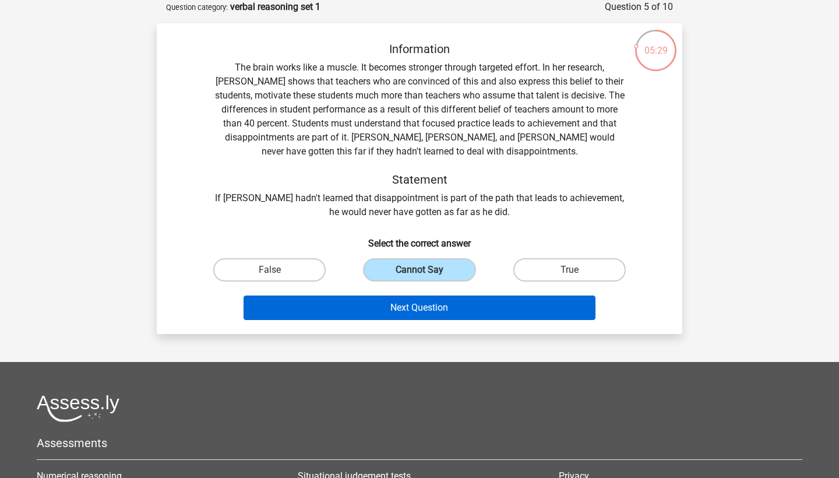
click at [456, 315] on button "Next Question" at bounding box center [420, 307] width 352 height 24
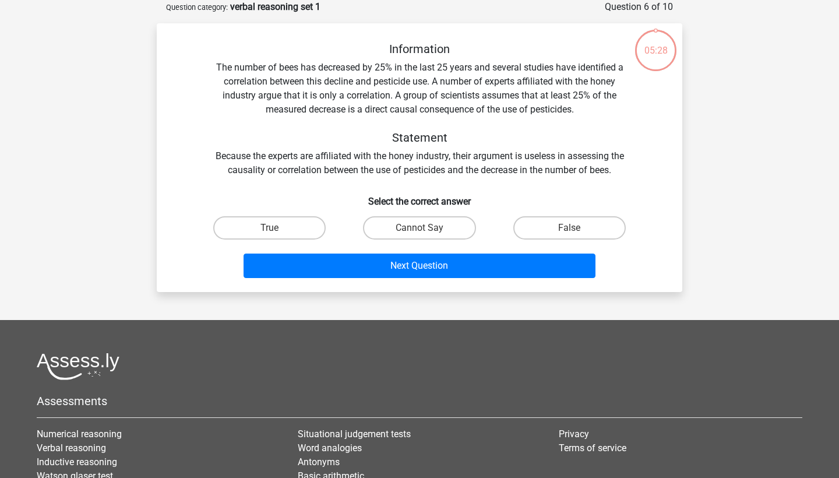
drag, startPoint x: 299, startPoint y: 222, endPoint x: 323, endPoint y: 238, distance: 28.6
click at [299, 224] on label "True" at bounding box center [269, 227] width 112 height 23
click at [277, 228] on input "True" at bounding box center [274, 232] width 8 height 8
radio input "true"
click at [392, 273] on button "Next Question" at bounding box center [420, 265] width 352 height 24
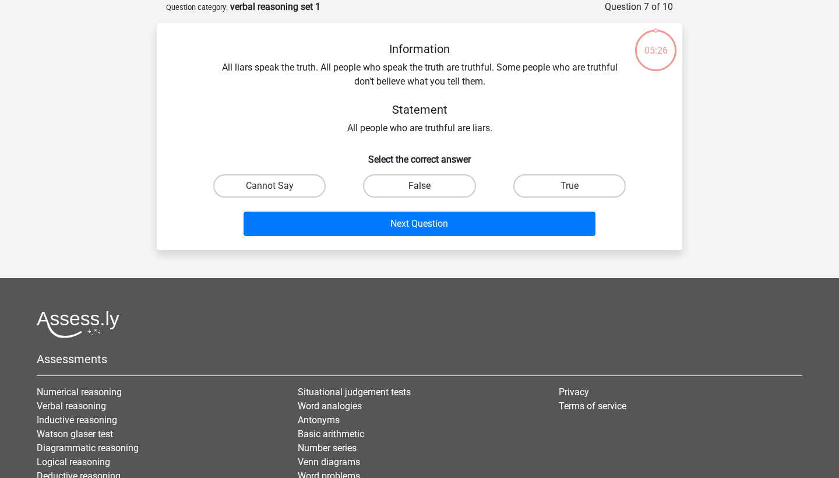
click at [428, 193] on label "False" at bounding box center [419, 185] width 112 height 23
click at [427, 193] on input "False" at bounding box center [423, 190] width 8 height 8
radio input "true"
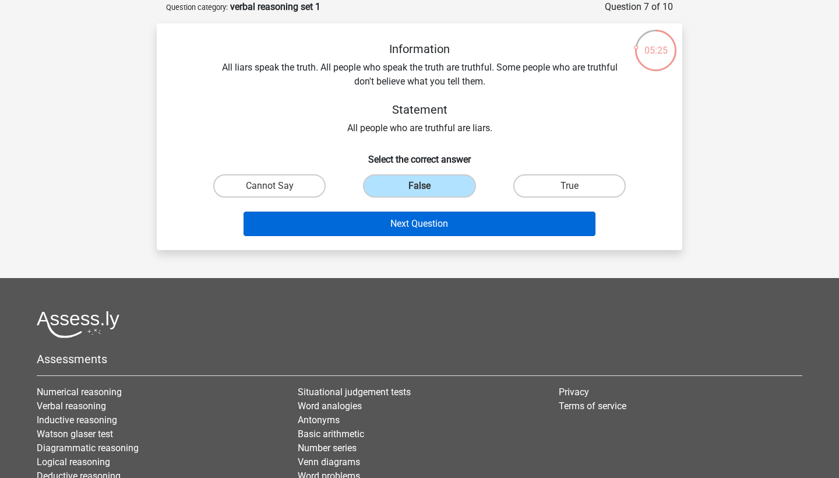
click at [428, 224] on button "Next Question" at bounding box center [420, 223] width 352 height 24
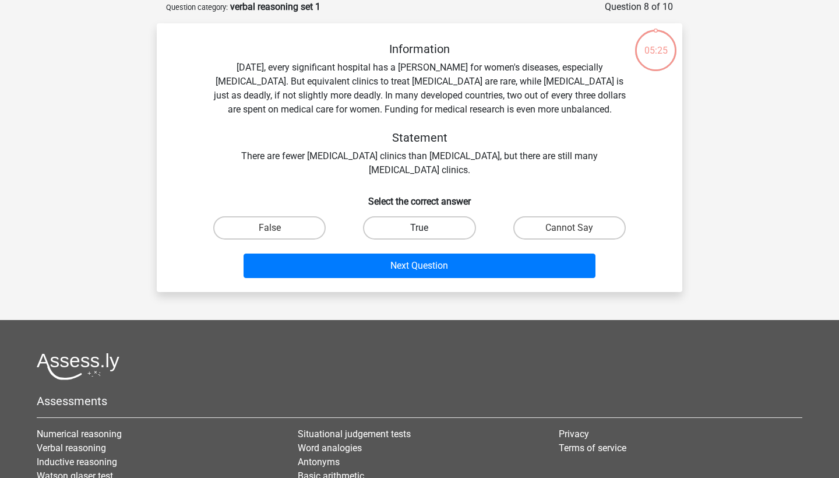
click at [428, 222] on label "True" at bounding box center [419, 227] width 112 height 23
click at [427, 228] on input "True" at bounding box center [423, 232] width 8 height 8
radio input "true"
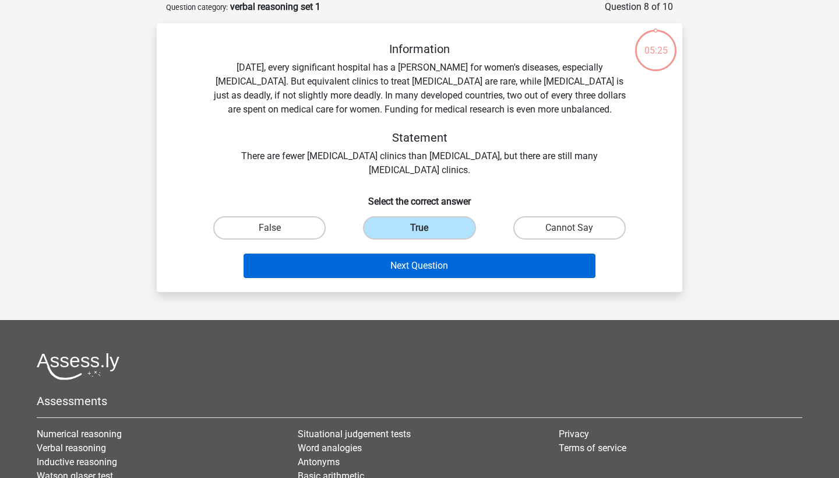
click at [430, 255] on button "Next Question" at bounding box center [420, 265] width 352 height 24
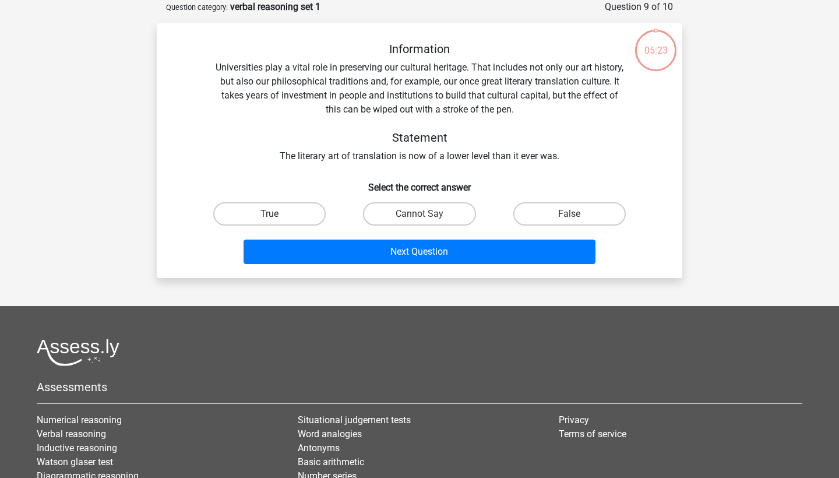
click at [285, 206] on label "True" at bounding box center [269, 213] width 112 height 23
click at [277, 214] on input "True" at bounding box center [274, 218] width 8 height 8
radio input "true"
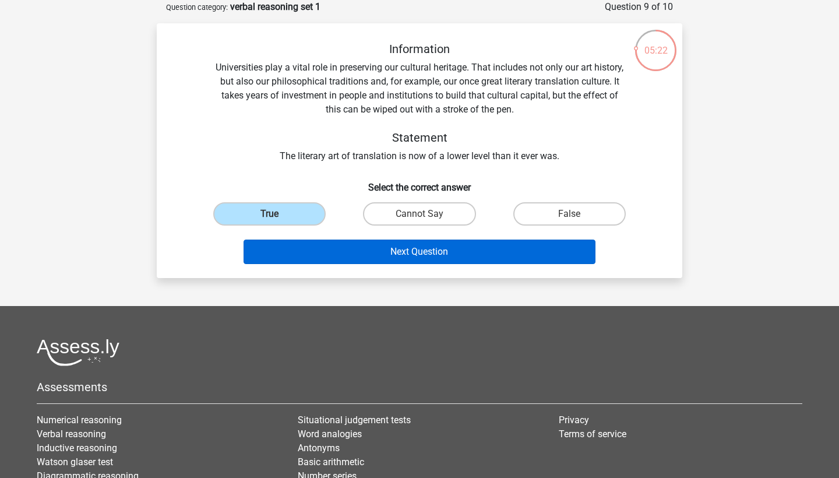
click at [361, 245] on button "Next Question" at bounding box center [420, 251] width 352 height 24
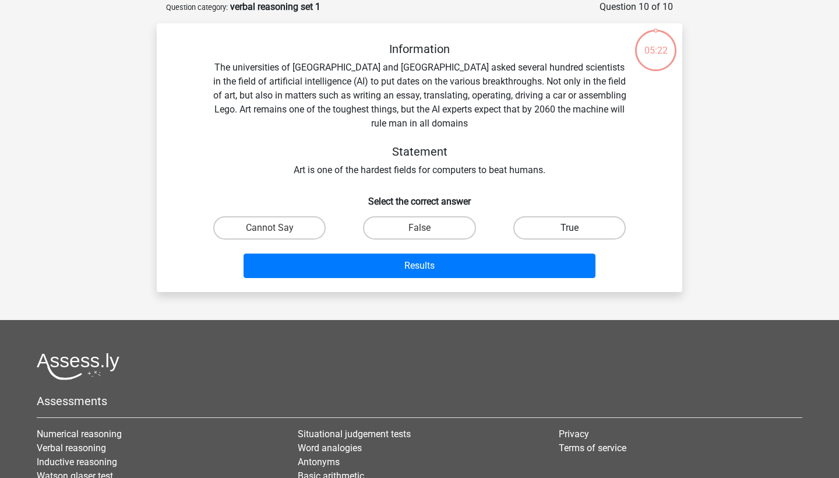
click at [568, 223] on label "True" at bounding box center [569, 227] width 112 height 23
click at [569, 228] on input "True" at bounding box center [573, 232] width 8 height 8
radio input "true"
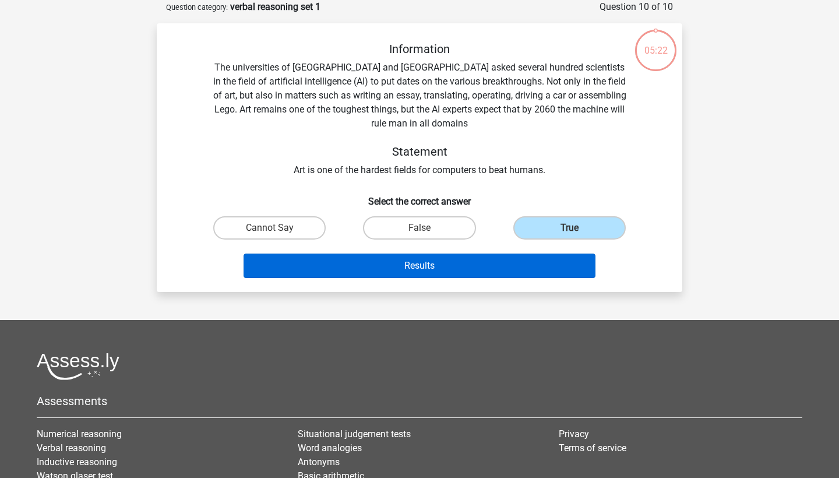
click at [544, 254] on button "Results" at bounding box center [420, 265] width 352 height 24
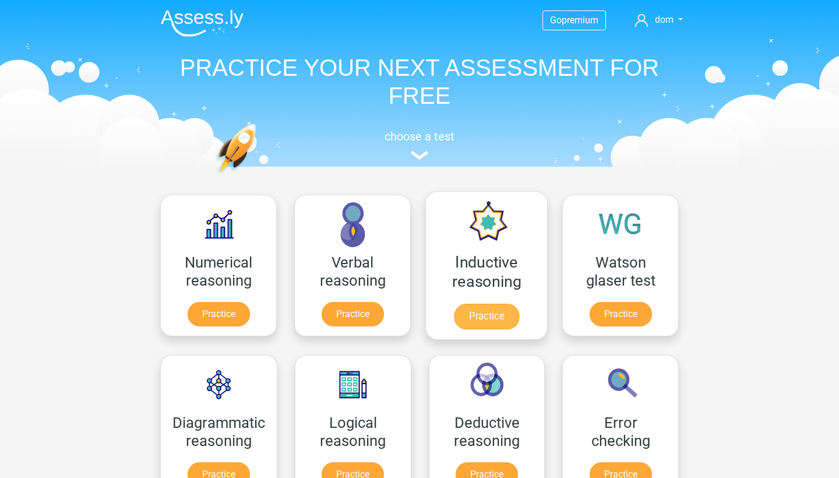
click at [466, 319] on link "Practice" at bounding box center [486, 317] width 65 height 26
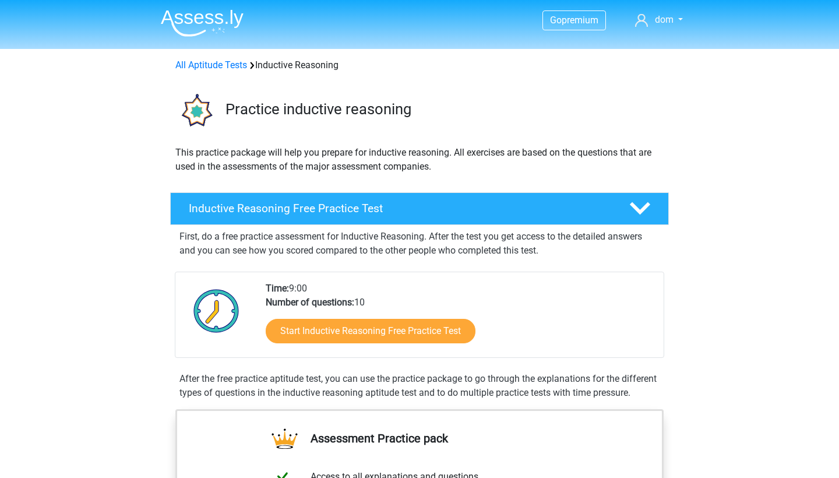
click at [466, 319] on link "Start Inductive Reasoning Free Practice Test" at bounding box center [371, 331] width 210 height 24
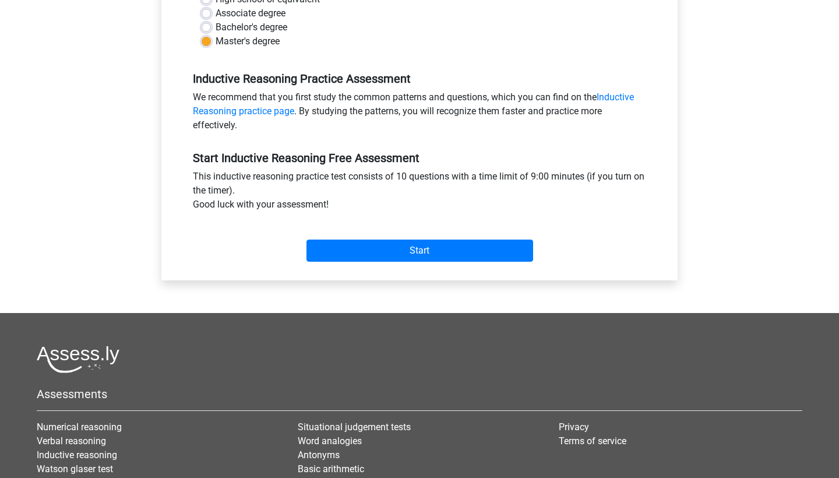
scroll to position [306, 0]
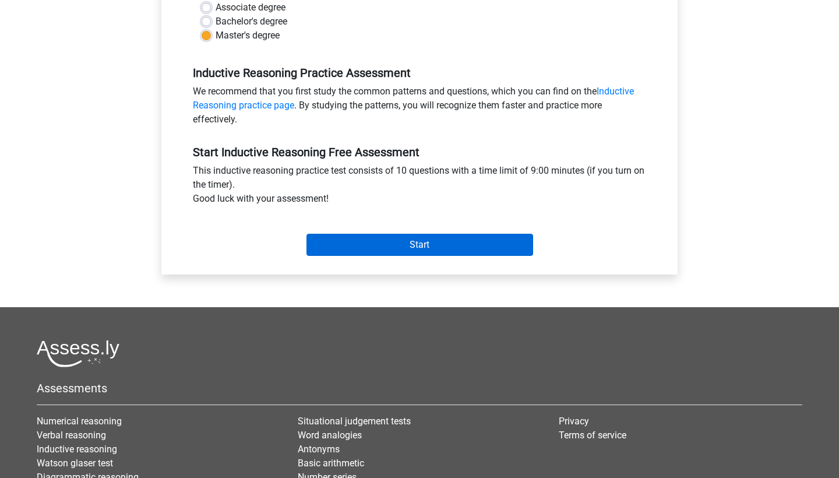
click at [464, 254] on input "Start" at bounding box center [419, 245] width 227 height 22
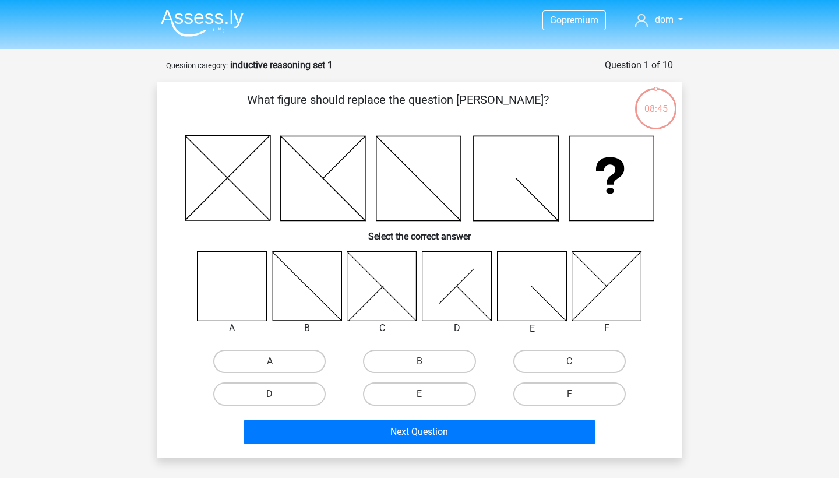
click at [211, 275] on icon at bounding box center [232, 285] width 69 height 69
drag, startPoint x: 245, startPoint y: 355, endPoint x: 273, endPoint y: 365, distance: 29.7
click at [246, 355] on label "A" at bounding box center [269, 361] width 112 height 23
click at [270, 361] on input "A" at bounding box center [274, 365] width 8 height 8
radio input "true"
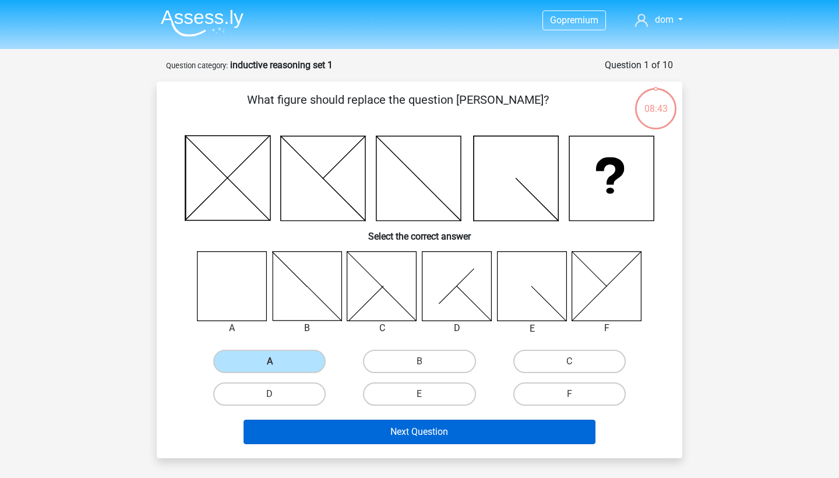
click at [400, 424] on button "Next Question" at bounding box center [420, 431] width 352 height 24
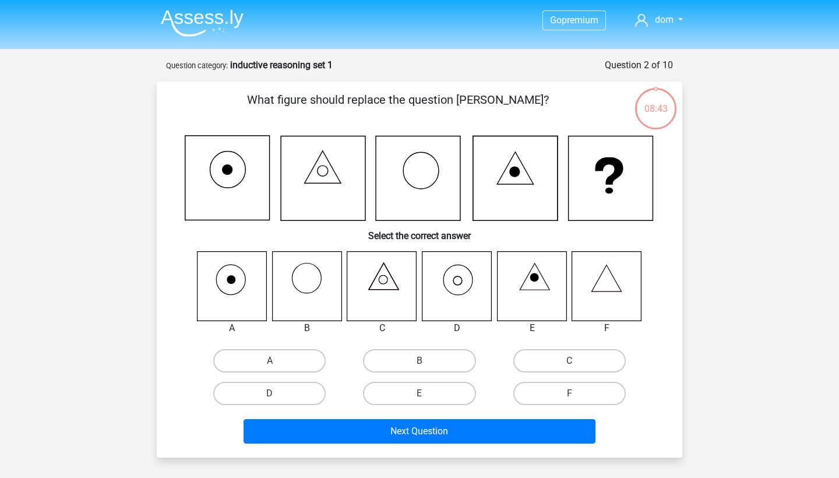
scroll to position [58, 0]
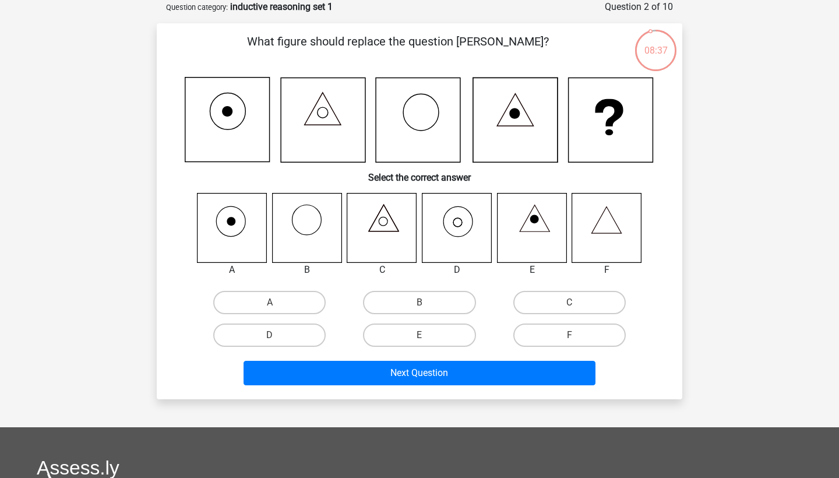
drag, startPoint x: 467, startPoint y: 235, endPoint x: 459, endPoint y: 249, distance: 15.9
click at [467, 235] on icon at bounding box center [456, 227] width 69 height 69
click at [255, 337] on label "D" at bounding box center [269, 334] width 112 height 23
click at [270, 337] on input "D" at bounding box center [274, 339] width 8 height 8
radio input "true"
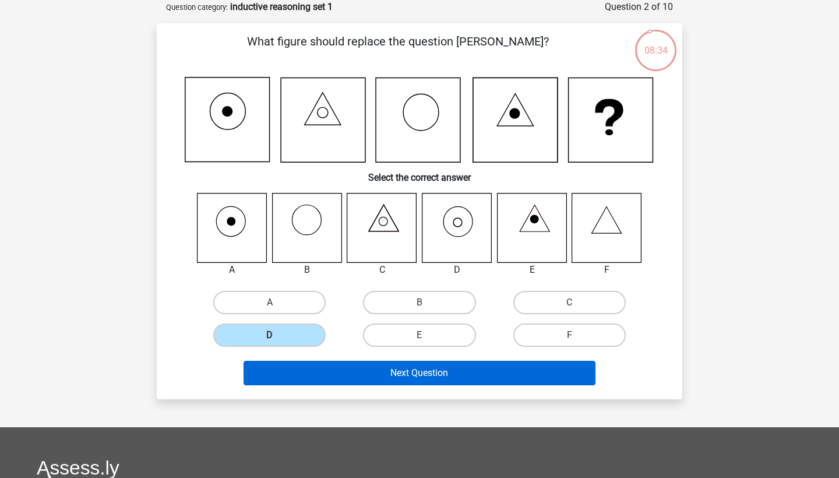
click at [380, 371] on button "Next Question" at bounding box center [420, 373] width 352 height 24
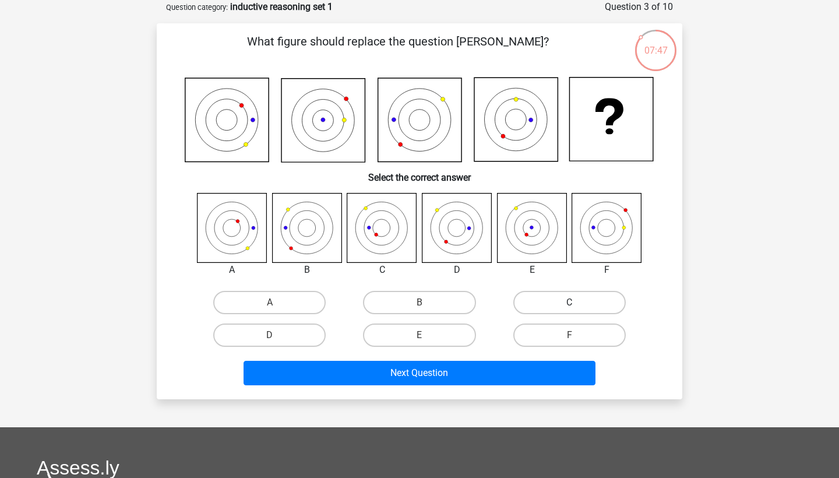
click at [572, 310] on label "C" at bounding box center [569, 302] width 112 height 23
click at [572, 310] on input "C" at bounding box center [573, 306] width 8 height 8
radio input "true"
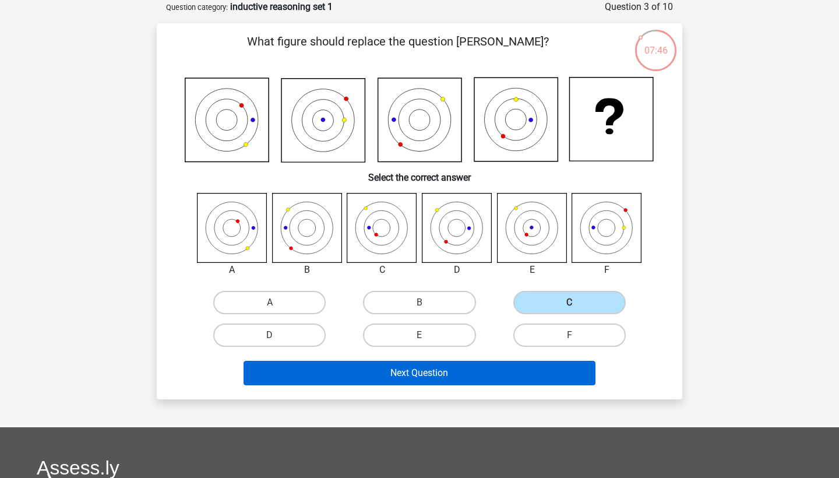
click at [517, 372] on button "Next Question" at bounding box center [420, 373] width 352 height 24
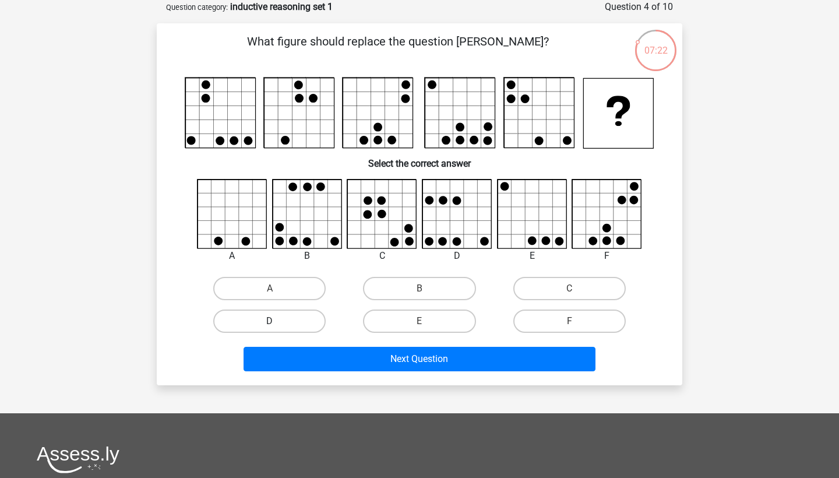
drag, startPoint x: 273, startPoint y: 330, endPoint x: 285, endPoint y: 332, distance: 12.9
click at [273, 330] on label "D" at bounding box center [269, 320] width 112 height 23
click at [273, 329] on input "D" at bounding box center [274, 325] width 8 height 8
radio input "true"
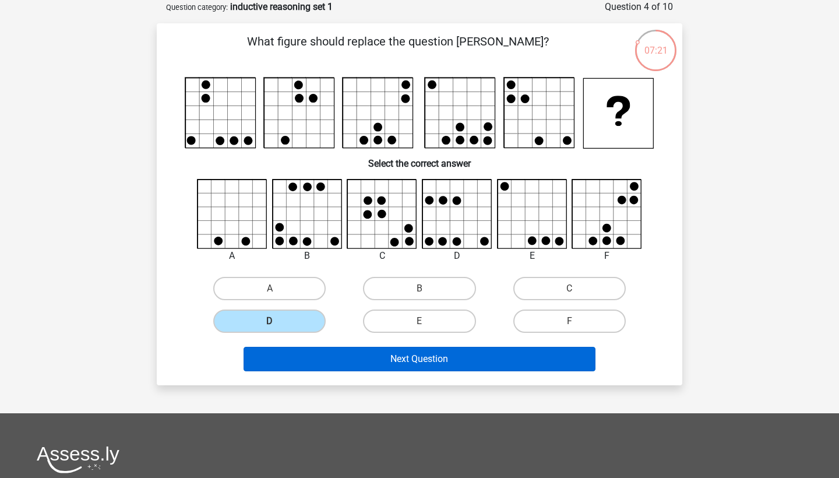
click at [439, 369] on button "Next Question" at bounding box center [420, 359] width 352 height 24
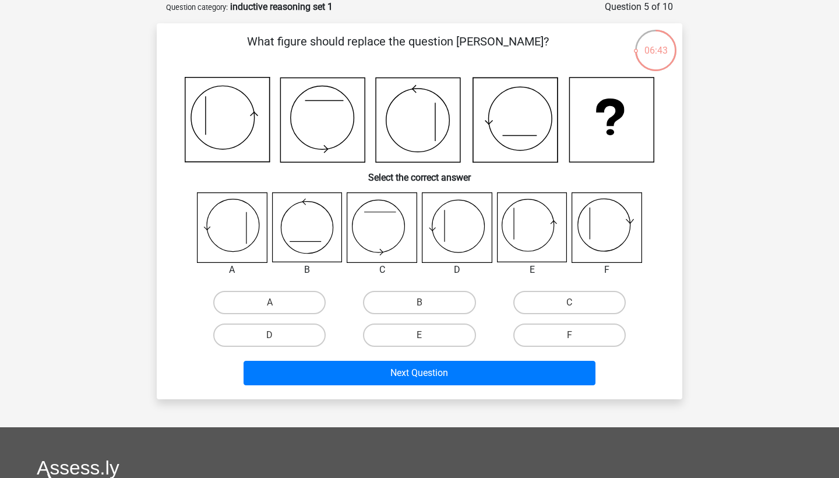
click at [592, 225] on icon at bounding box center [606, 227] width 69 height 69
click at [548, 333] on label "F" at bounding box center [569, 334] width 112 height 23
click at [569, 335] on input "F" at bounding box center [573, 339] width 8 height 8
radio input "true"
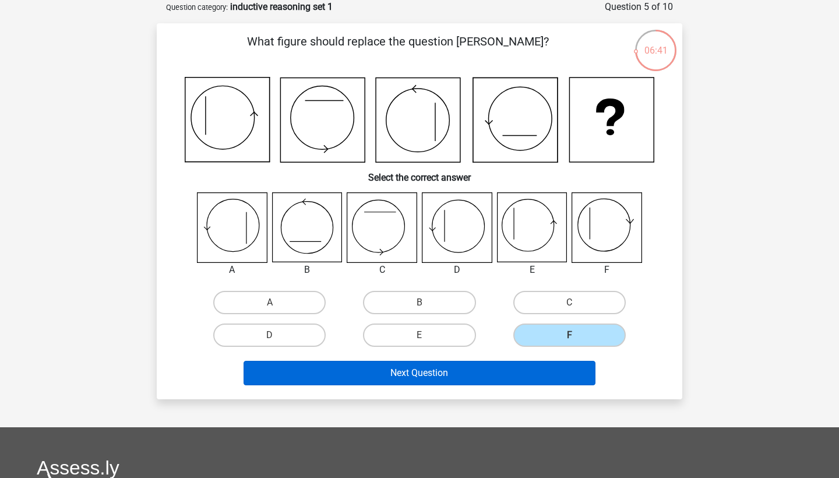
click at [527, 380] on button "Next Question" at bounding box center [420, 373] width 352 height 24
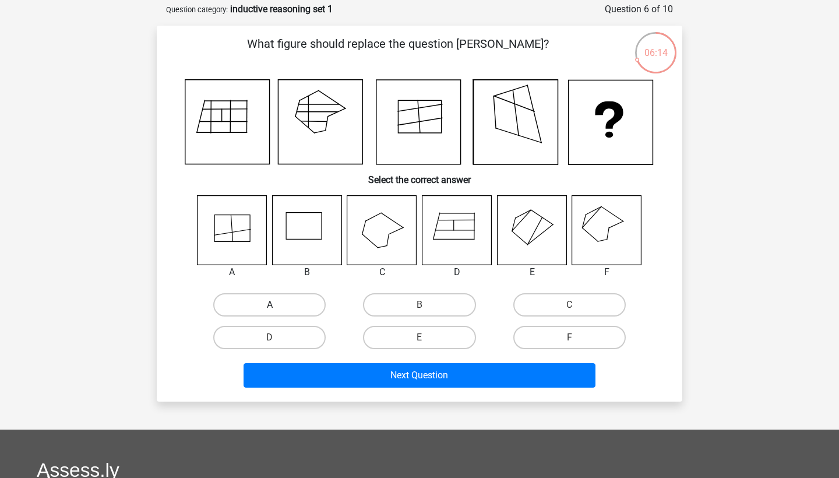
scroll to position [57, 1]
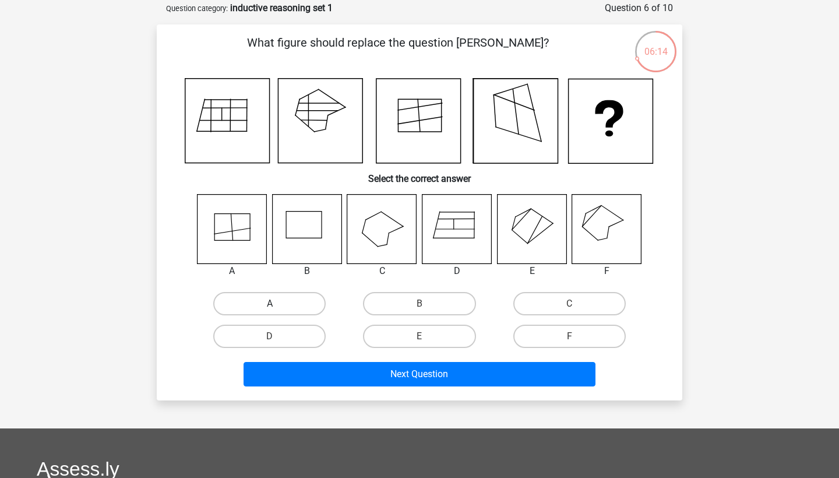
click at [262, 301] on label "A" at bounding box center [269, 303] width 112 height 23
click at [270, 304] on input "A" at bounding box center [274, 308] width 8 height 8
radio input "true"
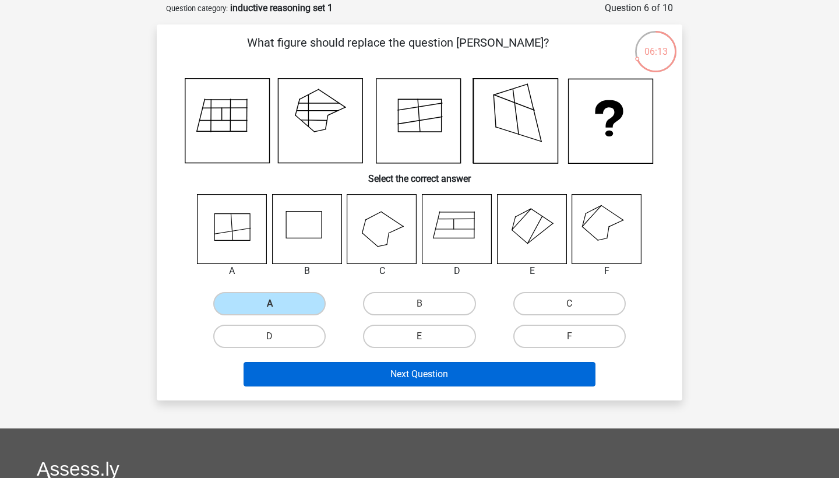
scroll to position [58, 1]
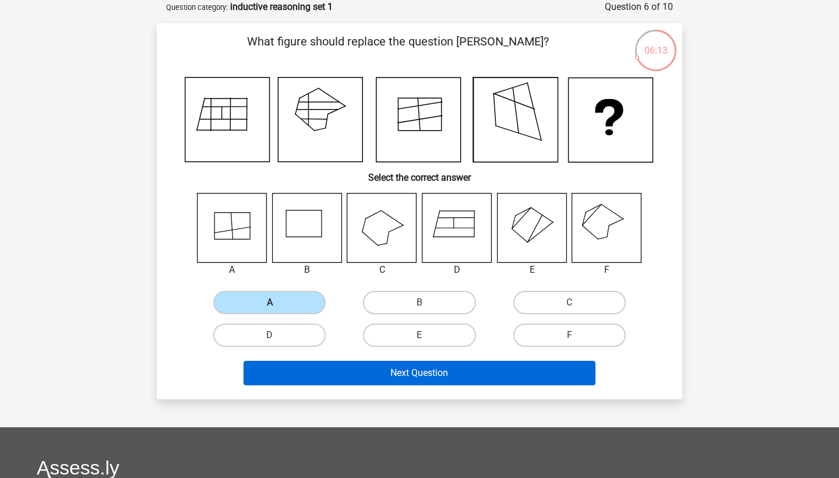
click at [384, 377] on button "Next Question" at bounding box center [420, 373] width 352 height 24
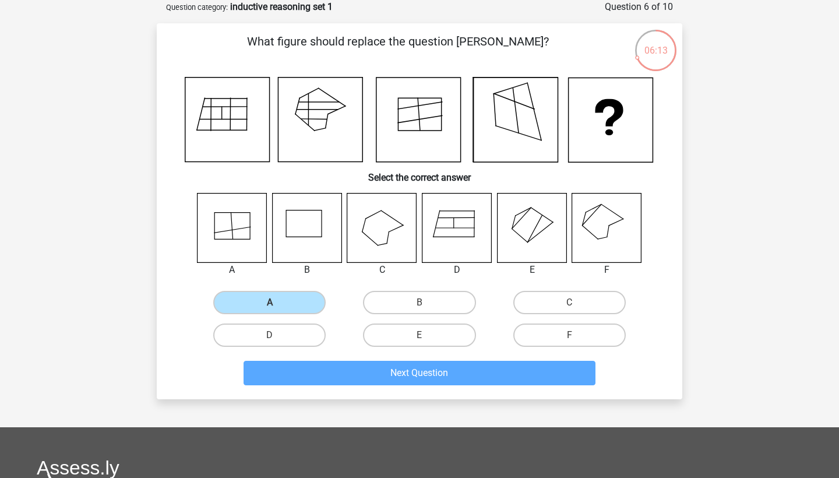
scroll to position [58, 0]
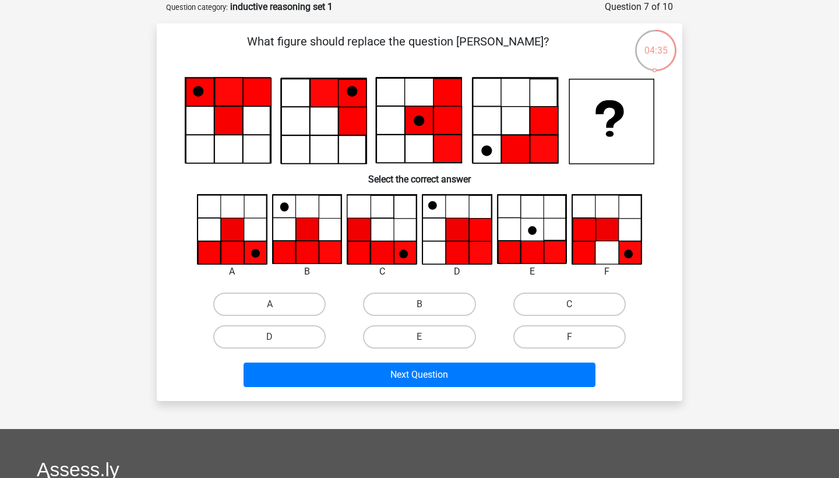
drag, startPoint x: 269, startPoint y: 306, endPoint x: 276, endPoint y: 309, distance: 8.1
click at [269, 306] on label "A" at bounding box center [269, 303] width 112 height 23
click at [270, 306] on input "A" at bounding box center [274, 308] width 8 height 8
radio input "true"
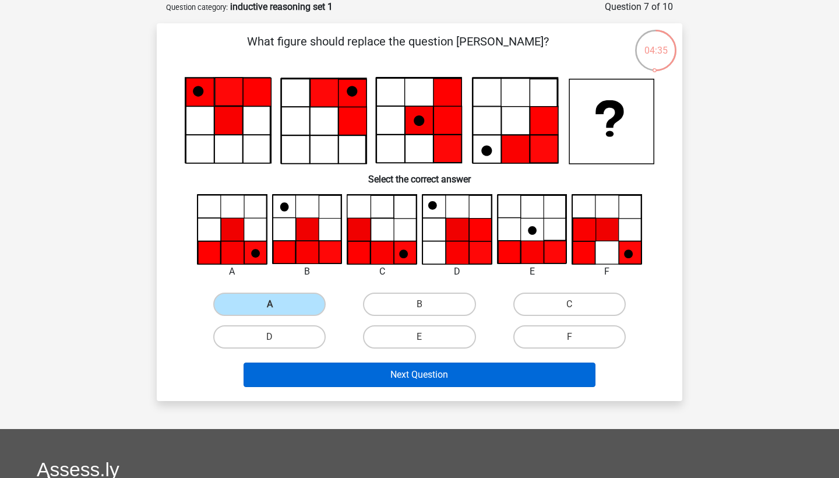
click at [486, 382] on button "Next Question" at bounding box center [420, 374] width 352 height 24
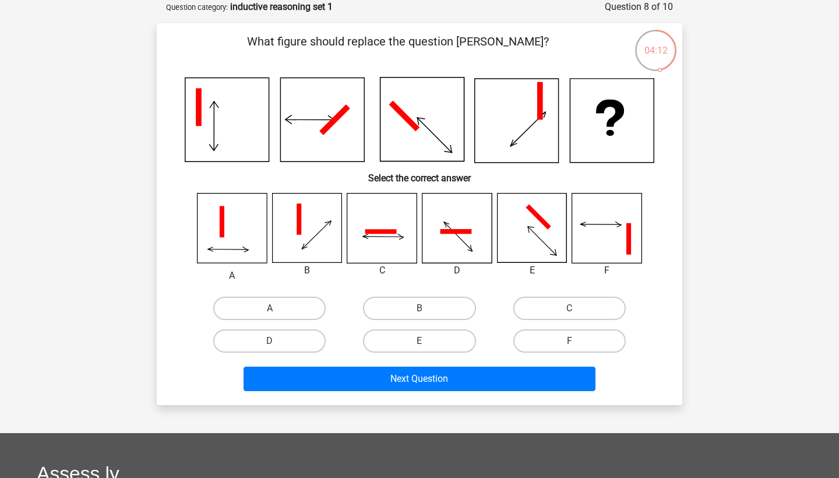
drag, startPoint x: 453, startPoint y: 306, endPoint x: 444, endPoint y: 326, distance: 21.7
click at [453, 306] on label "B" at bounding box center [419, 308] width 112 height 23
click at [427, 308] on input "B" at bounding box center [423, 312] width 8 height 8
radio input "true"
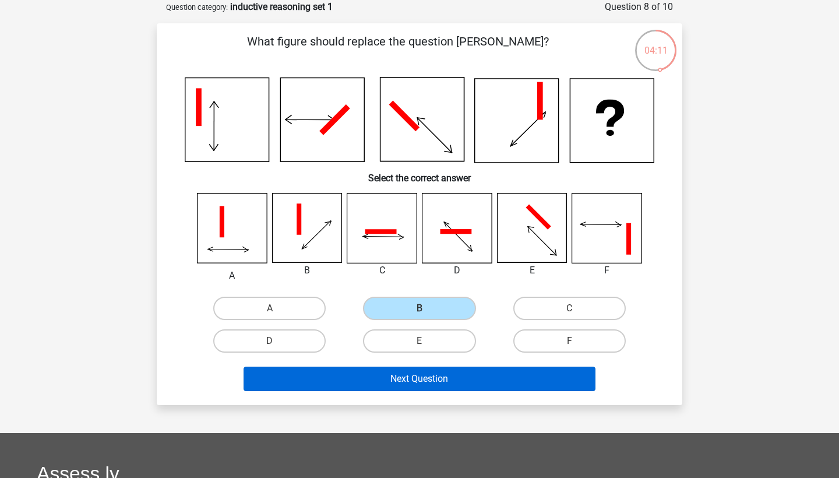
click at [454, 377] on button "Next Question" at bounding box center [420, 378] width 352 height 24
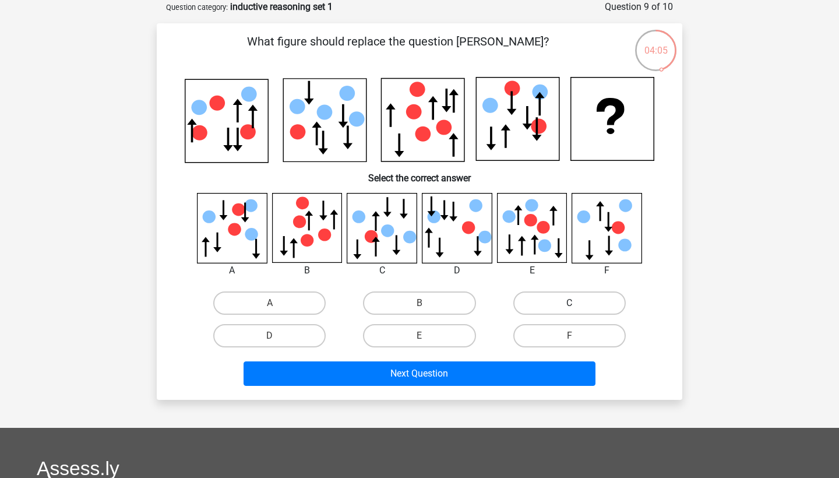
click at [548, 301] on label "C" at bounding box center [569, 302] width 112 height 23
click at [569, 303] on input "C" at bounding box center [573, 307] width 8 height 8
radio input "true"
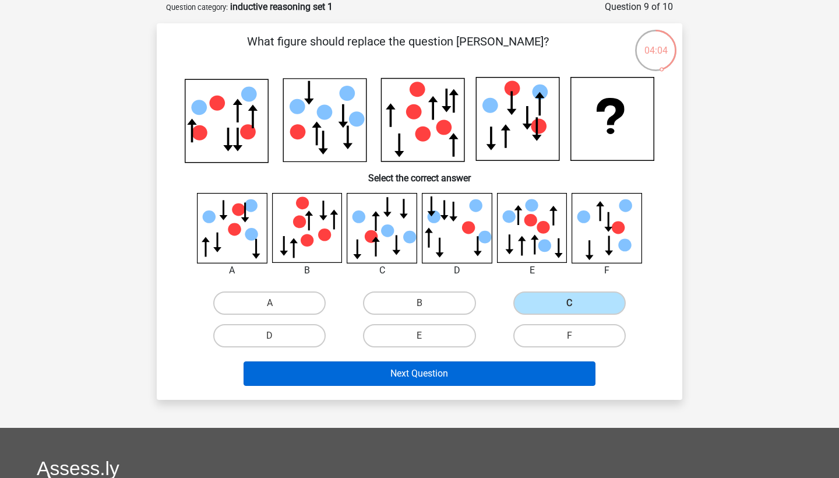
click at [513, 366] on button "Next Question" at bounding box center [420, 373] width 352 height 24
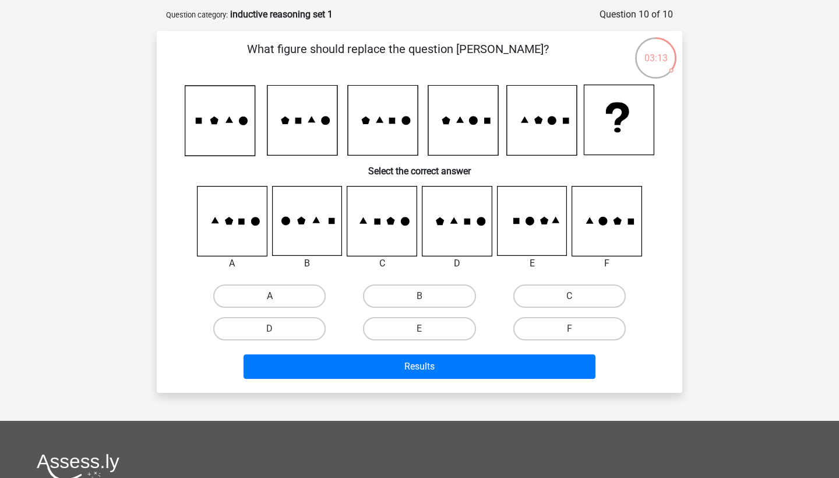
scroll to position [53, 0]
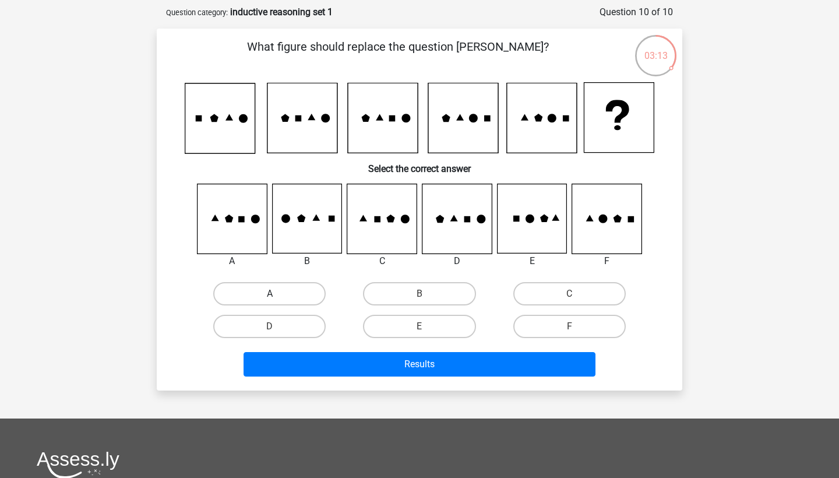
click at [285, 290] on label "A" at bounding box center [269, 293] width 112 height 23
click at [277, 294] on input "A" at bounding box center [274, 298] width 8 height 8
radio input "true"
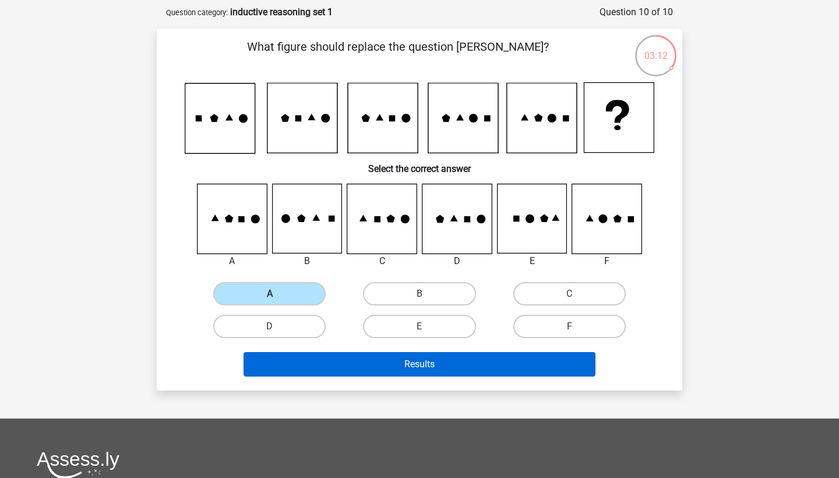
click at [418, 368] on button "Results" at bounding box center [420, 364] width 352 height 24
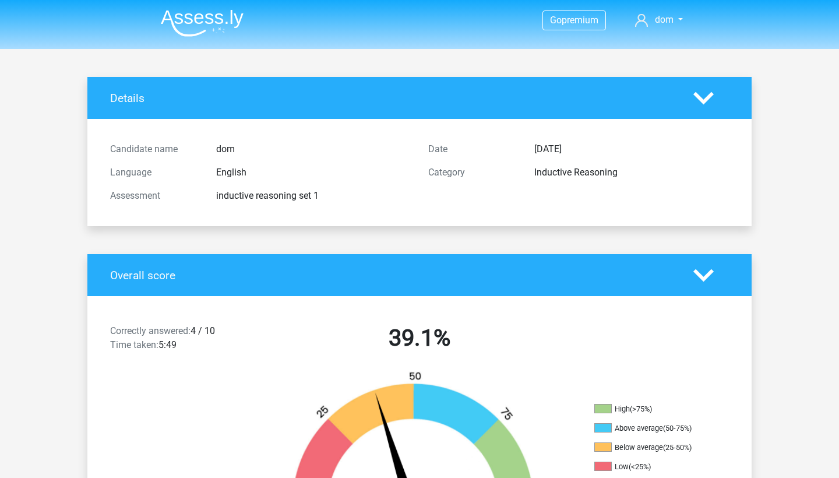
scroll to position [4, 0]
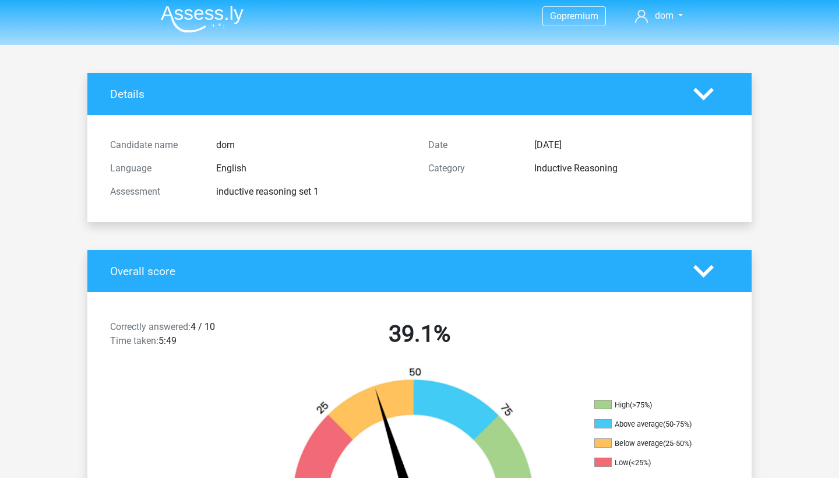
click at [214, 30] on img at bounding box center [202, 18] width 83 height 27
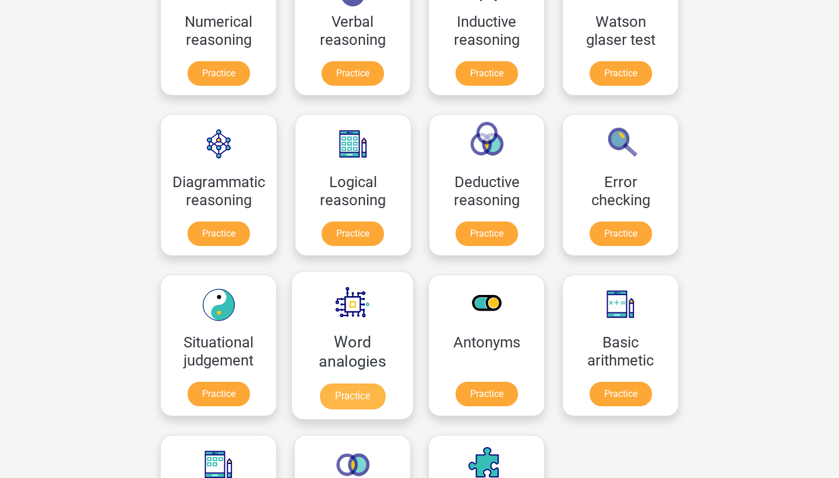
scroll to position [243, 0]
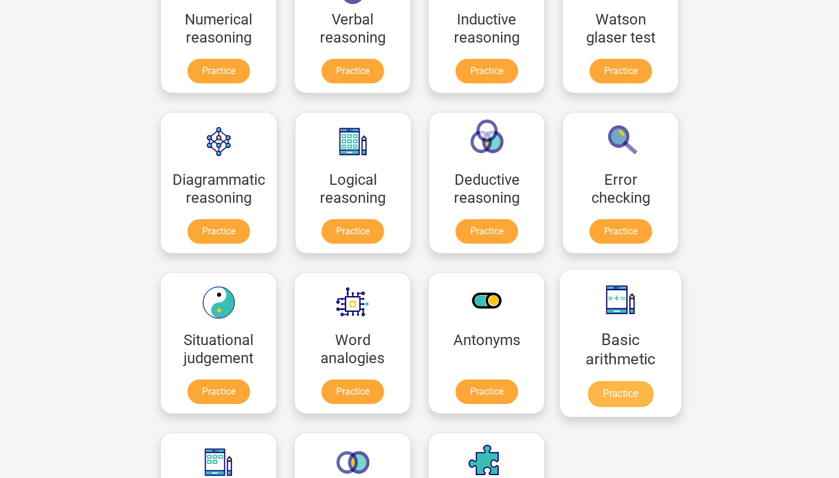
click at [608, 381] on link "Practice" at bounding box center [620, 394] width 65 height 26
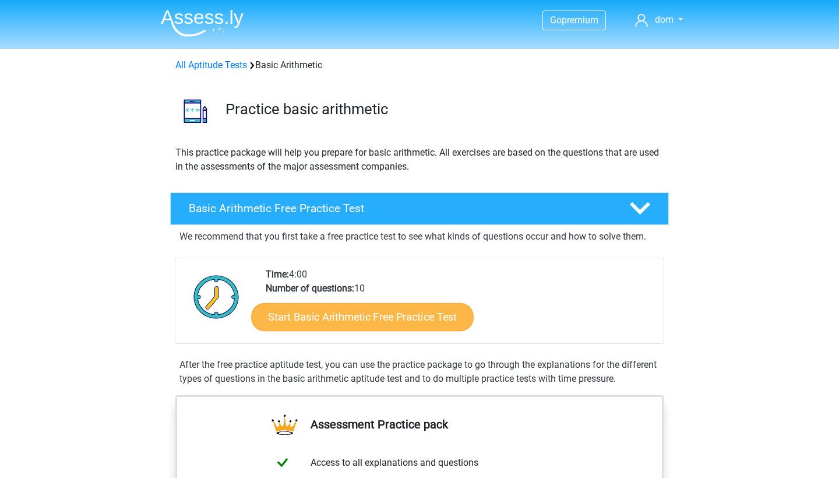
click at [379, 313] on link "Start Basic Arithmetic Free Practice Test" at bounding box center [362, 316] width 223 height 28
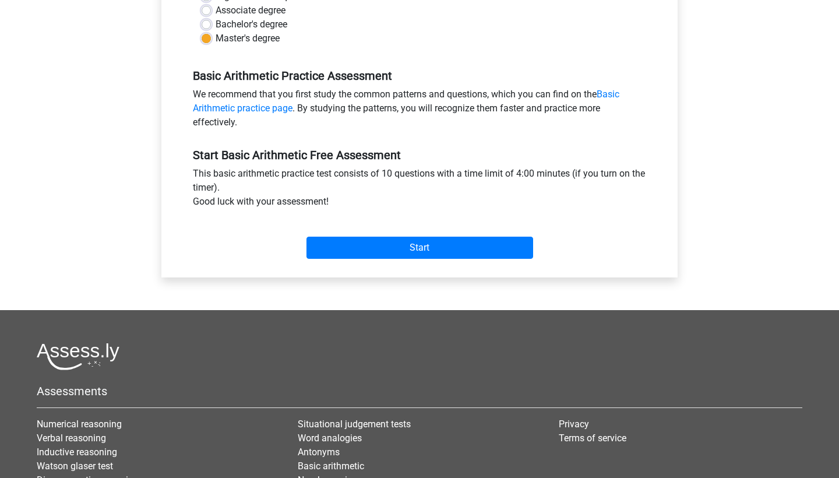
scroll to position [313, 0]
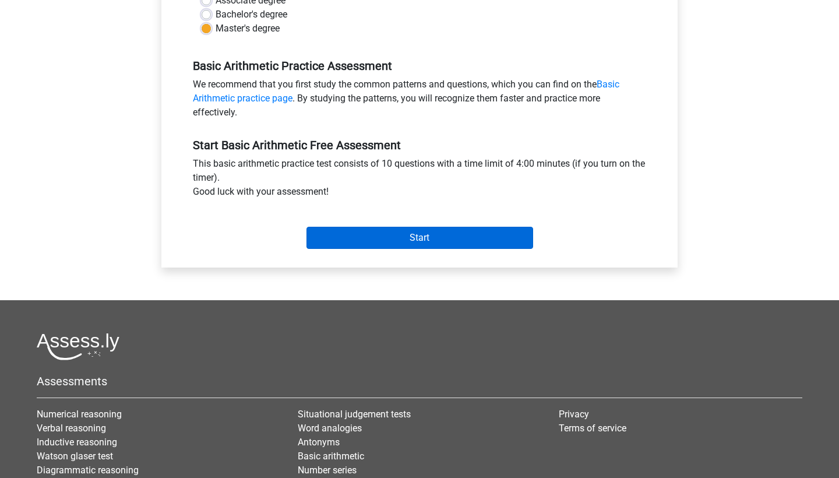
click at [406, 233] on input "Start" at bounding box center [419, 238] width 227 height 22
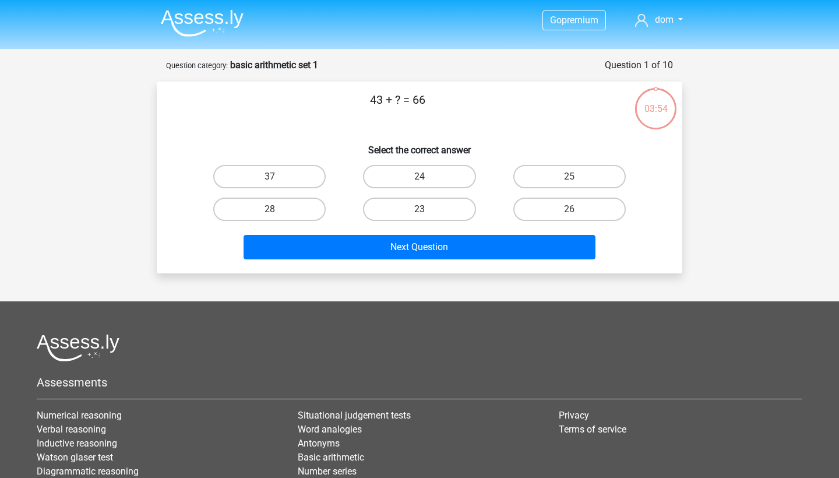
drag, startPoint x: 410, startPoint y: 211, endPoint x: 412, endPoint y: 217, distance: 6.8
click at [410, 211] on label "23" at bounding box center [419, 209] width 112 height 23
click at [419, 211] on input "23" at bounding box center [423, 213] width 8 height 8
radio input "true"
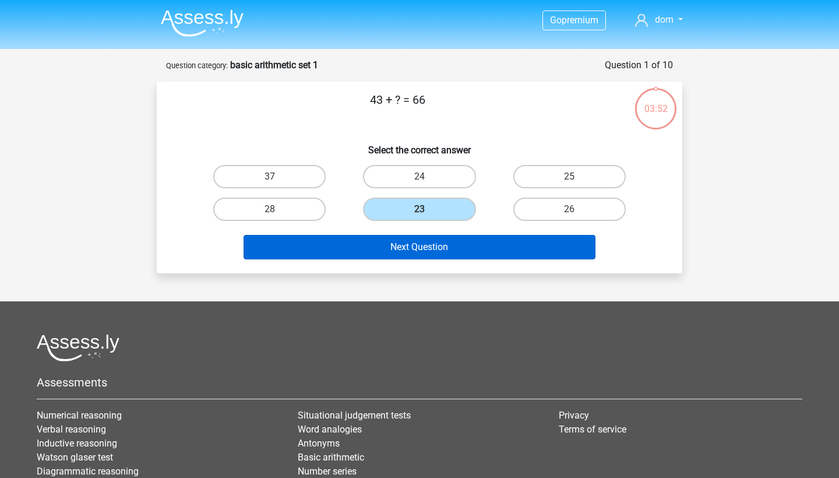
click at [421, 242] on button "Next Question" at bounding box center [420, 247] width 352 height 24
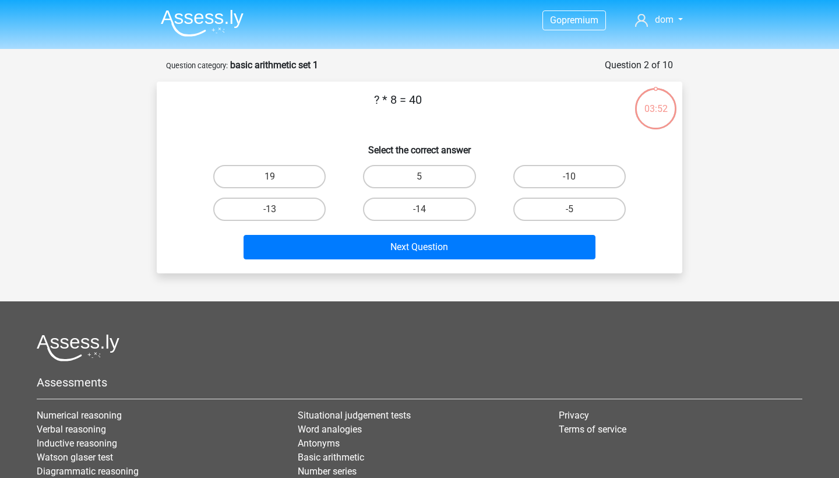
scroll to position [58, 0]
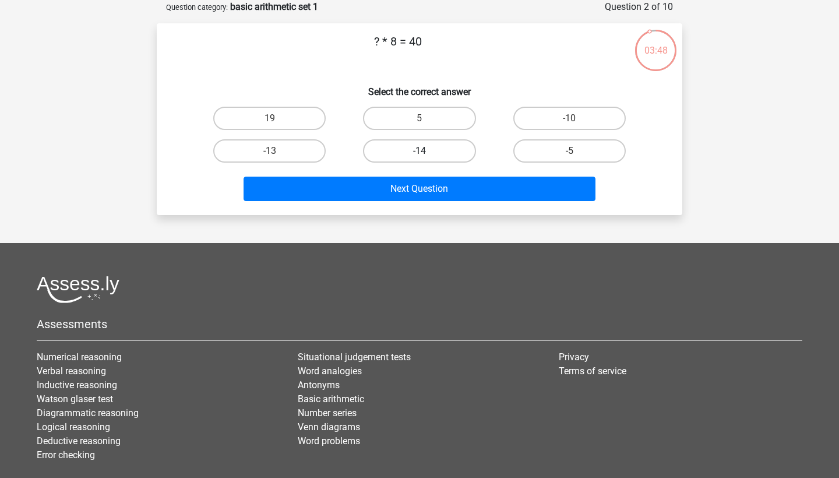
drag, startPoint x: 433, startPoint y: 115, endPoint x: 435, endPoint y: 142, distance: 27.5
click at [433, 115] on label "5" at bounding box center [419, 118] width 112 height 23
click at [427, 118] on input "5" at bounding box center [423, 122] width 8 height 8
radio input "true"
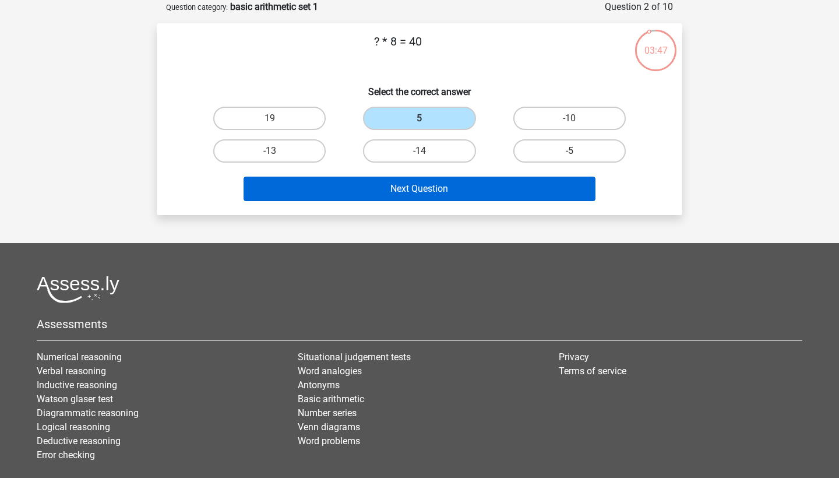
click at [438, 192] on button "Next Question" at bounding box center [420, 189] width 352 height 24
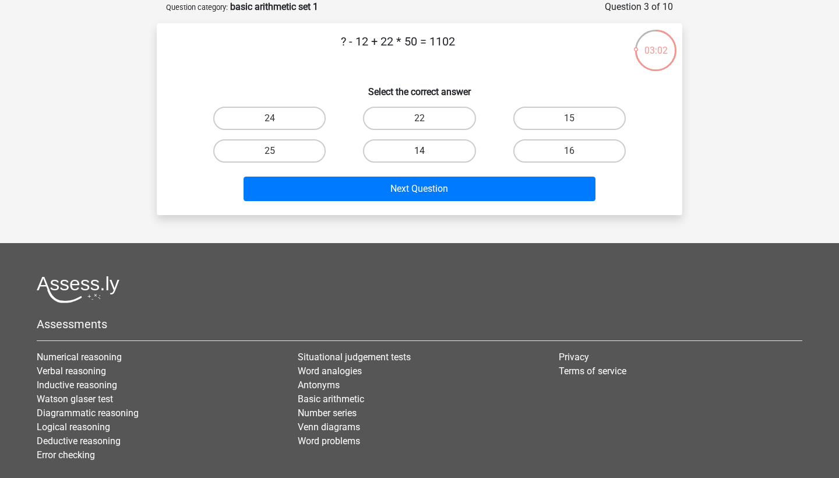
click at [407, 144] on label "14" at bounding box center [419, 150] width 112 height 23
click at [419, 151] on input "14" at bounding box center [423, 155] width 8 height 8
radio input "true"
click at [288, 117] on label "24" at bounding box center [269, 118] width 112 height 23
click at [277, 118] on input "24" at bounding box center [274, 122] width 8 height 8
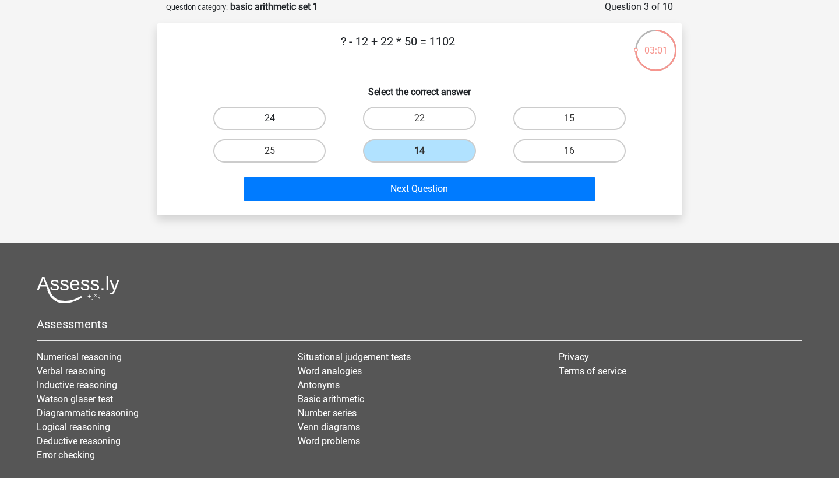
radio input "true"
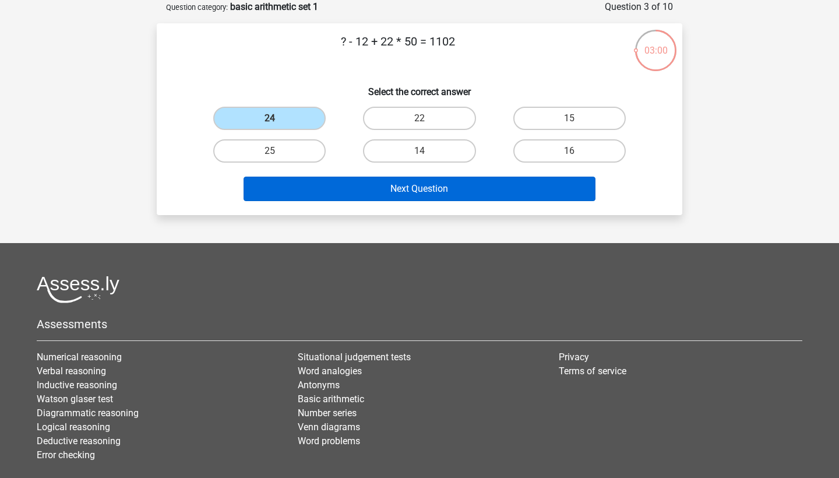
click at [431, 194] on button "Next Question" at bounding box center [420, 189] width 352 height 24
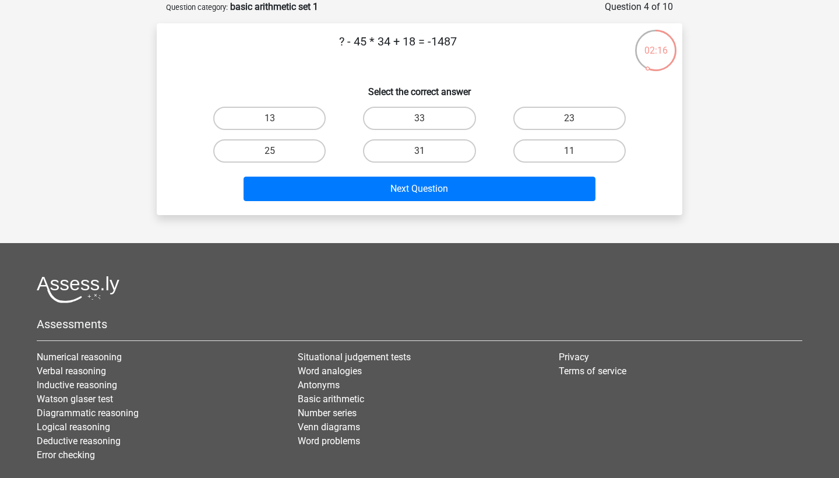
drag, startPoint x: 579, startPoint y: 156, endPoint x: 560, endPoint y: 164, distance: 19.8
click at [579, 156] on label "11" at bounding box center [569, 150] width 112 height 23
click at [577, 156] on input "11" at bounding box center [573, 155] width 8 height 8
radio input "true"
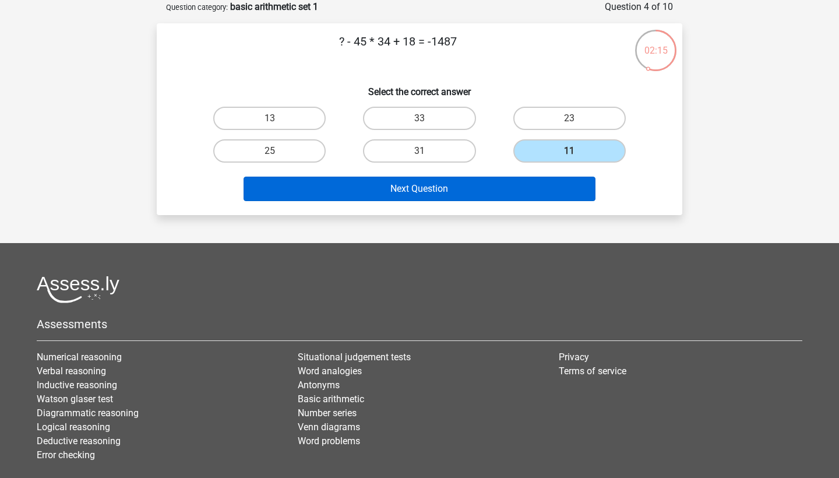
click at [532, 182] on button "Next Question" at bounding box center [420, 189] width 352 height 24
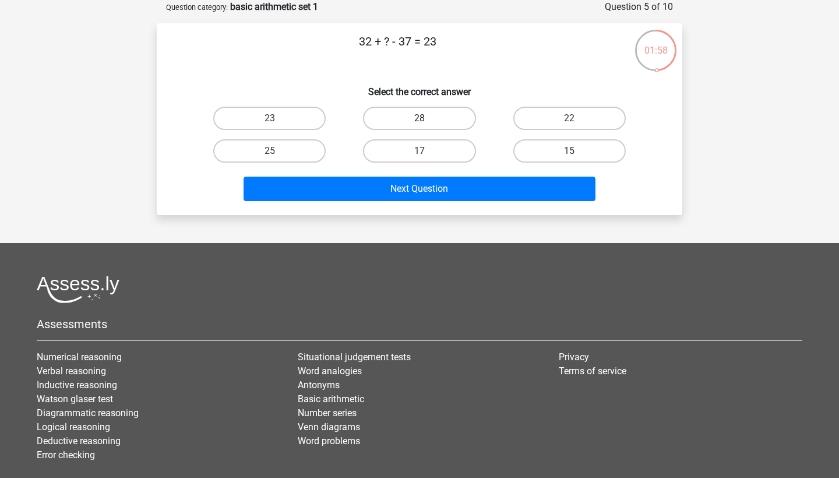
click at [450, 121] on label "28" at bounding box center [419, 118] width 112 height 23
click at [427, 121] on input "28" at bounding box center [423, 122] width 8 height 8
radio input "true"
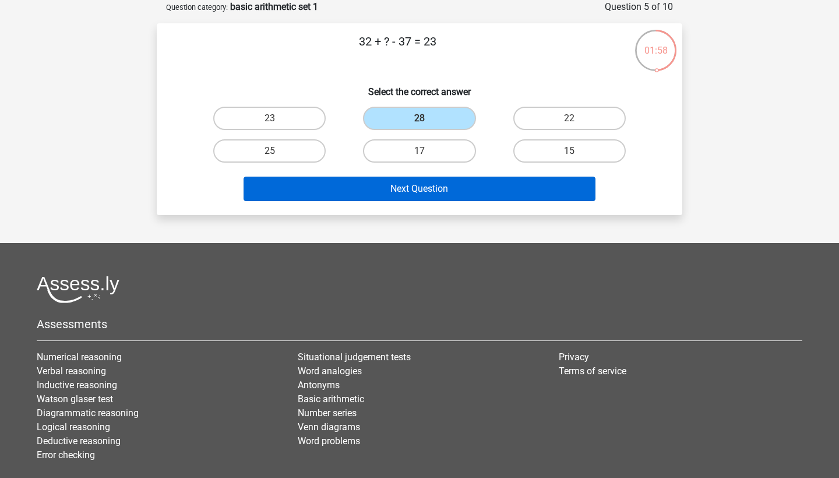
click at [476, 191] on button "Next Question" at bounding box center [420, 189] width 352 height 24
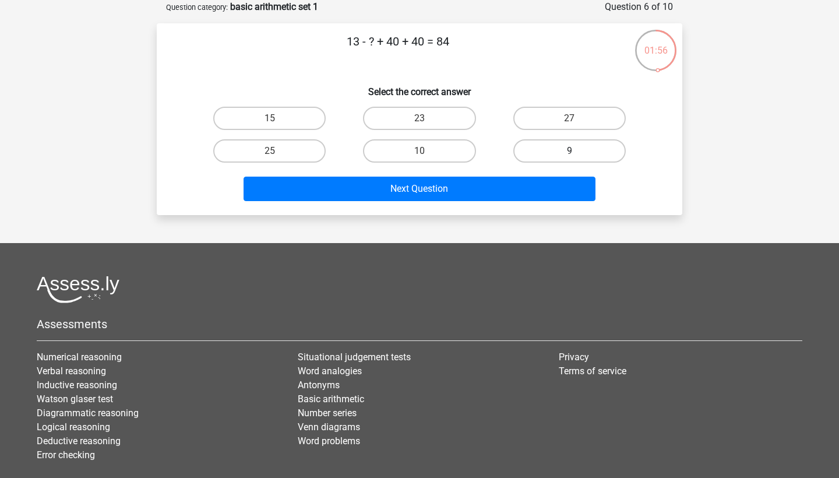
drag, startPoint x: 580, startPoint y: 109, endPoint x: 560, endPoint y: 149, distance: 45.1
click at [580, 110] on label "27" at bounding box center [569, 118] width 112 height 23
click at [577, 118] on input "27" at bounding box center [573, 122] width 8 height 8
radio input "true"
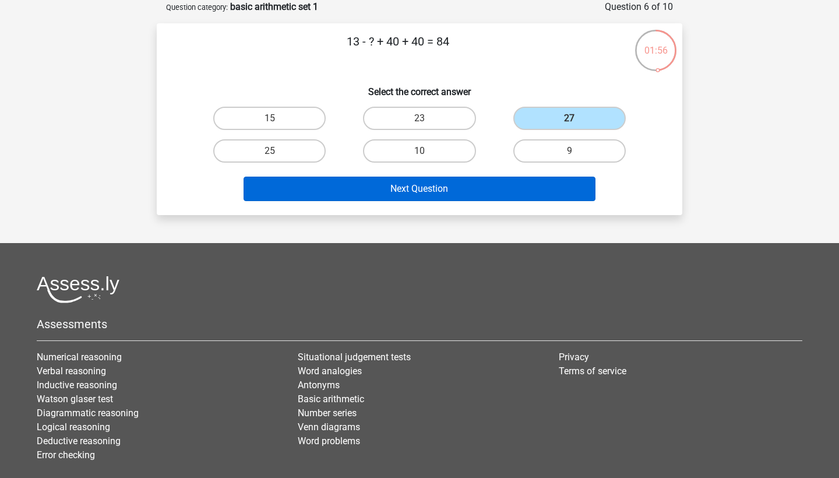
drag, startPoint x: 544, startPoint y: 195, endPoint x: 545, endPoint y: 188, distance: 7.1
click at [545, 189] on button "Next Question" at bounding box center [420, 189] width 352 height 24
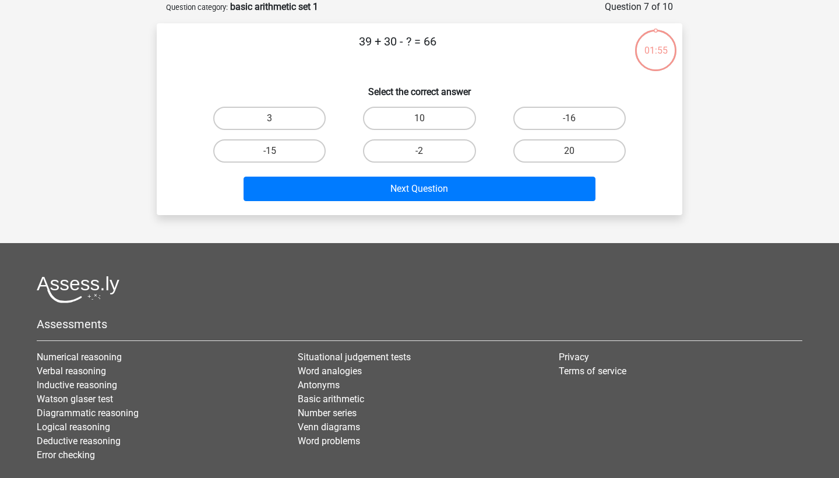
drag, startPoint x: 258, startPoint y: 165, endPoint x: 268, endPoint y: 165, distance: 9.9
click at [259, 165] on div "-15" at bounding box center [270, 151] width 150 height 33
drag, startPoint x: 308, startPoint y: 147, endPoint x: 319, endPoint y: 160, distance: 17.4
click at [308, 147] on label "-15" at bounding box center [269, 150] width 112 height 23
click at [277, 151] on input "-15" at bounding box center [274, 155] width 8 height 8
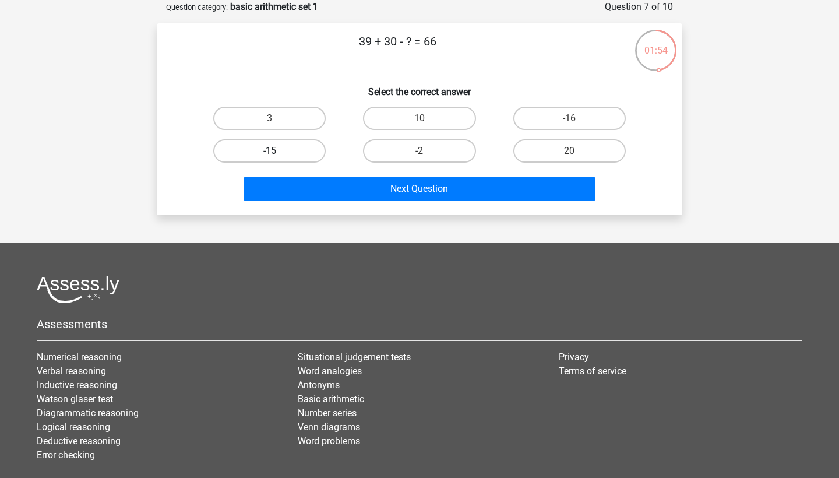
radio input "true"
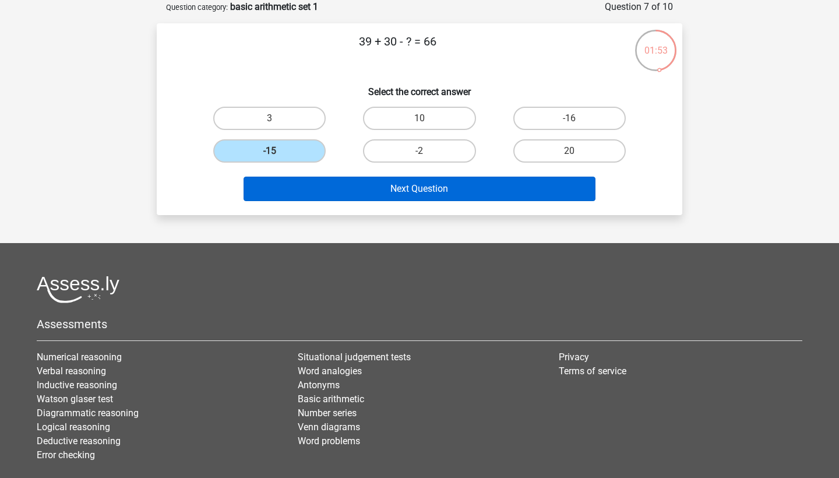
click at [349, 187] on button "Next Question" at bounding box center [420, 189] width 352 height 24
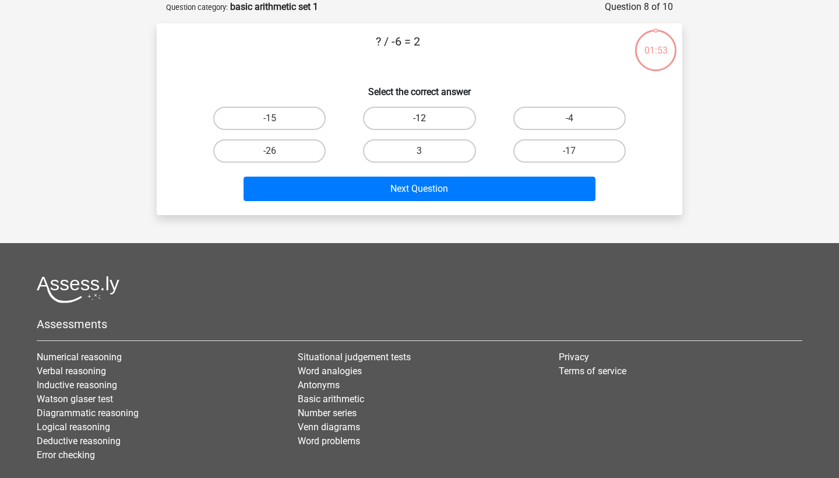
click at [412, 108] on label "-12" at bounding box center [419, 118] width 112 height 23
click at [419, 118] on input "-12" at bounding box center [423, 122] width 8 height 8
radio input "true"
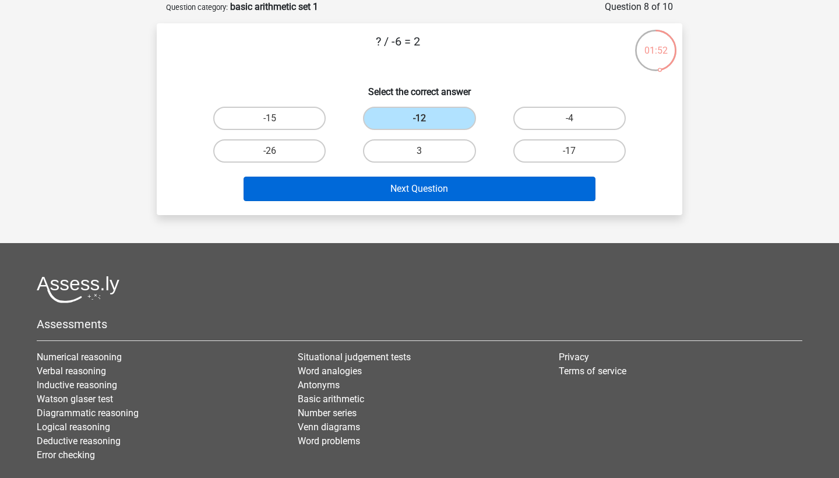
click at [417, 187] on button "Next Question" at bounding box center [420, 189] width 352 height 24
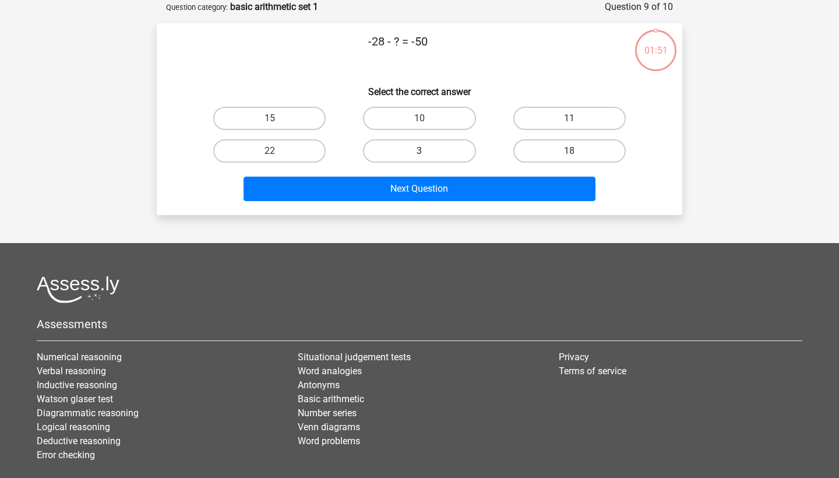
click at [421, 163] on div "3" at bounding box center [419, 151] width 150 height 33
click at [422, 160] on label "3" at bounding box center [419, 150] width 112 height 23
click at [422, 158] on input "3" at bounding box center [423, 155] width 8 height 8
radio input "true"
click at [417, 176] on div "Next Question" at bounding box center [419, 186] width 488 height 38
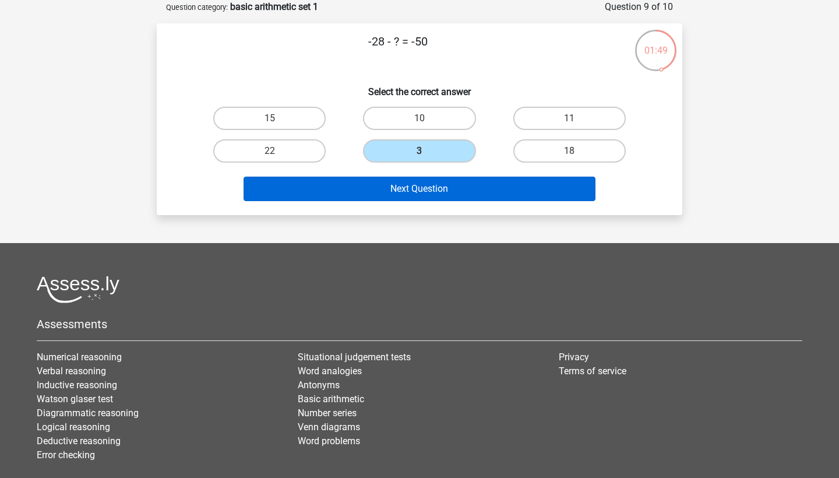
click at [415, 177] on button "Next Question" at bounding box center [420, 189] width 352 height 24
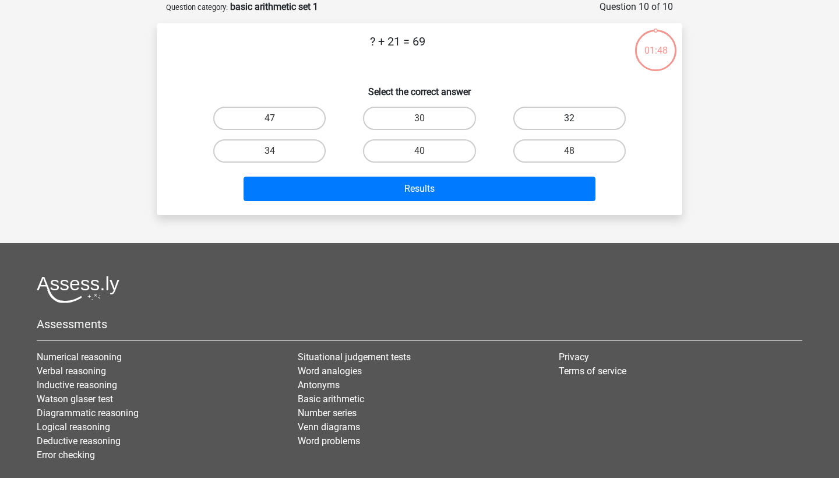
drag, startPoint x: 605, startPoint y: 116, endPoint x: 597, endPoint y: 121, distance: 9.9
click at [604, 117] on label "32" at bounding box center [569, 118] width 112 height 23
click at [577, 118] on input "32" at bounding box center [573, 122] width 8 height 8
radio input "true"
click at [510, 170] on div "Results" at bounding box center [419, 186] width 488 height 38
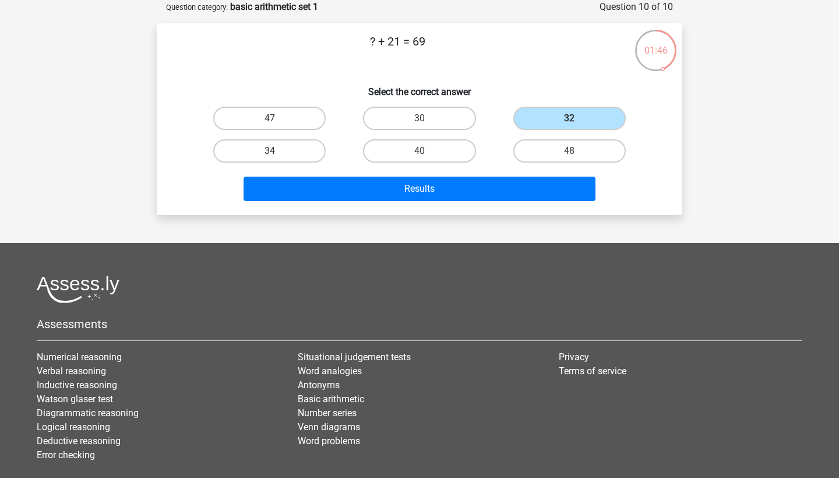
click at [510, 175] on div "Results" at bounding box center [419, 186] width 488 height 38
drag, startPoint x: 536, startPoint y: 151, endPoint x: 527, endPoint y: 170, distance: 20.8
click at [536, 151] on label "48" at bounding box center [569, 150] width 112 height 23
click at [569, 151] on input "48" at bounding box center [573, 155] width 8 height 8
radio input "true"
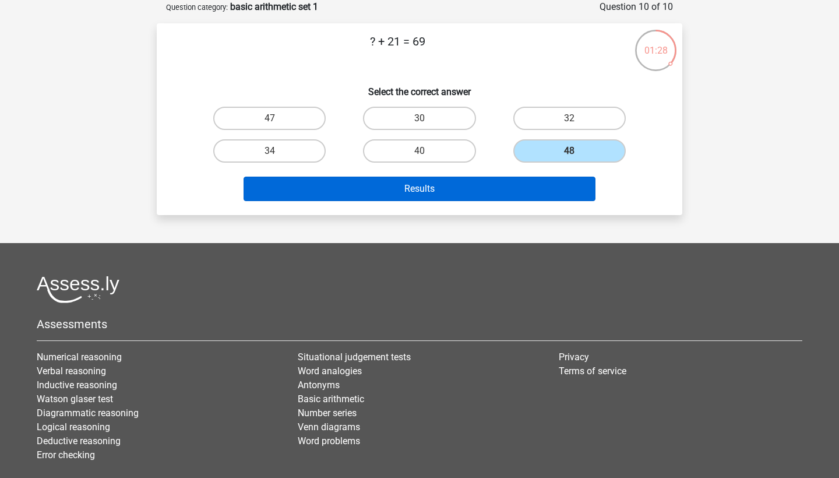
click at [520, 185] on button "Results" at bounding box center [420, 189] width 352 height 24
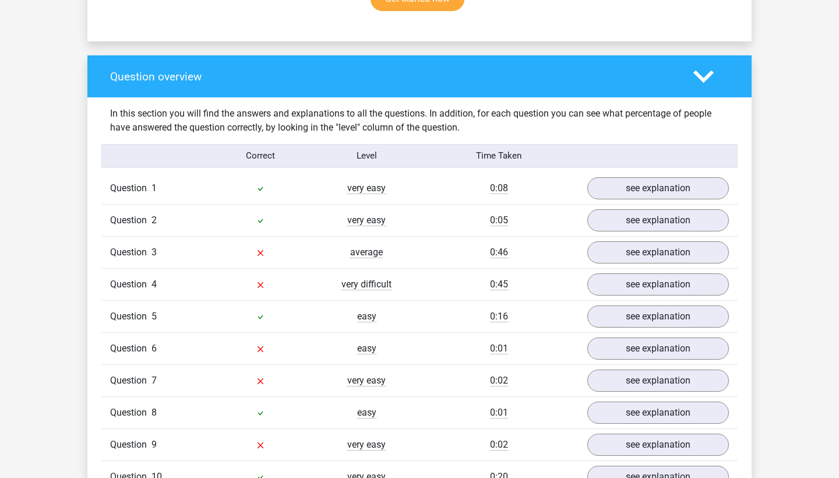
scroll to position [835, 0]
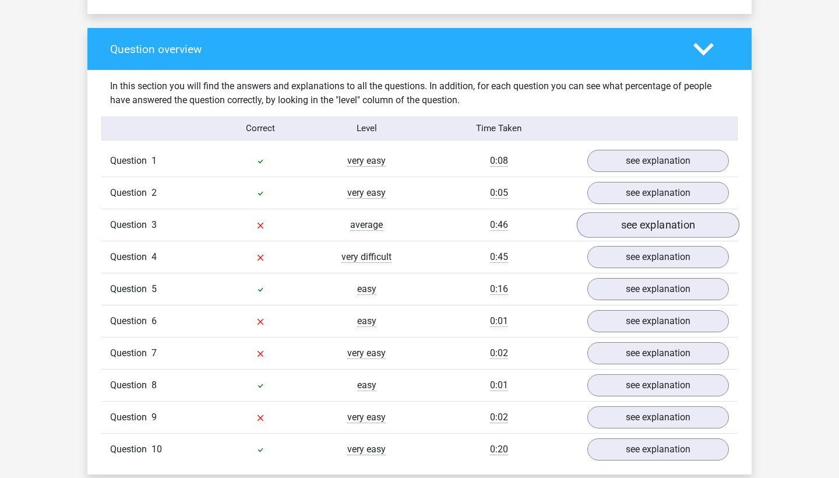
click at [651, 224] on link "see explanation" at bounding box center [658, 225] width 163 height 26
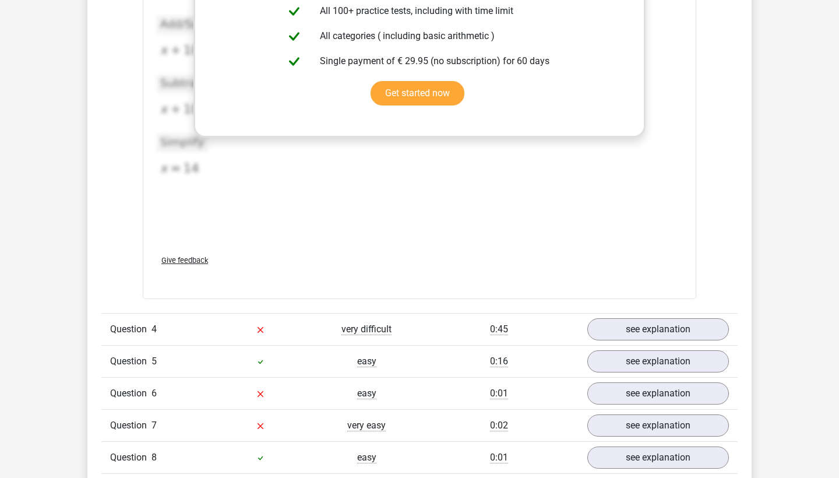
scroll to position [1350, 0]
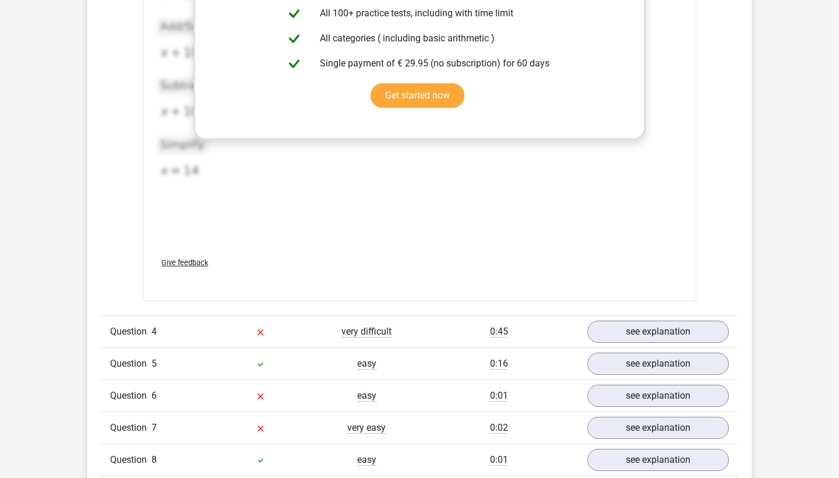
click at [696, 343] on div "Question 4 very difficult 0:45 see explanation" at bounding box center [419, 331] width 636 height 32
click at [692, 337] on link "see explanation" at bounding box center [658, 332] width 163 height 26
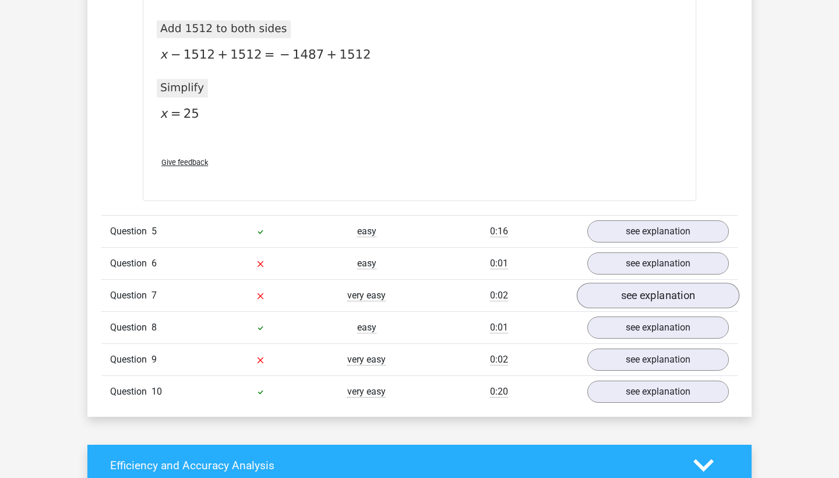
scroll to position [2030, 0]
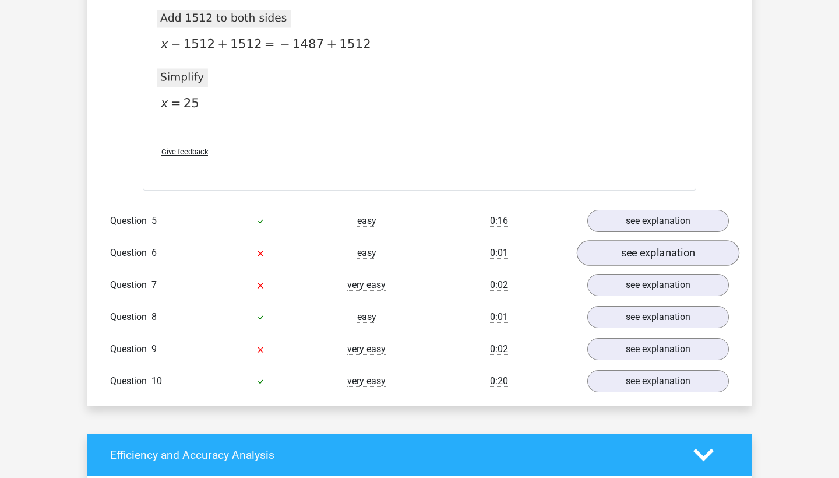
click at [661, 255] on link "see explanation" at bounding box center [658, 253] width 163 height 26
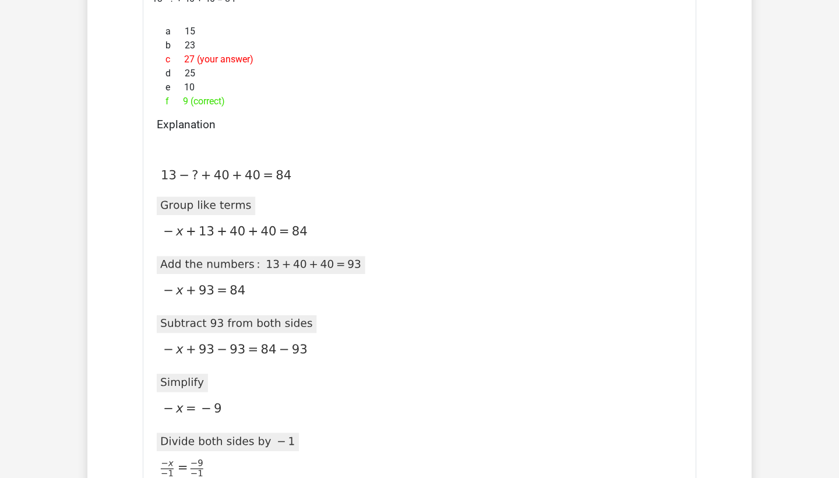
scroll to position [2325, 0]
